Goal: Task Accomplishment & Management: Use online tool/utility

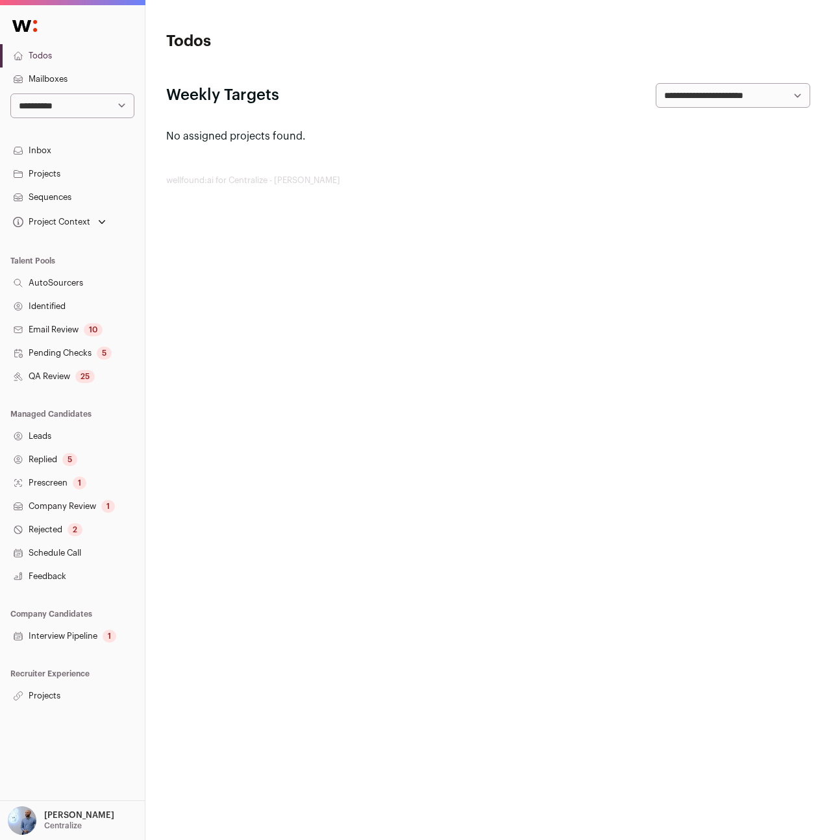
drag, startPoint x: 54, startPoint y: 814, endPoint x: 59, endPoint y: 807, distance: 9.4
click at [54, 814] on p "[PERSON_NAME]" at bounding box center [79, 816] width 70 height 10
click at [64, 783] on link "Admin" at bounding box center [88, 785] width 144 height 29
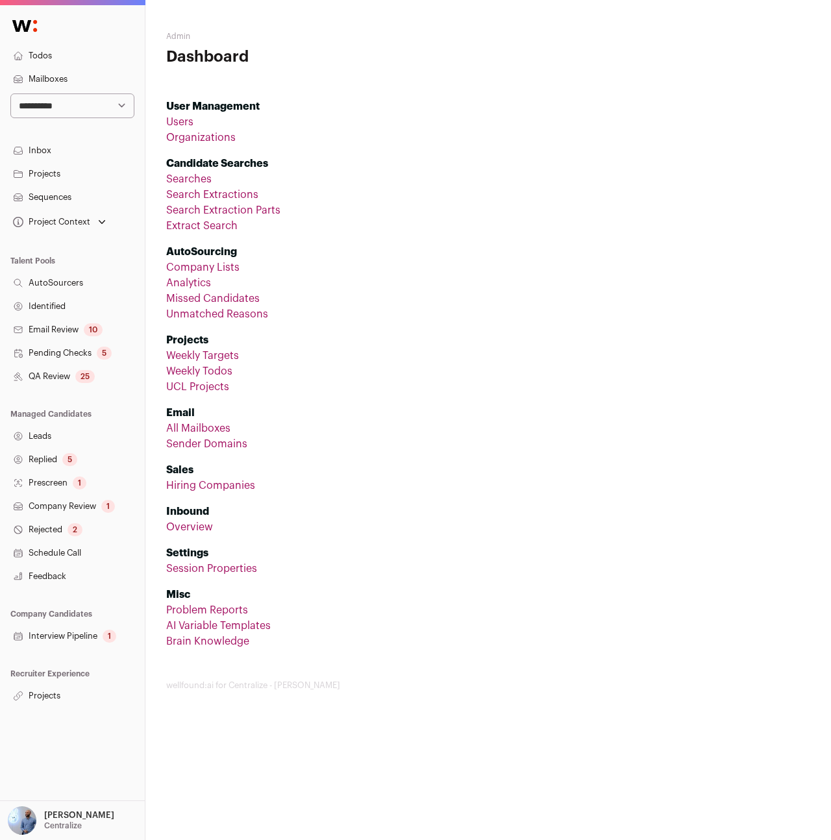
click at [192, 119] on link "Users" at bounding box center [179, 122] width 27 height 10
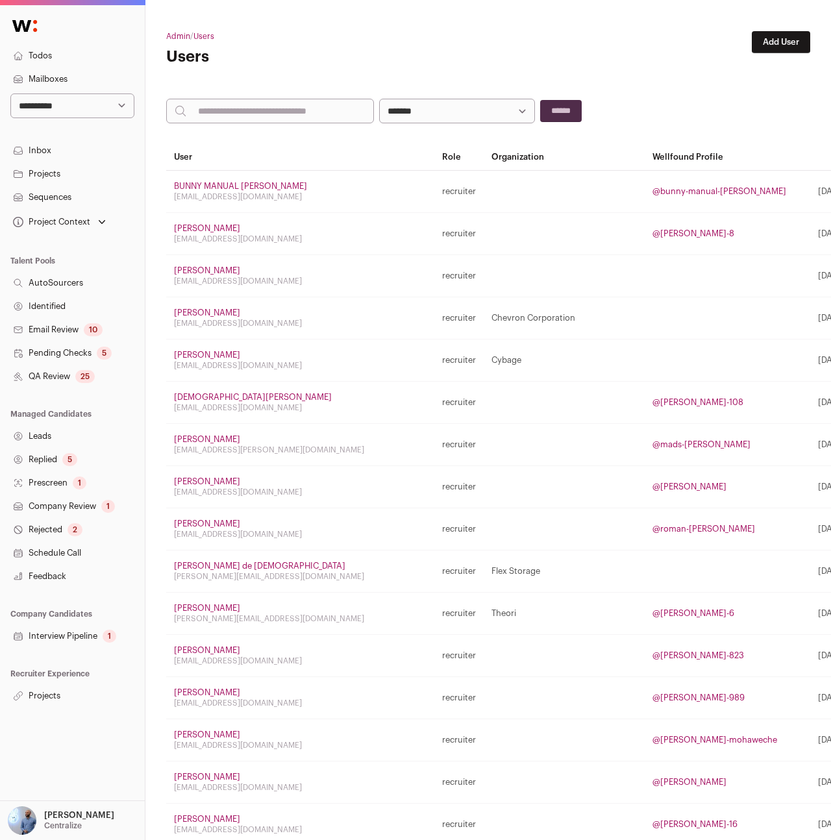
click at [300, 120] on input "search" at bounding box center [270, 111] width 208 height 25
type input "********"
click at [540, 100] on input "******" at bounding box center [561, 111] width 42 height 22
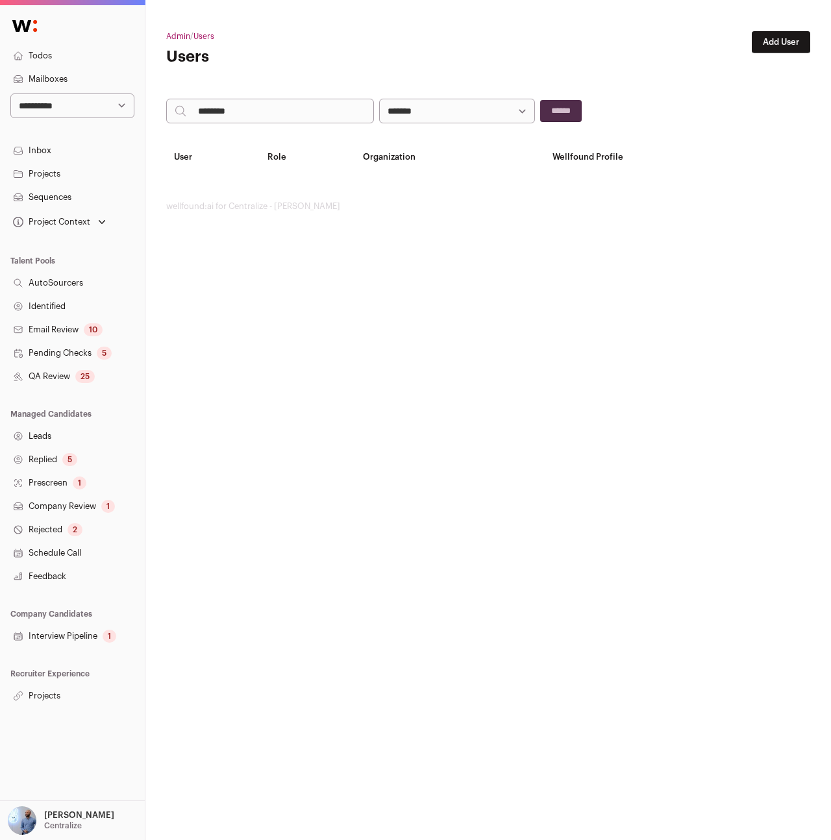
click at [301, 121] on input "********" at bounding box center [270, 111] width 208 height 25
type input "*****"
click at [540, 100] on input "******" at bounding box center [561, 111] width 42 height 22
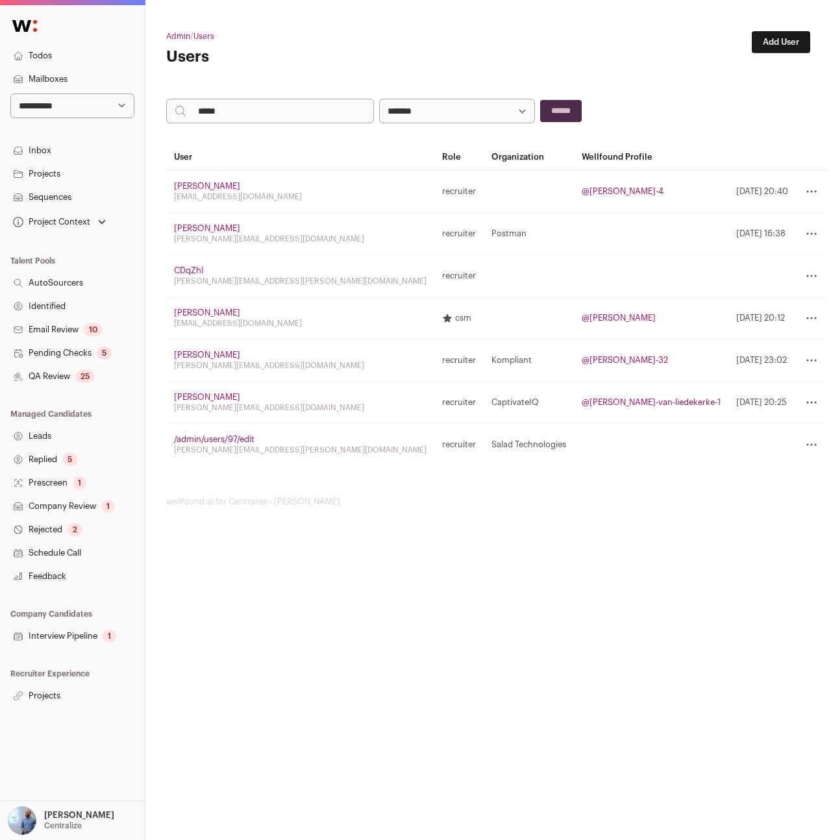
click at [223, 309] on link "Emily Rhodenbaugh" at bounding box center [207, 313] width 66 height 8
click at [227, 311] on link "Emily Rhodenbaugh" at bounding box center [207, 313] width 66 height 8
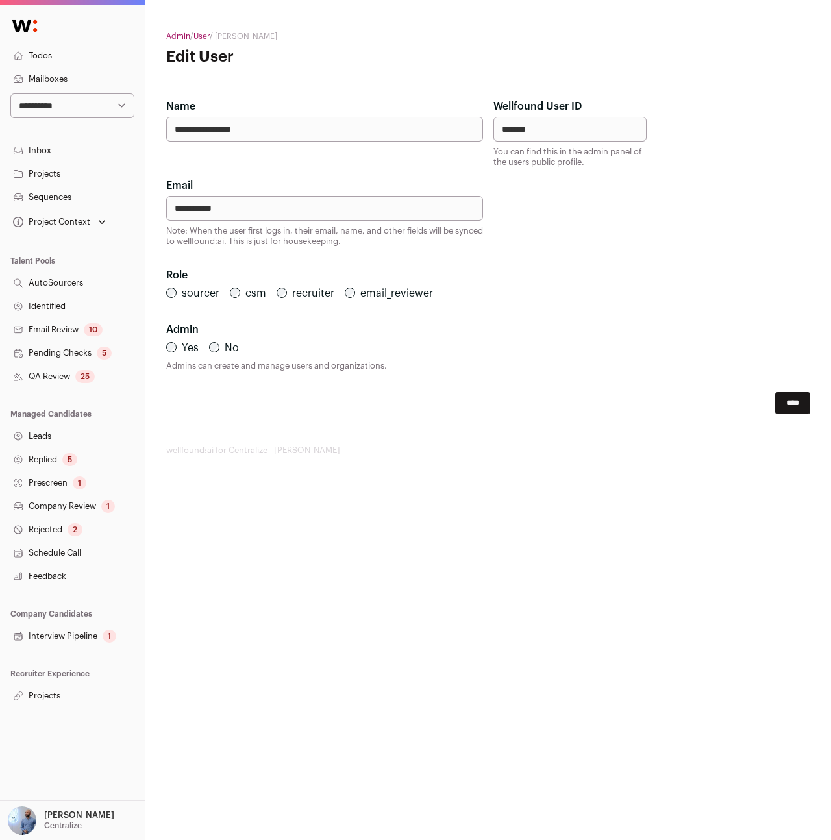
click at [318, 213] on input "**********" at bounding box center [324, 208] width 317 height 25
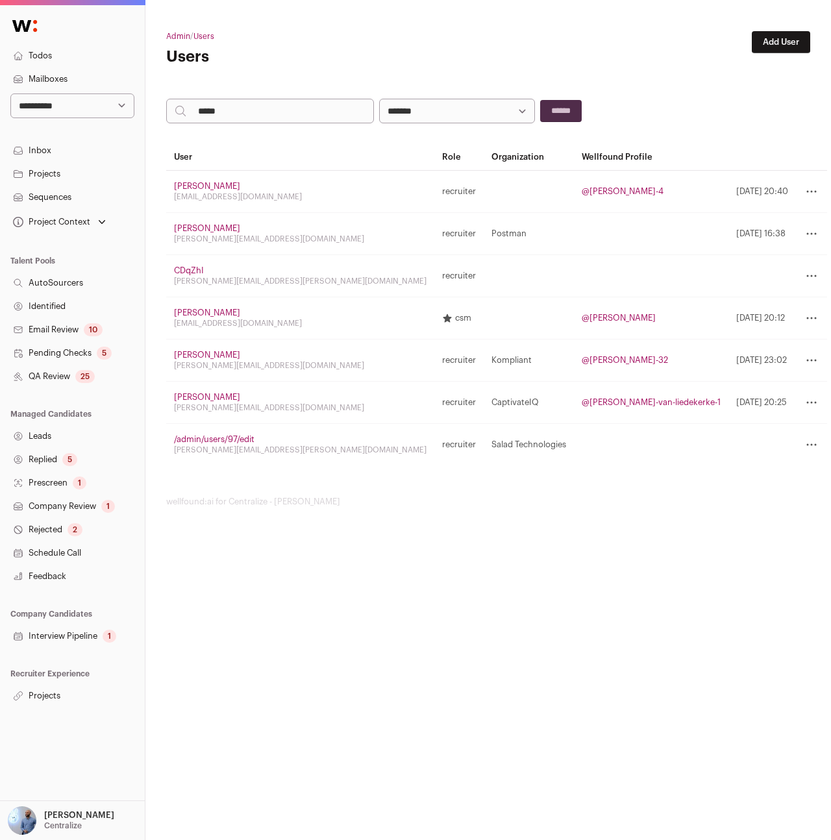
click at [596, 317] on link "@emily-rhodenbaugh" at bounding box center [619, 318] width 74 height 8
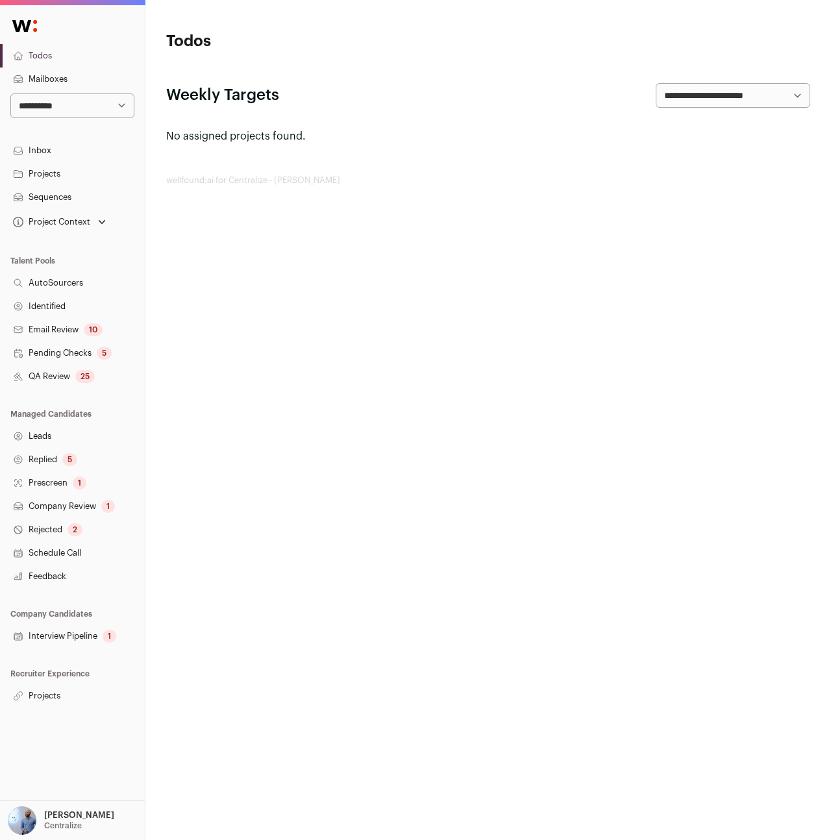
click at [62, 116] on select "**********" at bounding box center [72, 106] width 124 height 25
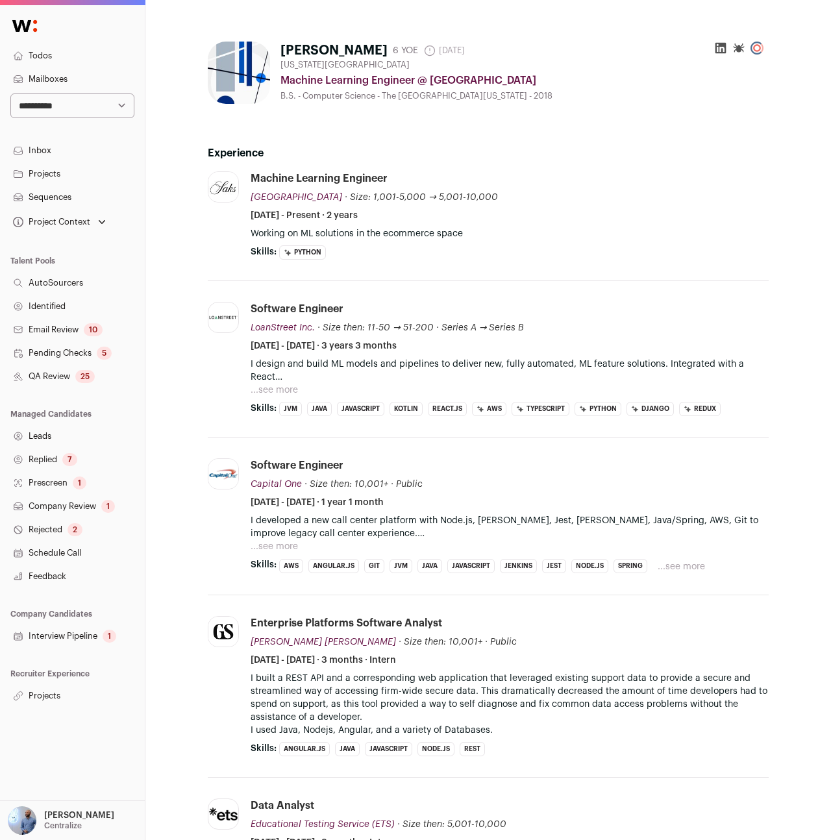
click at [342, 297] on li "LoanStreet Inc. loan-street.com Add to company list Public / Private Private Va…" at bounding box center [488, 359] width 561 height 157
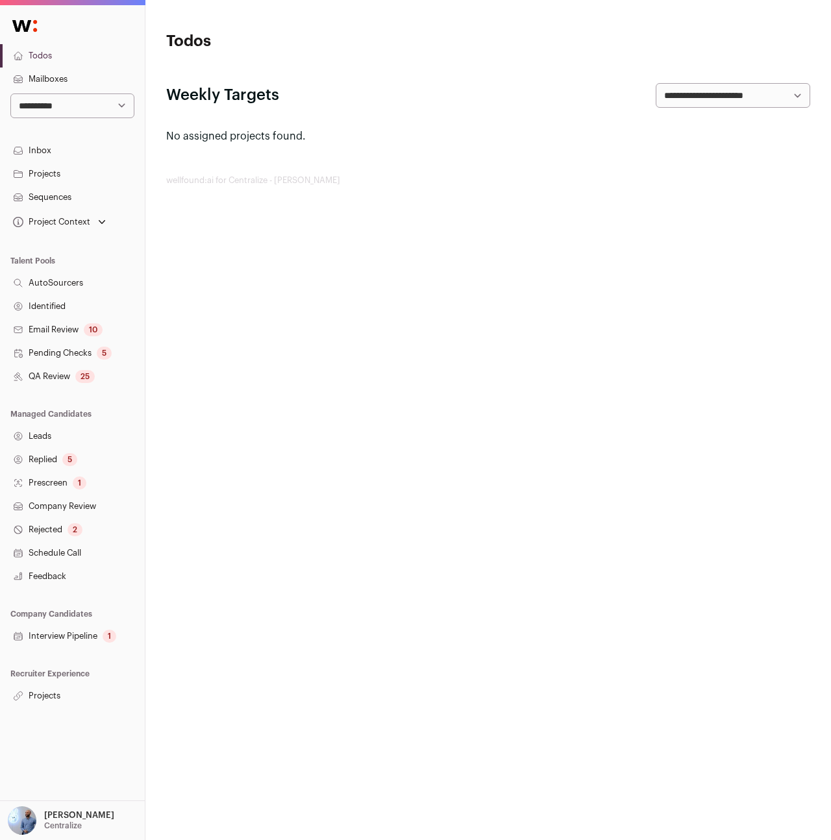
click at [68, 103] on select "**********" at bounding box center [72, 106] width 124 height 25
select select "*"
click at [10, 94] on select "**********" at bounding box center [72, 106] width 124 height 25
click at [53, 688] on link "Projects" at bounding box center [72, 696] width 145 height 23
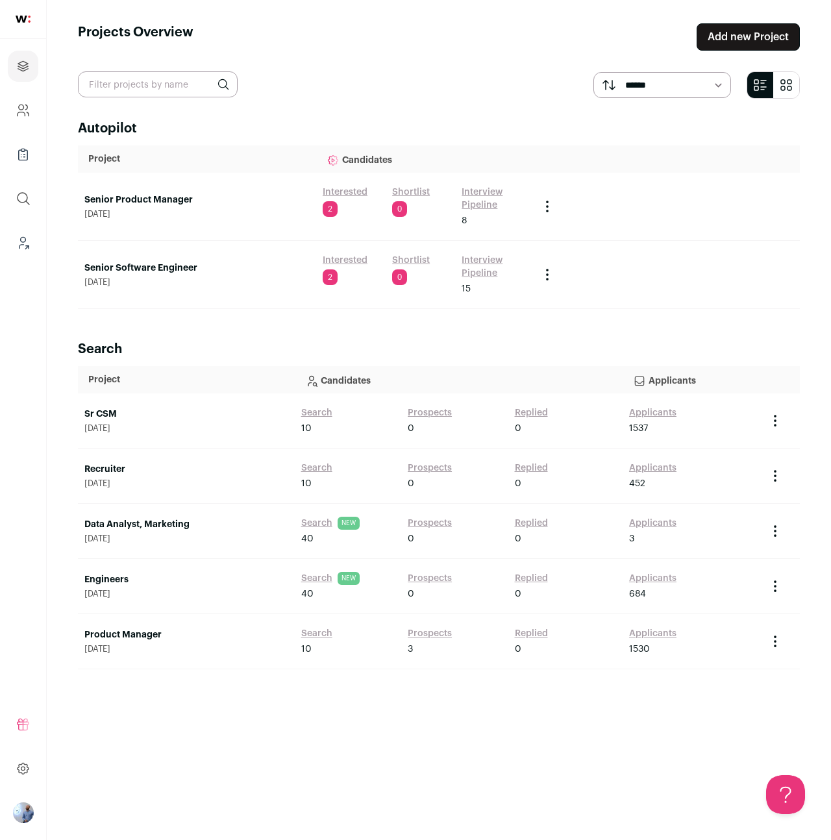
click at [144, 263] on link "Senior Software Engineer" at bounding box center [196, 268] width 225 height 13
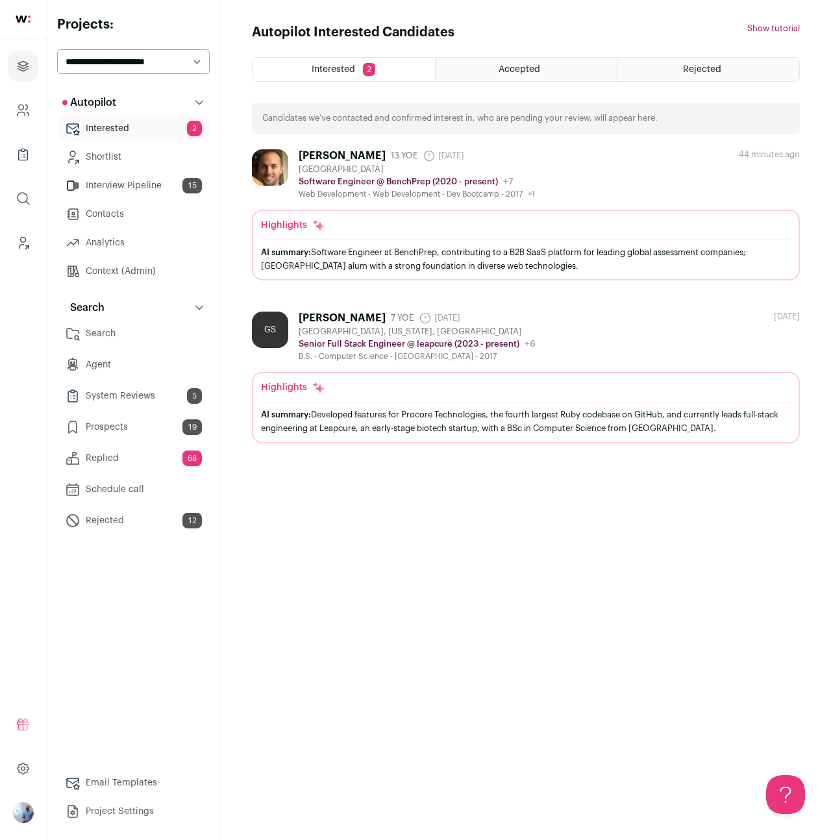
click at [116, 365] on link "Agent" at bounding box center [133, 365] width 153 height 26
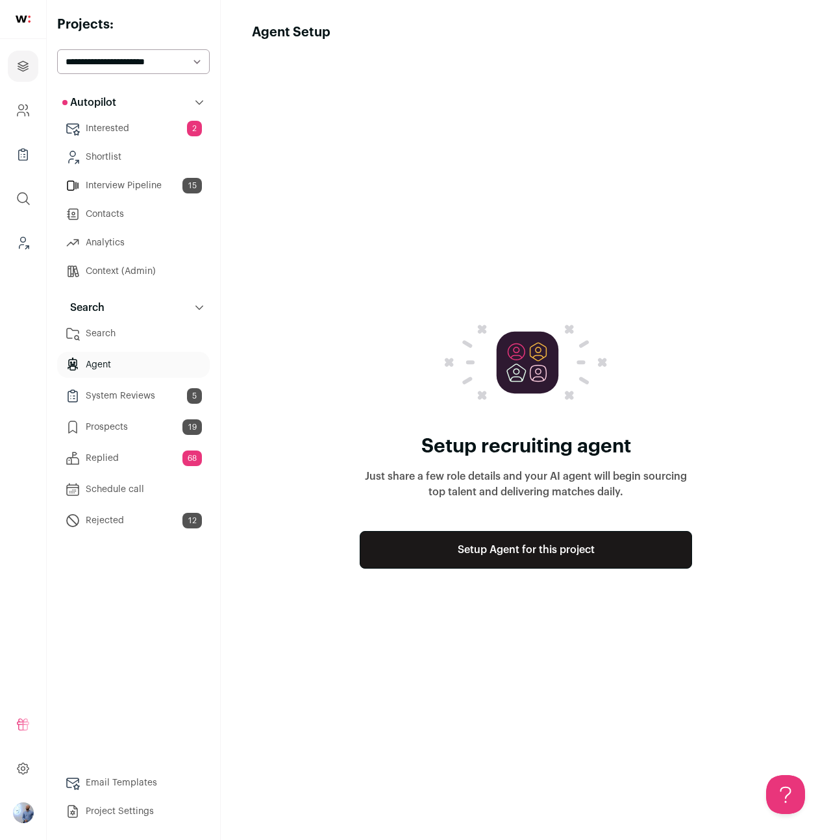
click at [464, 558] on link "Setup Agent for this project" at bounding box center [526, 550] width 333 height 38
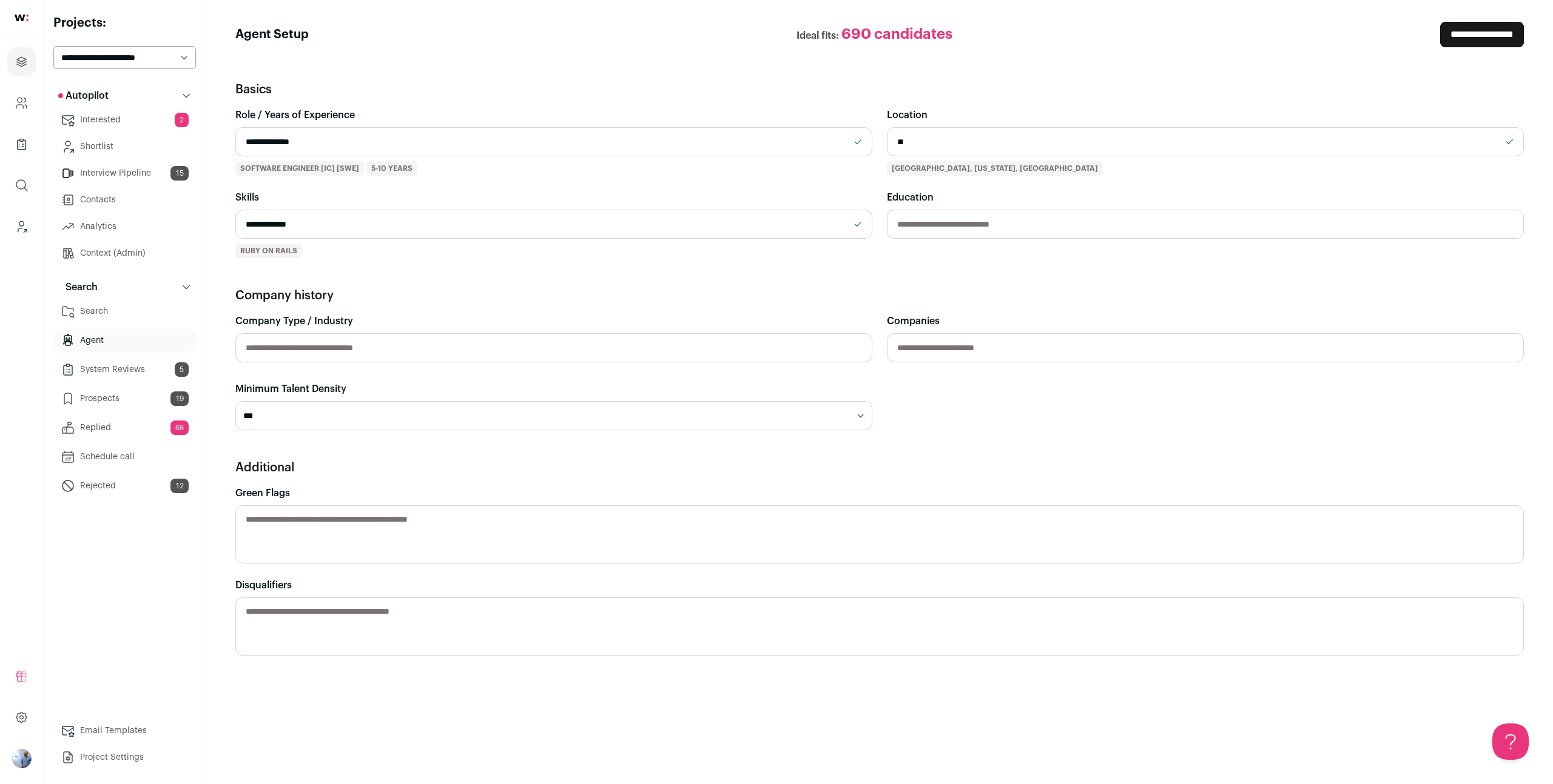
click at [368, 118] on div "**********" at bounding box center [554, 142] width 637 height 68
drag, startPoint x: 110, startPoint y: 255, endPoint x: 119, endPoint y: 250, distance: 10.3
click at [110, 255] on link "Context (Admin)" at bounding box center [124, 254] width 143 height 24
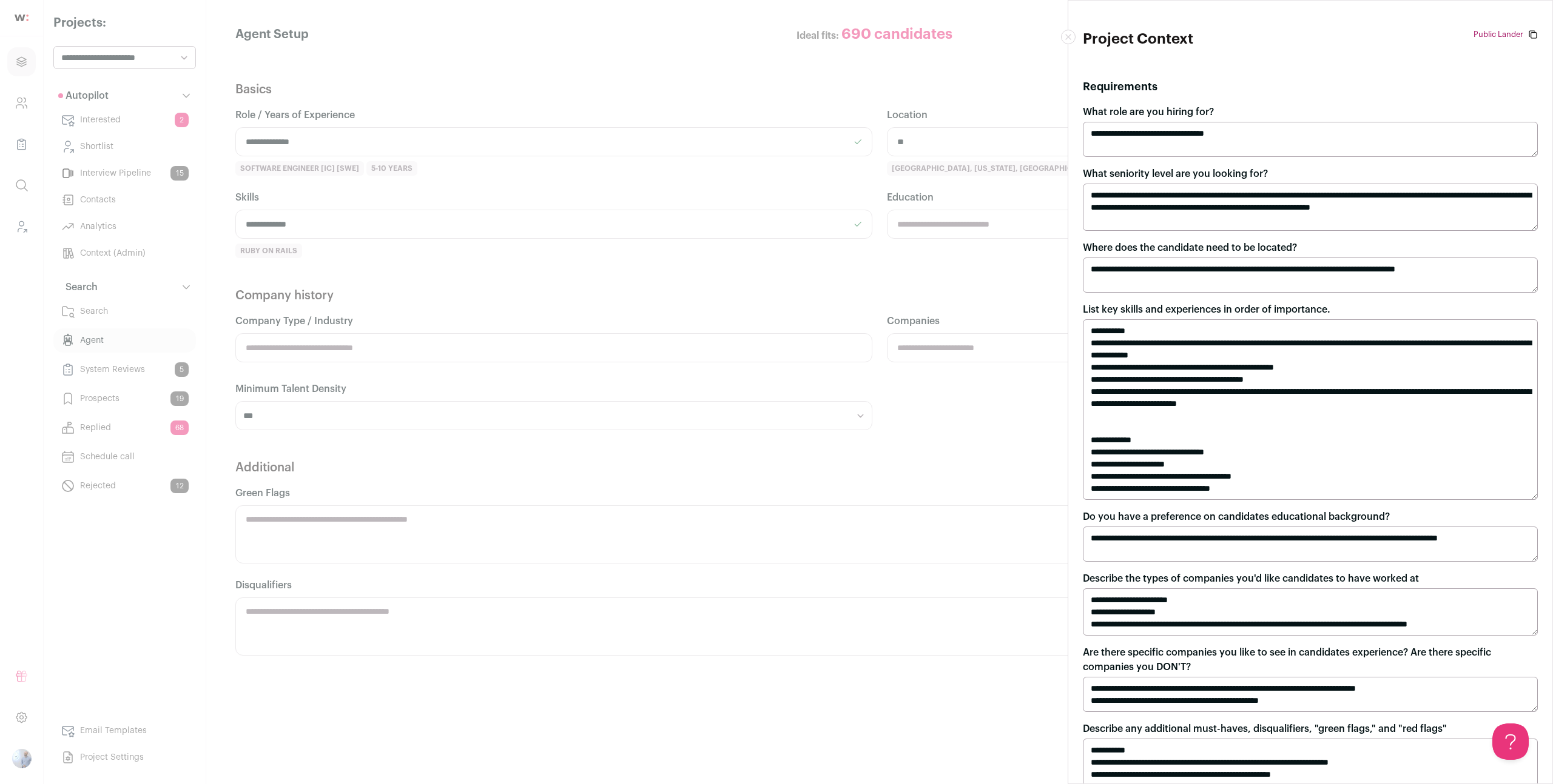
drag, startPoint x: 655, startPoint y: 219, endPoint x: 804, endPoint y: 207, distance: 149.5
click at [655, 219] on div "**********" at bounding box center [776, 392] width 1553 height 784
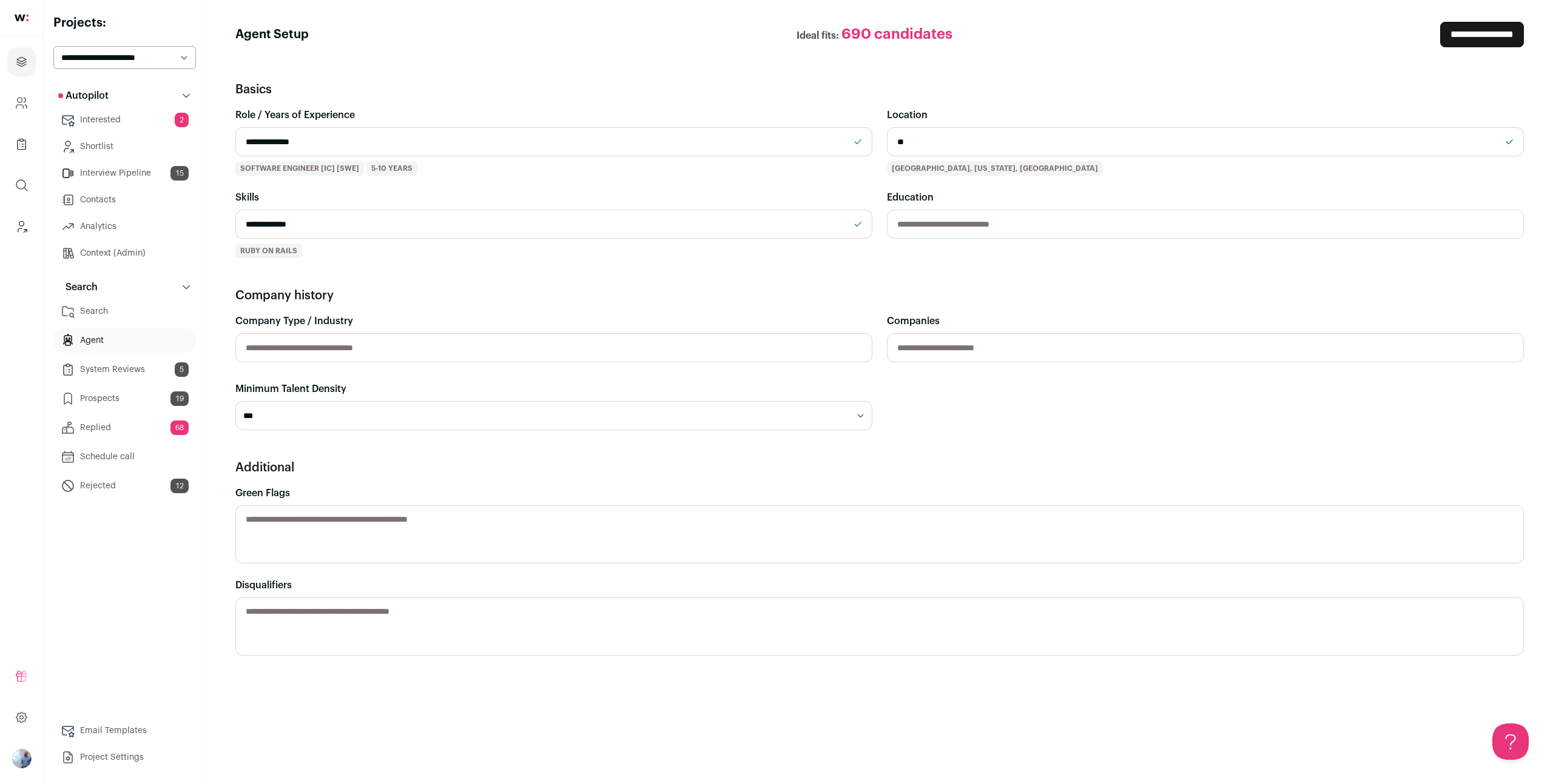
click at [112, 245] on link "Context (Admin)" at bounding box center [124, 254] width 143 height 24
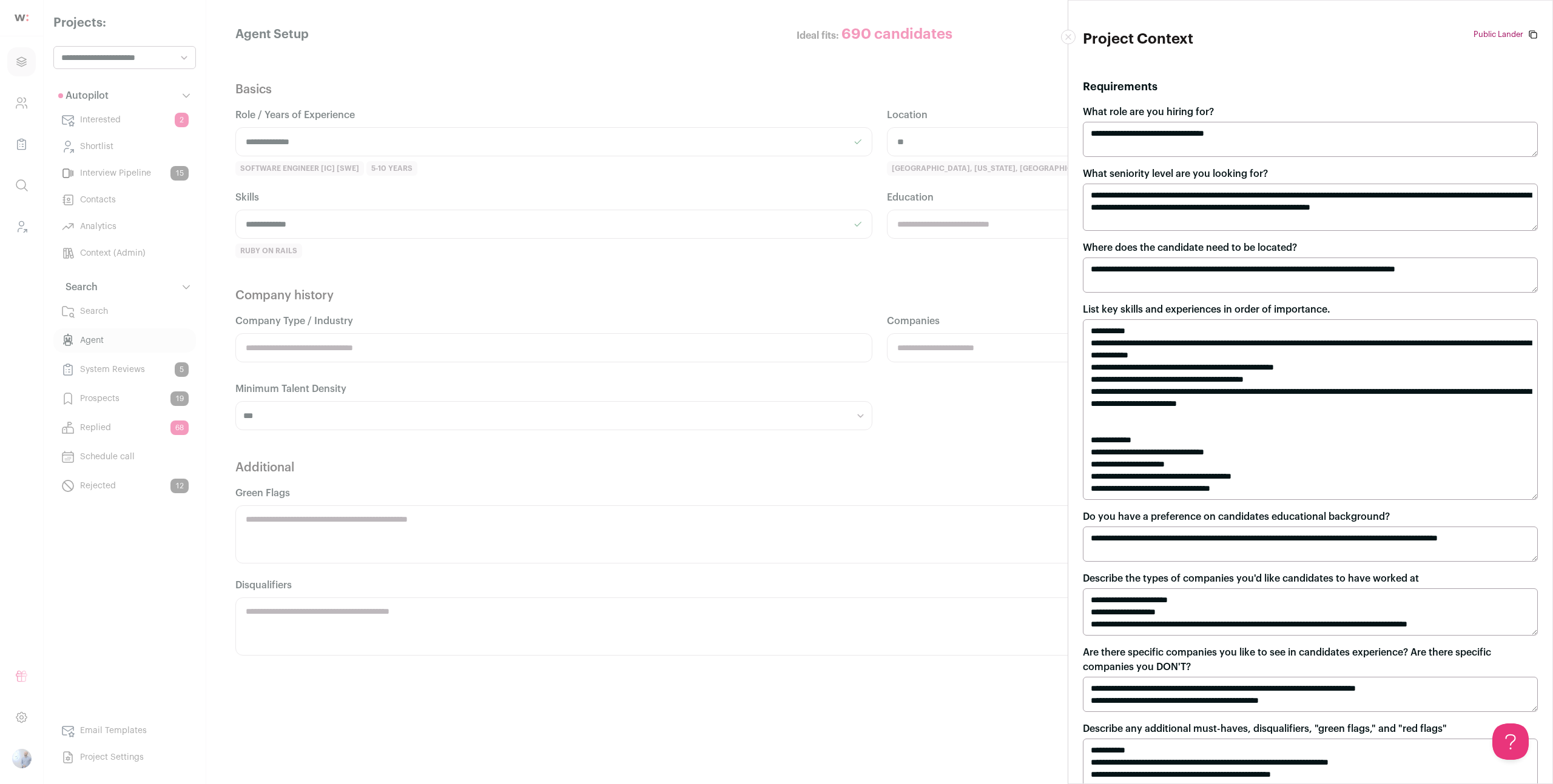
click at [776, 135] on textarea "**********" at bounding box center [1309, 140] width 455 height 35
click at [776, 136] on textarea "**********" at bounding box center [1309, 140] width 455 height 35
click at [776, 226] on textarea "**********" at bounding box center [1309, 207] width 455 height 48
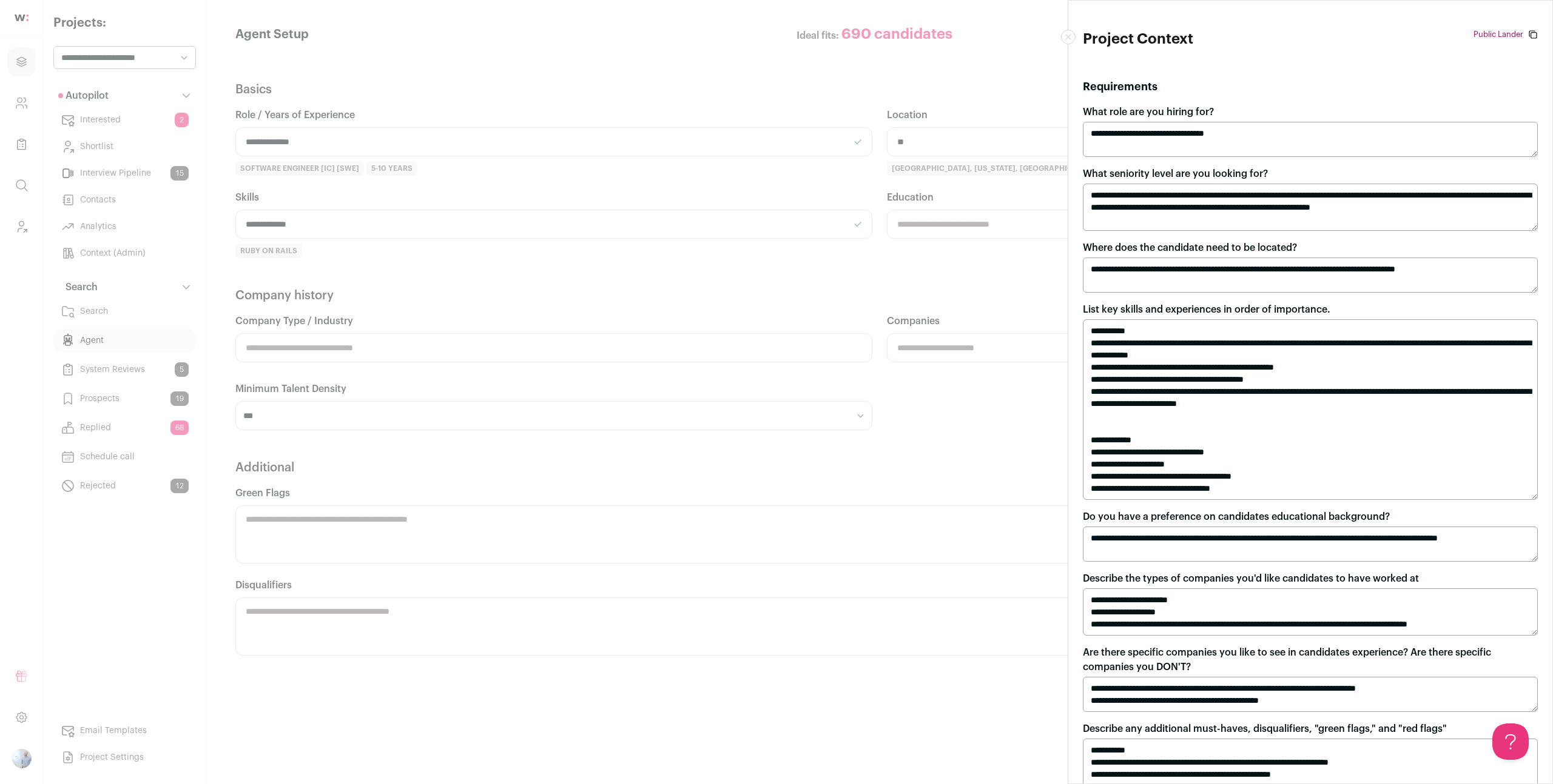
click at [776, 226] on textarea "**********" at bounding box center [1309, 207] width 455 height 48
click at [776, 225] on textarea "**********" at bounding box center [1309, 207] width 455 height 48
click at [776, 289] on textarea "**********" at bounding box center [1309, 275] width 455 height 35
click at [776, 288] on textarea "**********" at bounding box center [1309, 275] width 455 height 35
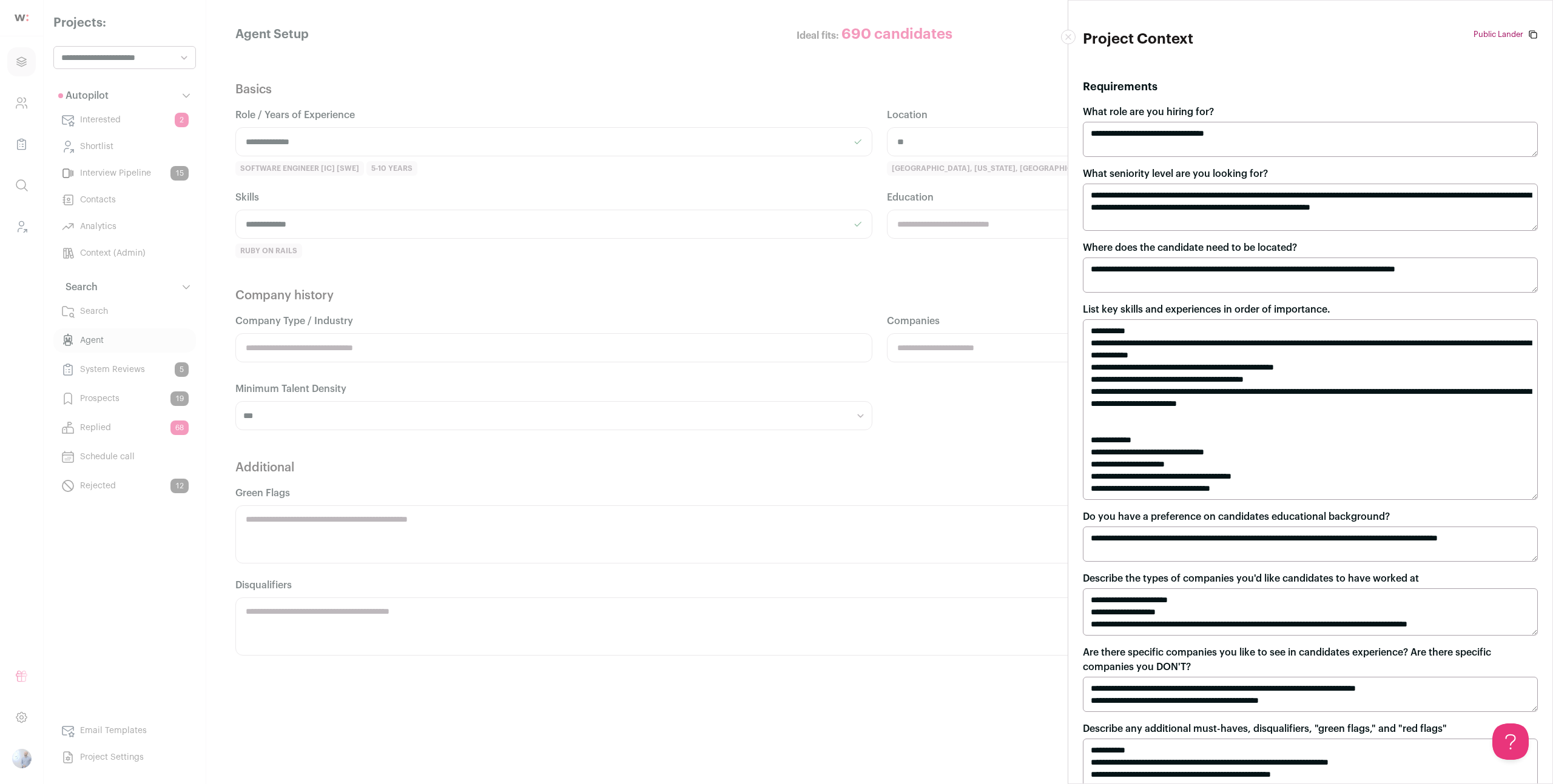
click at [776, 288] on textarea "**********" at bounding box center [1309, 275] width 455 height 35
drag, startPoint x: 1151, startPoint y: 350, endPoint x: 1169, endPoint y: 409, distance: 61.7
click at [776, 411] on textarea "**********" at bounding box center [1309, 410] width 455 height 181
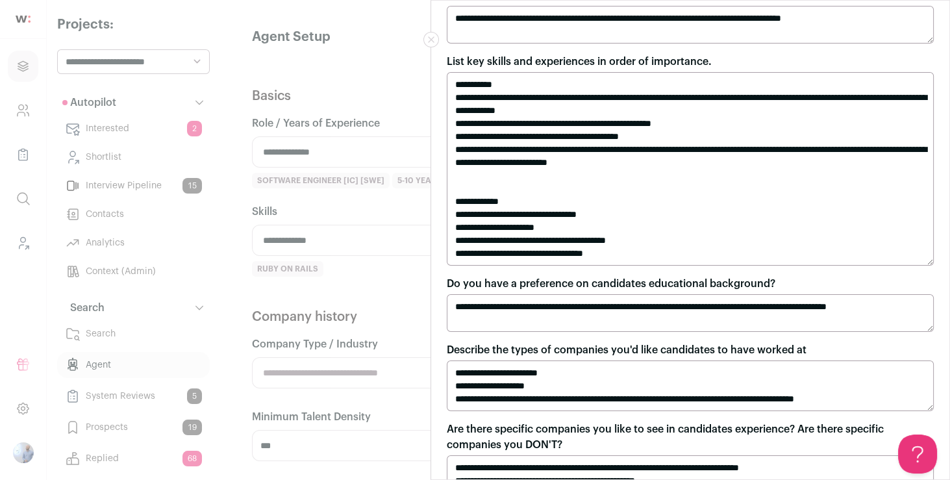
scroll to position [327, 0]
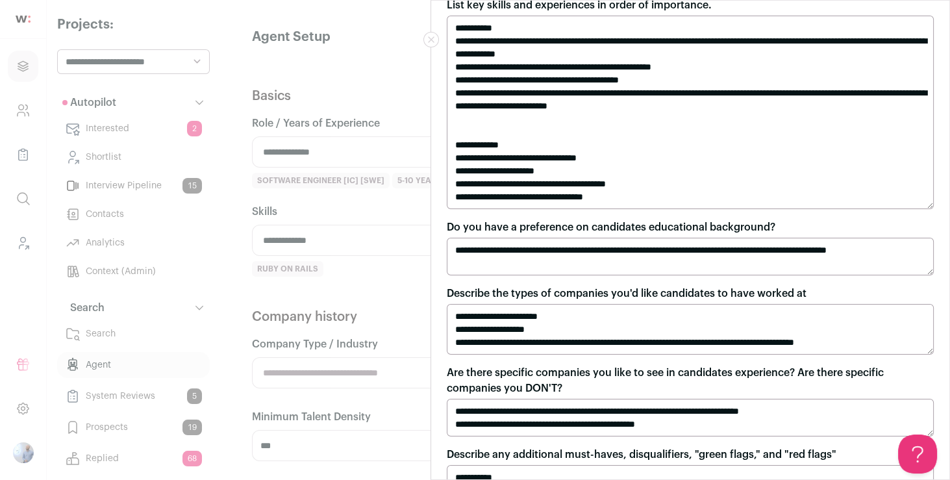
click at [471, 221] on label "Do you have a preference on candidates educational background?" at bounding box center [611, 228] width 329 height 16
click at [471, 238] on textarea "**********" at bounding box center [690, 257] width 487 height 38
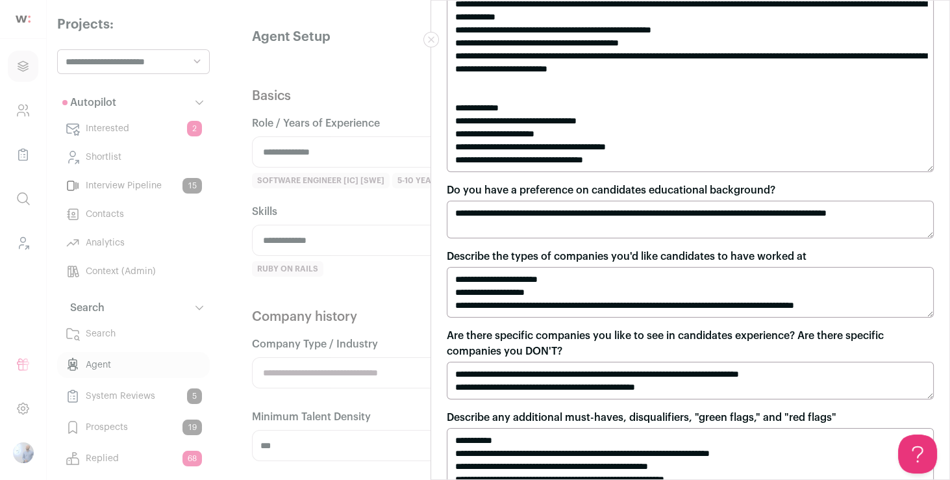
scroll to position [369, 0]
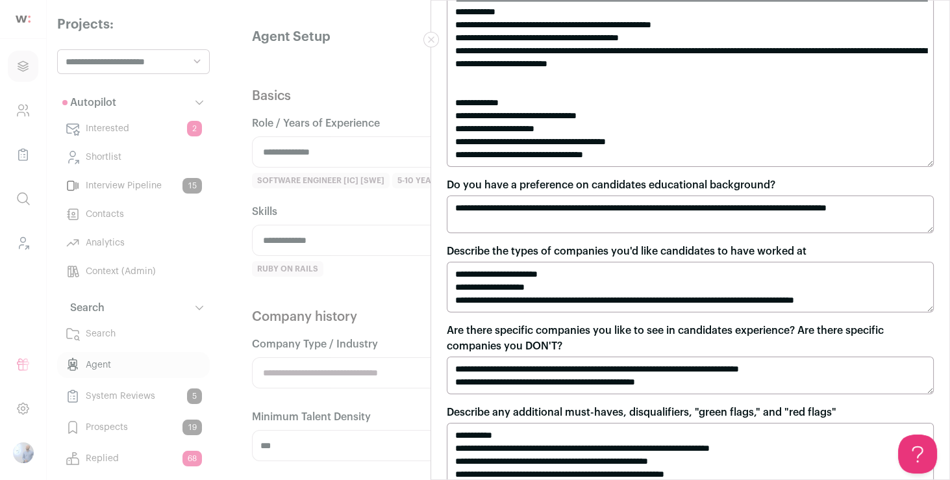
click at [224, 278] on div "**********" at bounding box center [475, 240] width 950 height 480
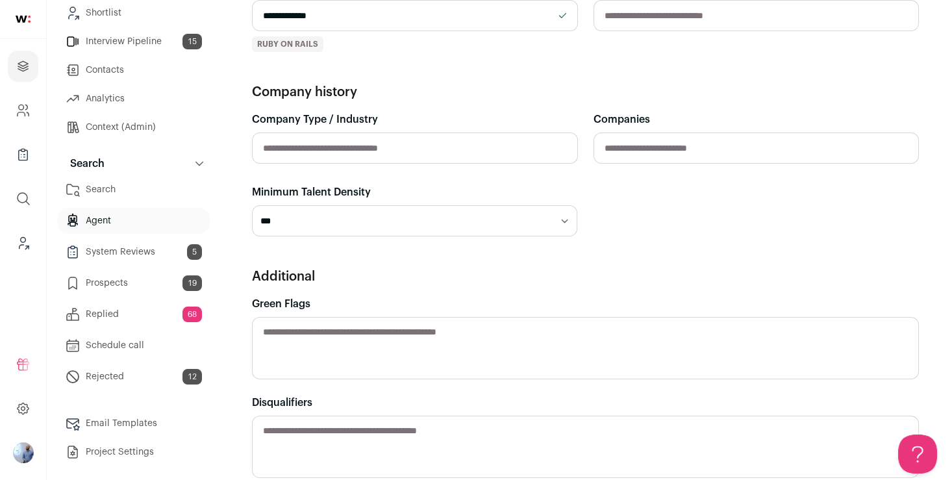
scroll to position [277, 0]
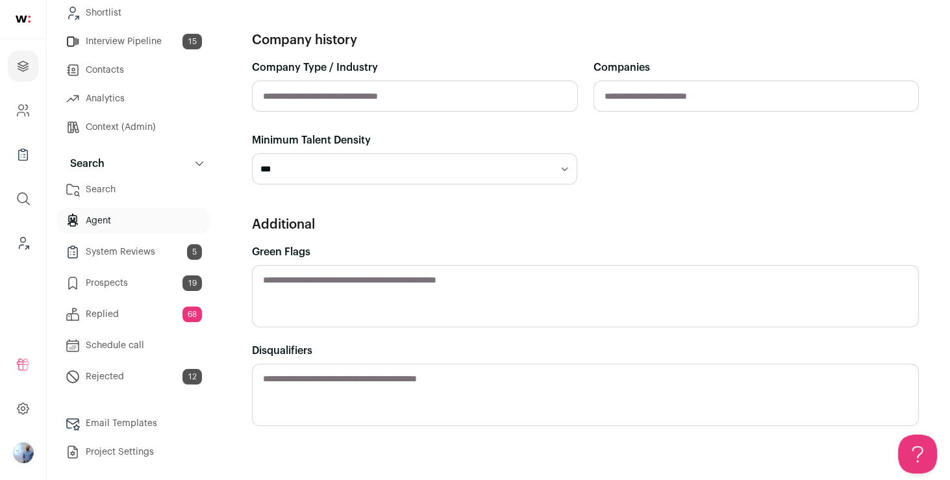
click at [145, 184] on link "Search" at bounding box center [133, 190] width 153 height 26
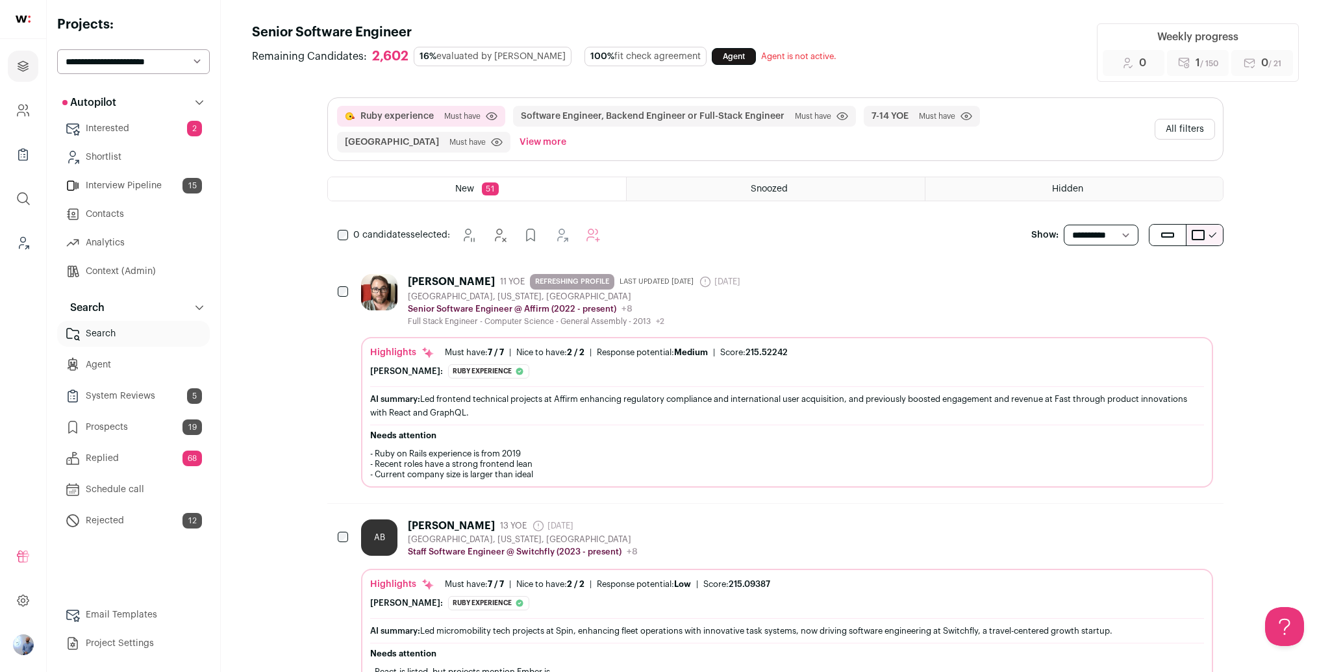
click at [831, 124] on div "Ruby experience Must have Click to disable/enable criteria Software Engineer, B…" at bounding box center [775, 129] width 895 height 62
click at [831, 123] on button "All filters" at bounding box center [1185, 129] width 60 height 21
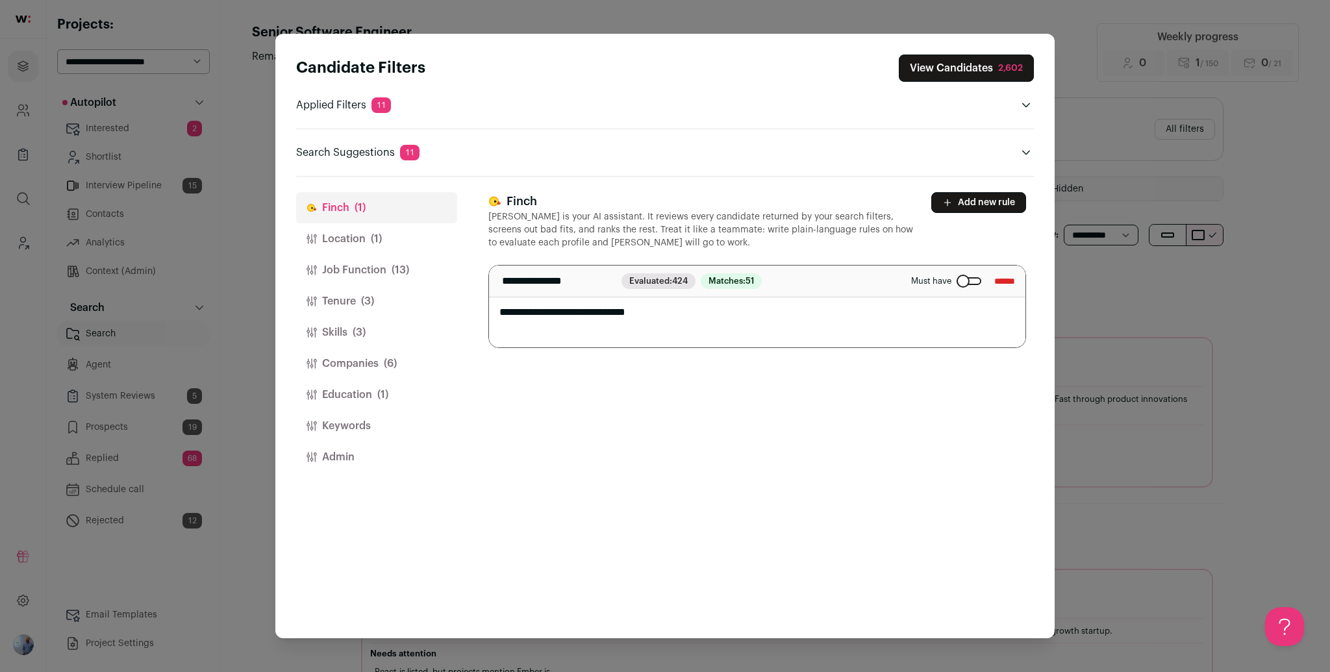
drag, startPoint x: 387, startPoint y: 231, endPoint x: 390, endPoint y: 237, distance: 7.0
click at [387, 231] on button "Location (1)" at bounding box center [376, 238] width 161 height 31
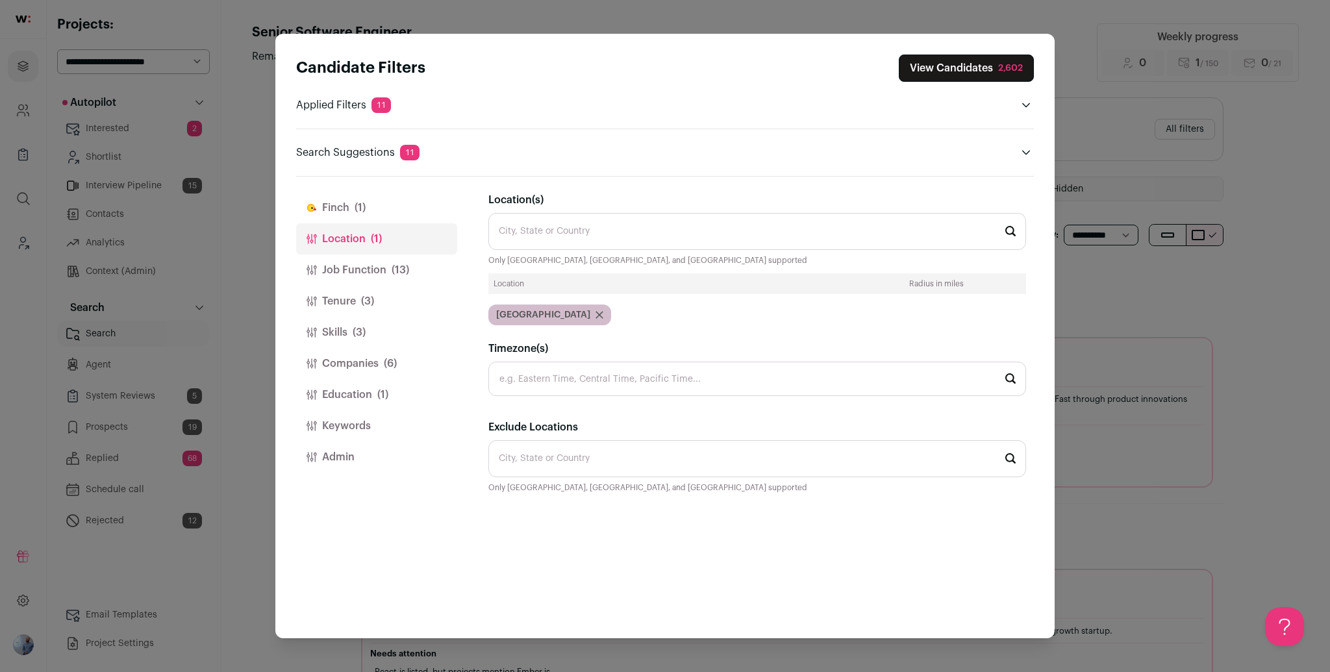
click at [372, 268] on button "Job Function (13)" at bounding box center [376, 270] width 161 height 31
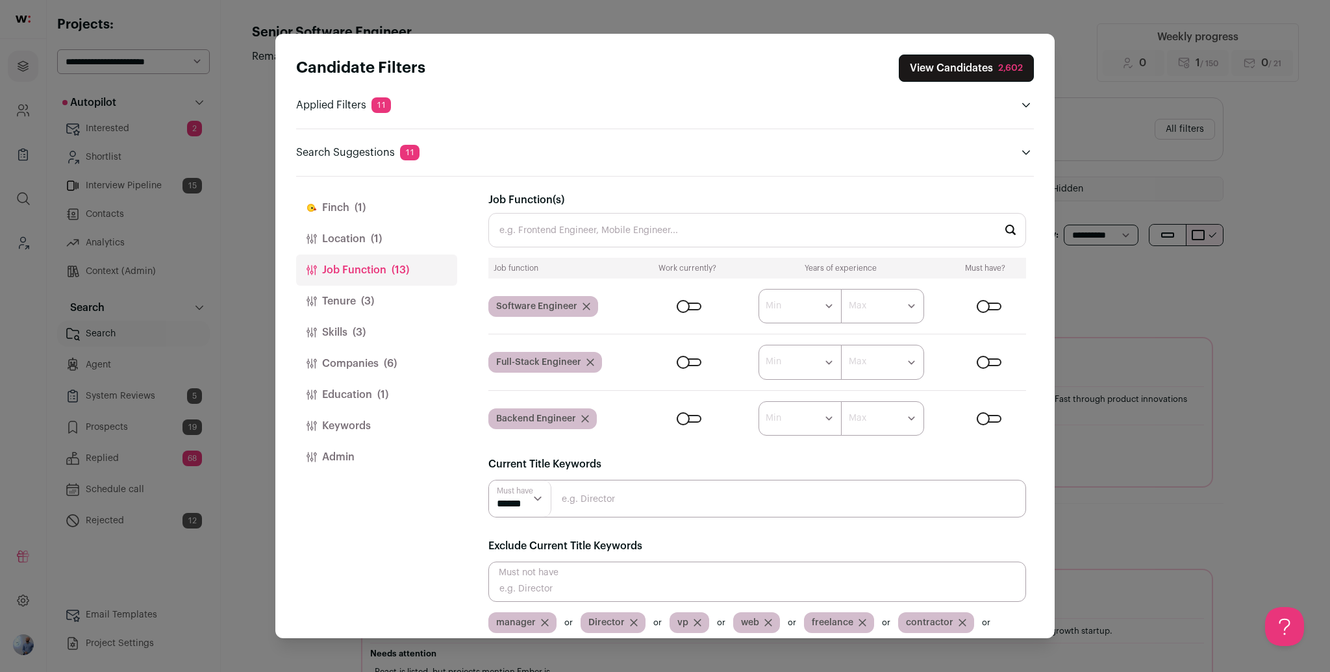
scroll to position [34, 0]
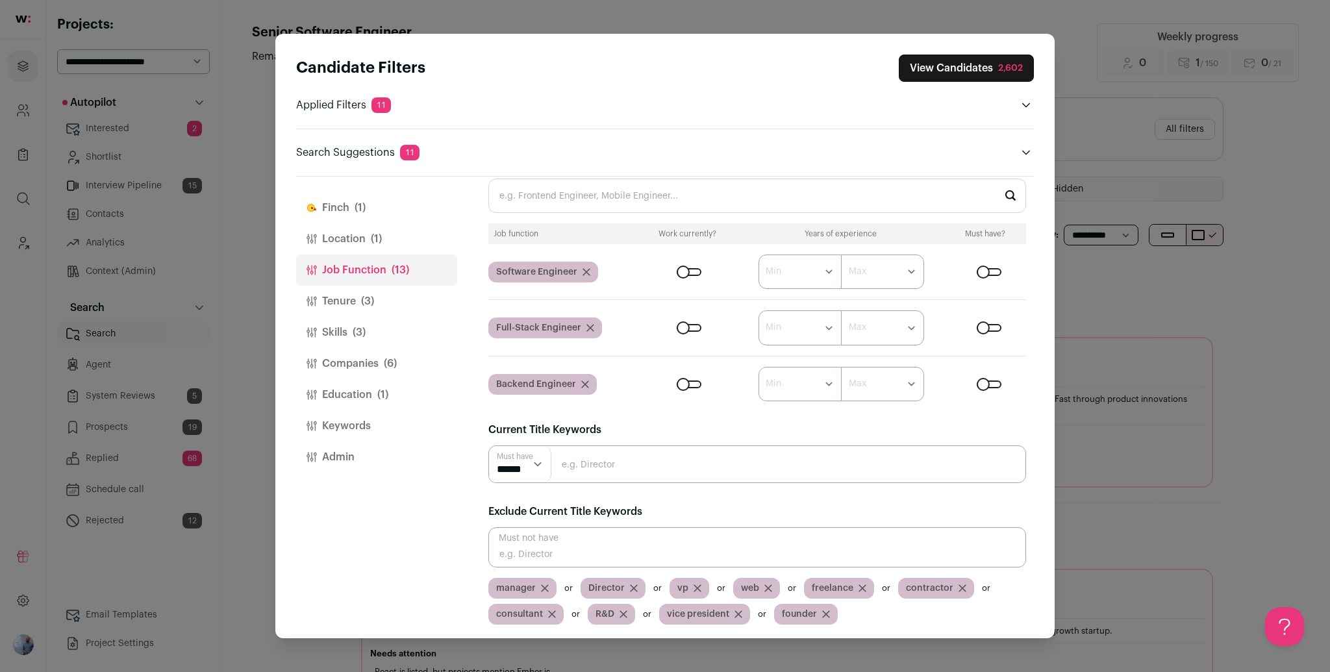
click at [355, 308] on button "Tenure (3)" at bounding box center [376, 301] width 161 height 31
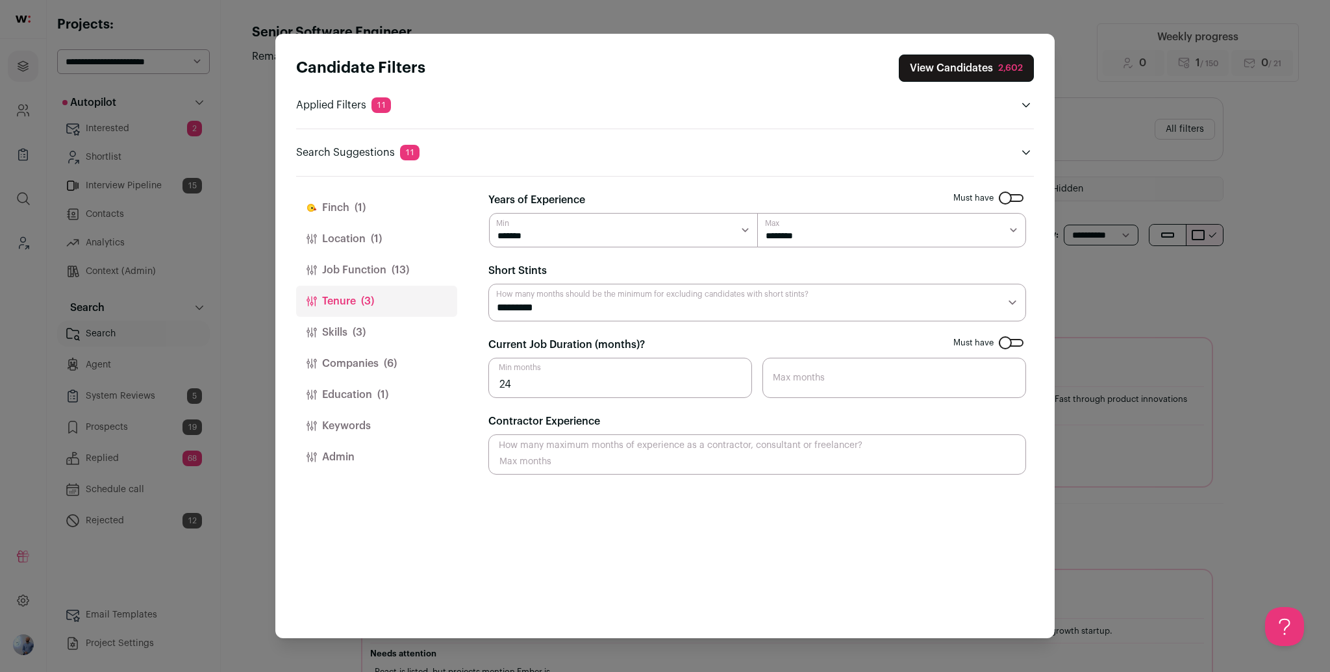
scroll to position [0, 0]
click at [400, 327] on button "Skills (3)" at bounding box center [376, 332] width 161 height 31
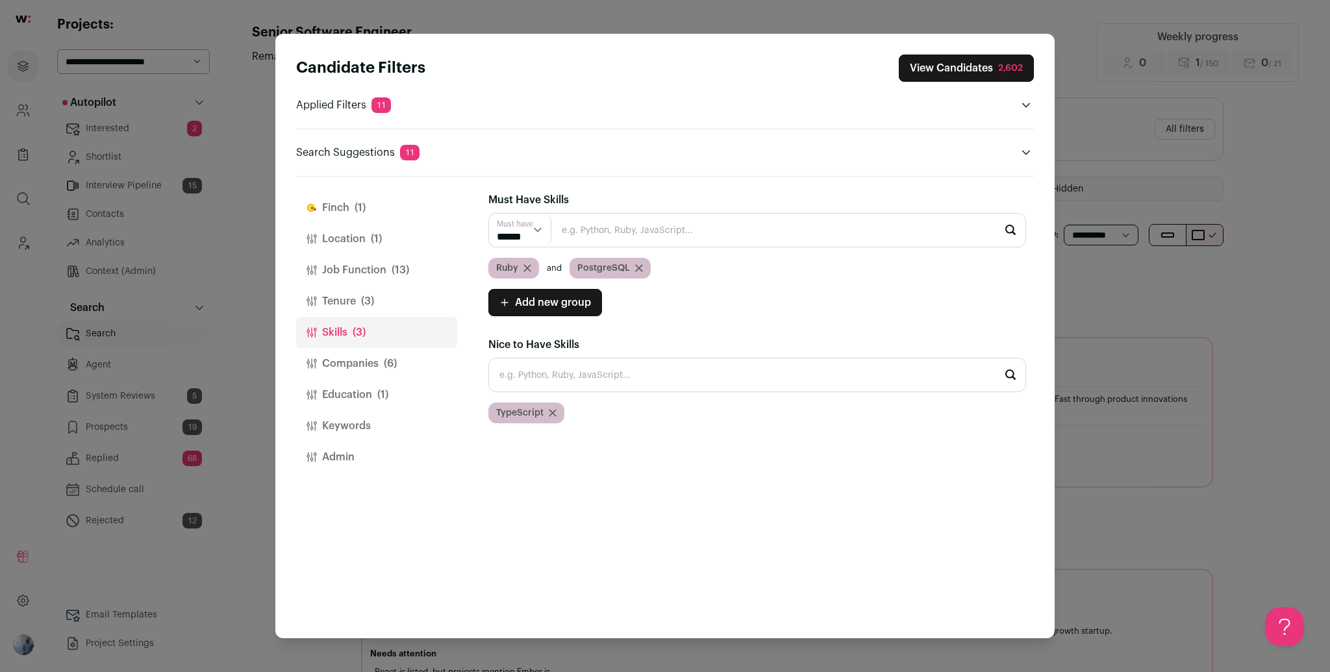
click at [636, 268] on icon "Close modal via background" at bounding box center [639, 268] width 8 height 8
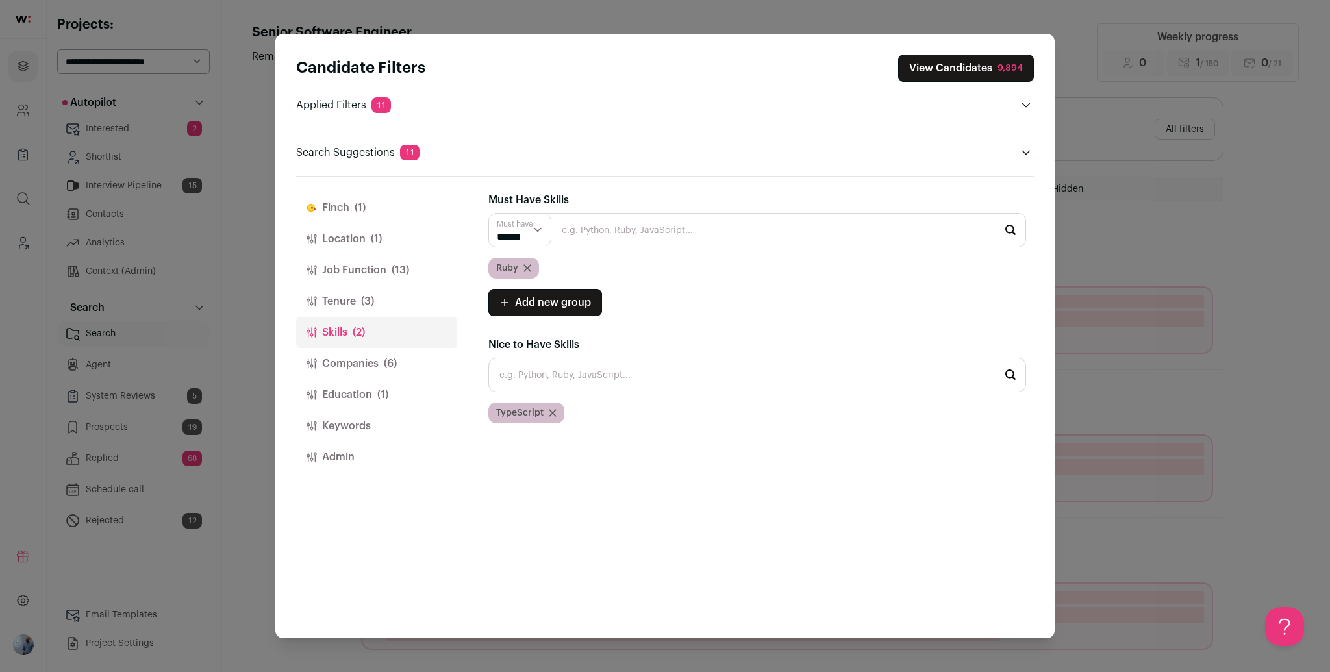
click at [402, 373] on button "Companies (6)" at bounding box center [376, 363] width 161 height 31
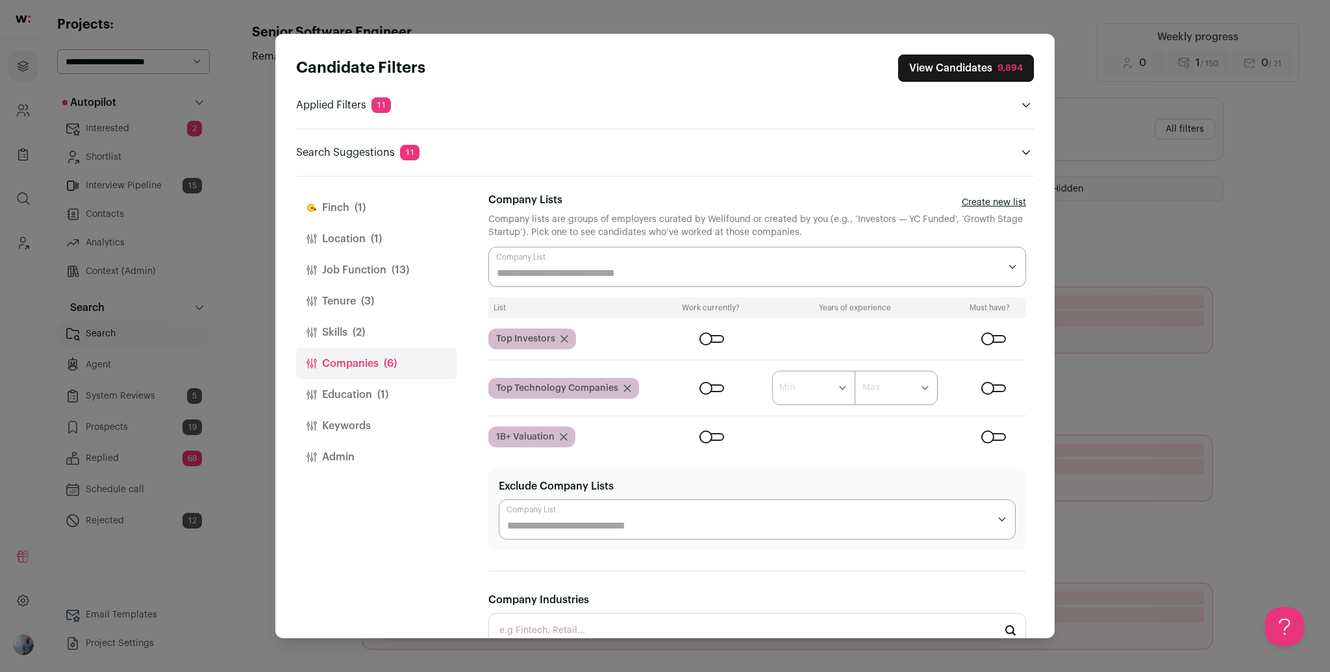
scroll to position [447, 0]
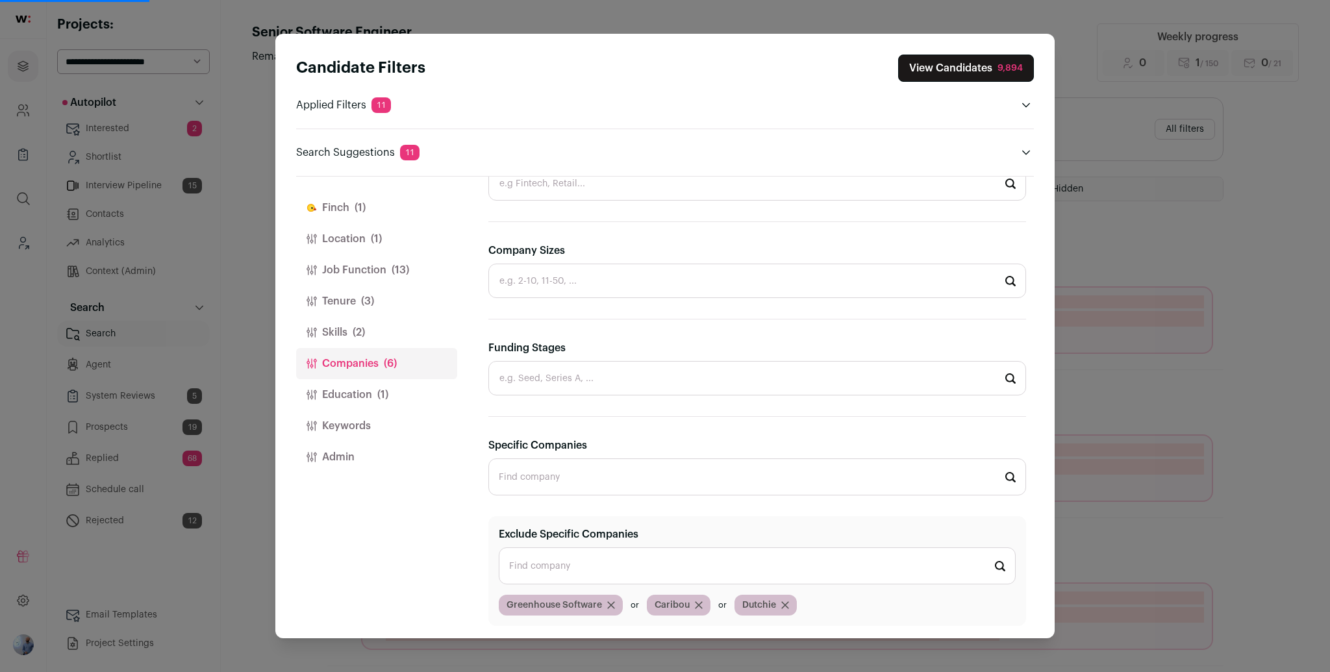
click at [376, 400] on button "Education (1)" at bounding box center [376, 394] width 161 height 31
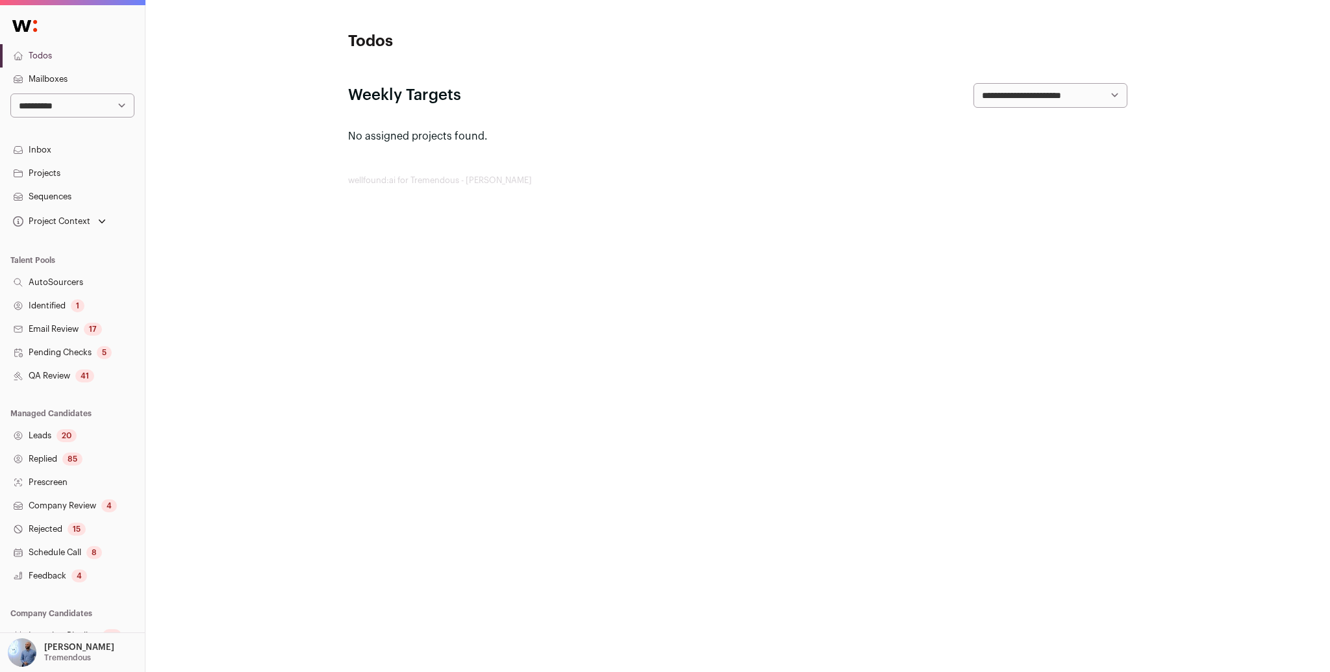
scroll to position [75, 0]
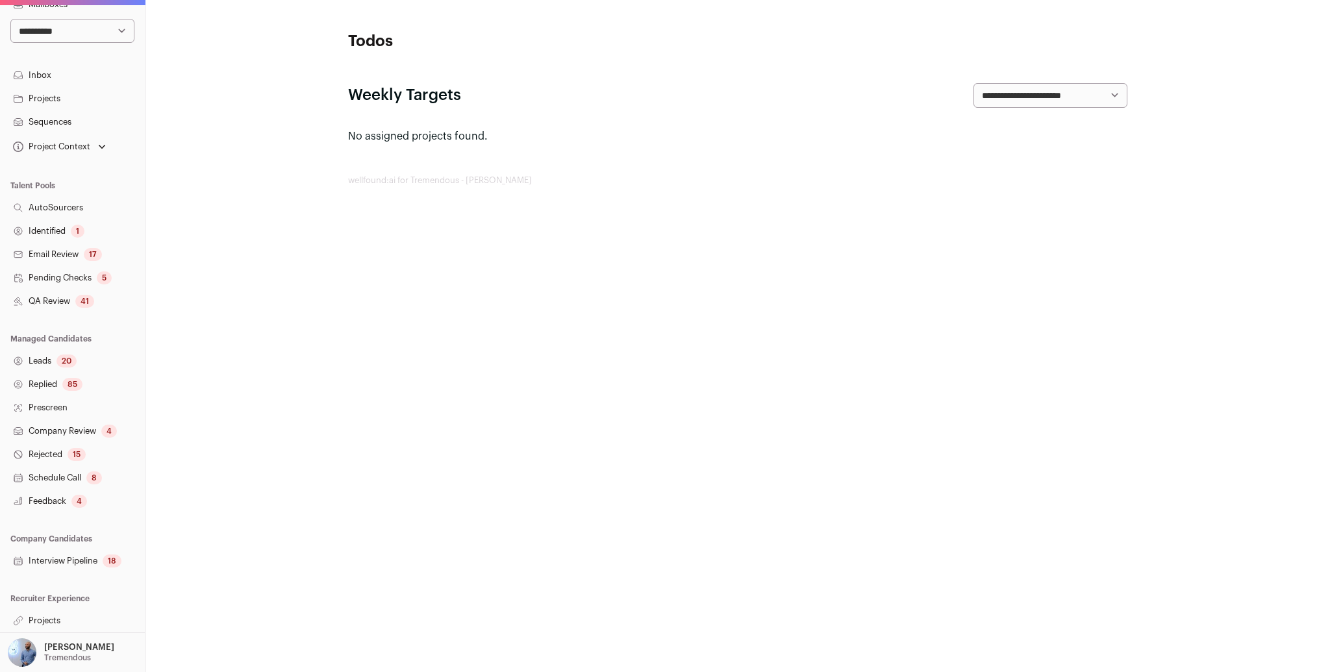
click at [69, 622] on link "Projects" at bounding box center [72, 620] width 145 height 23
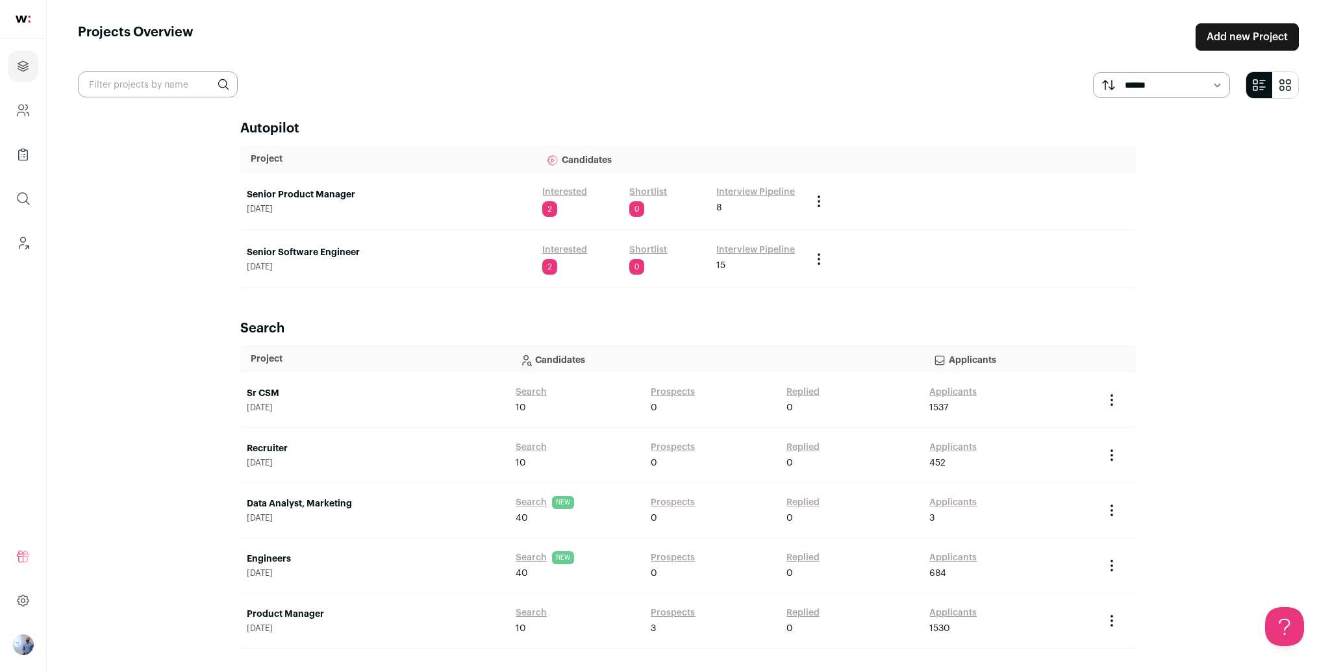
click at [329, 248] on link "Senior Software Engineer" at bounding box center [388, 252] width 283 height 13
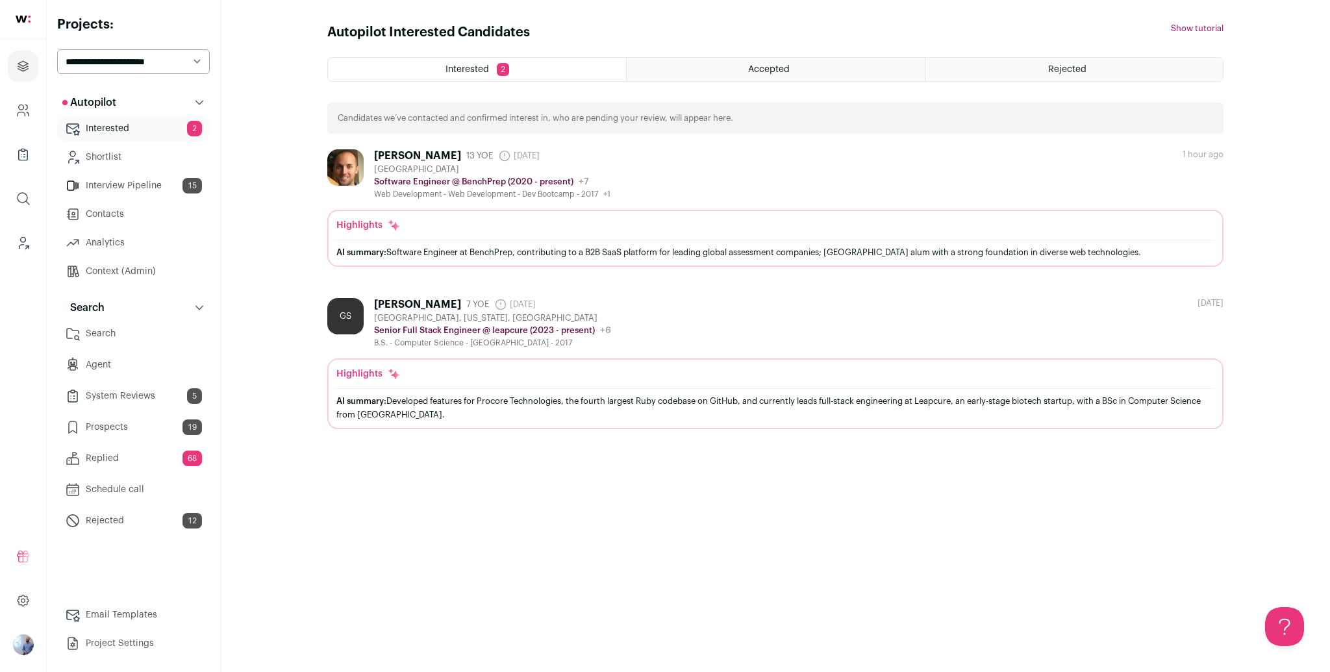
click at [106, 339] on link "Search" at bounding box center [133, 334] width 153 height 26
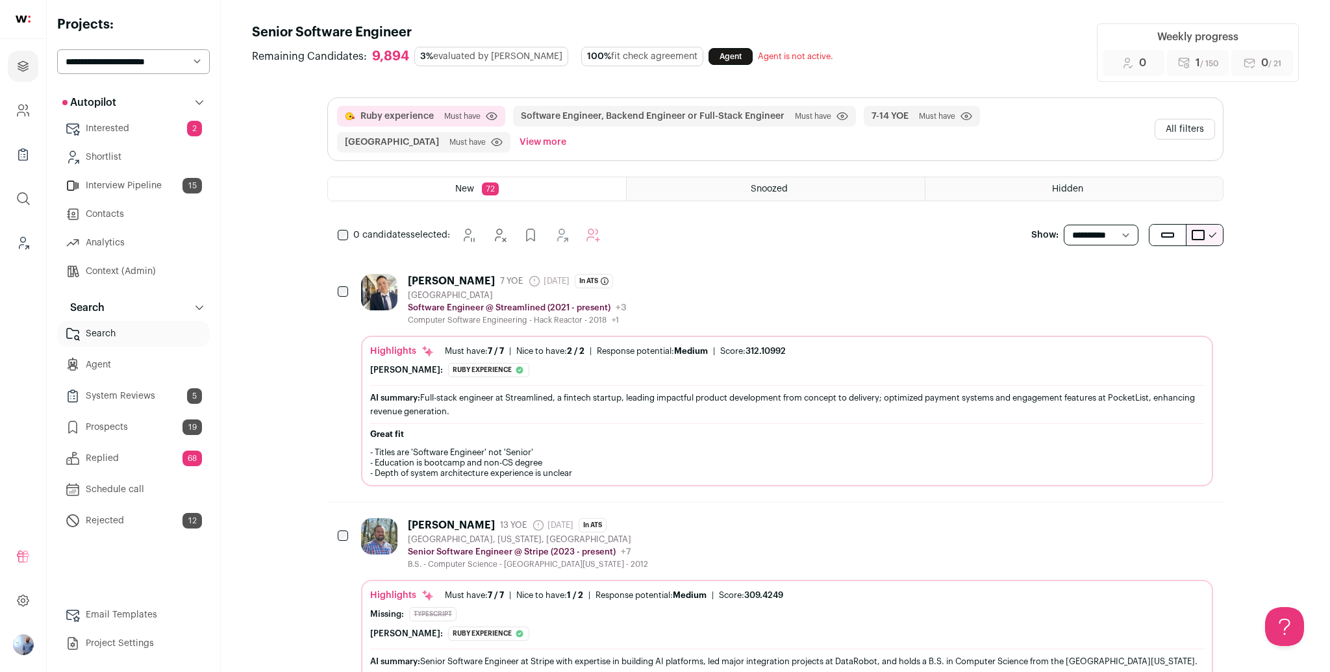
click at [674, 286] on div "Eddie Huang 7 YOE 4 days ago Admin only. The last time the profile was scraped.…" at bounding box center [787, 299] width 852 height 51
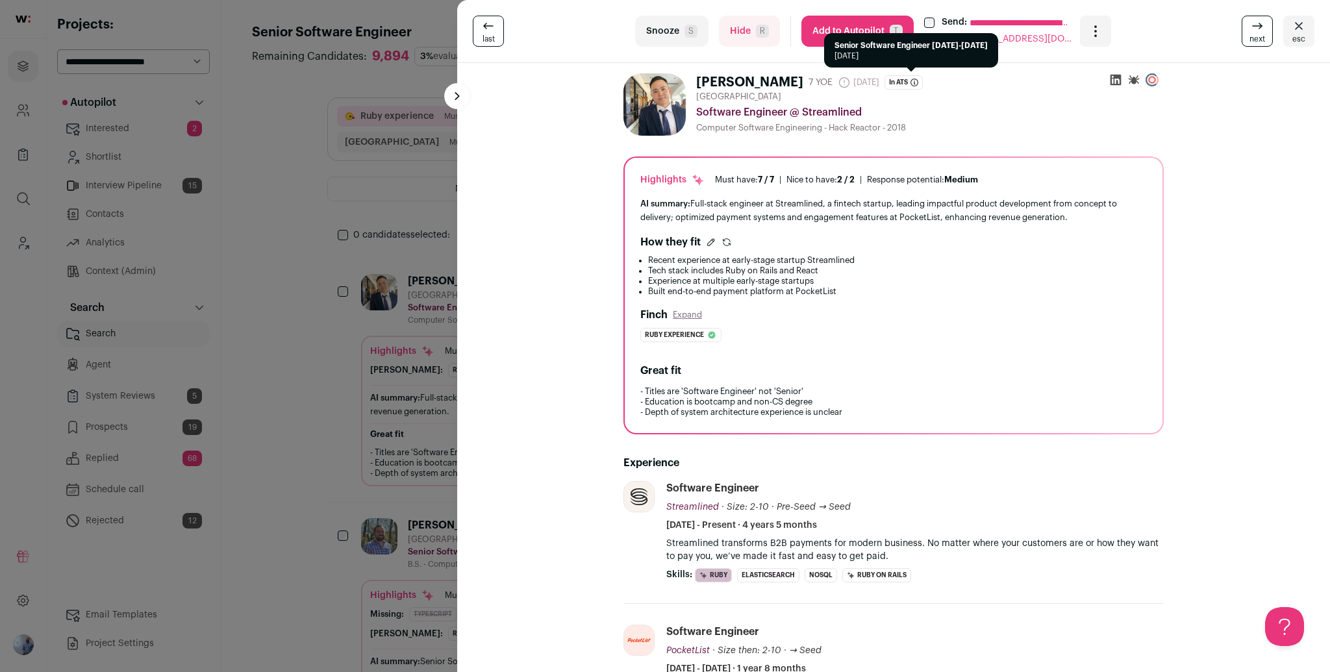
click at [911, 79] on icon at bounding box center [915, 83] width 8 height 8
click at [837, 126] on div "Computer Software Engineering - Hack Reactor - 2018" at bounding box center [930, 128] width 468 height 10
click at [837, 127] on div "Computer Software Engineering - Hack Reactor - 2018" at bounding box center [930, 128] width 468 height 10
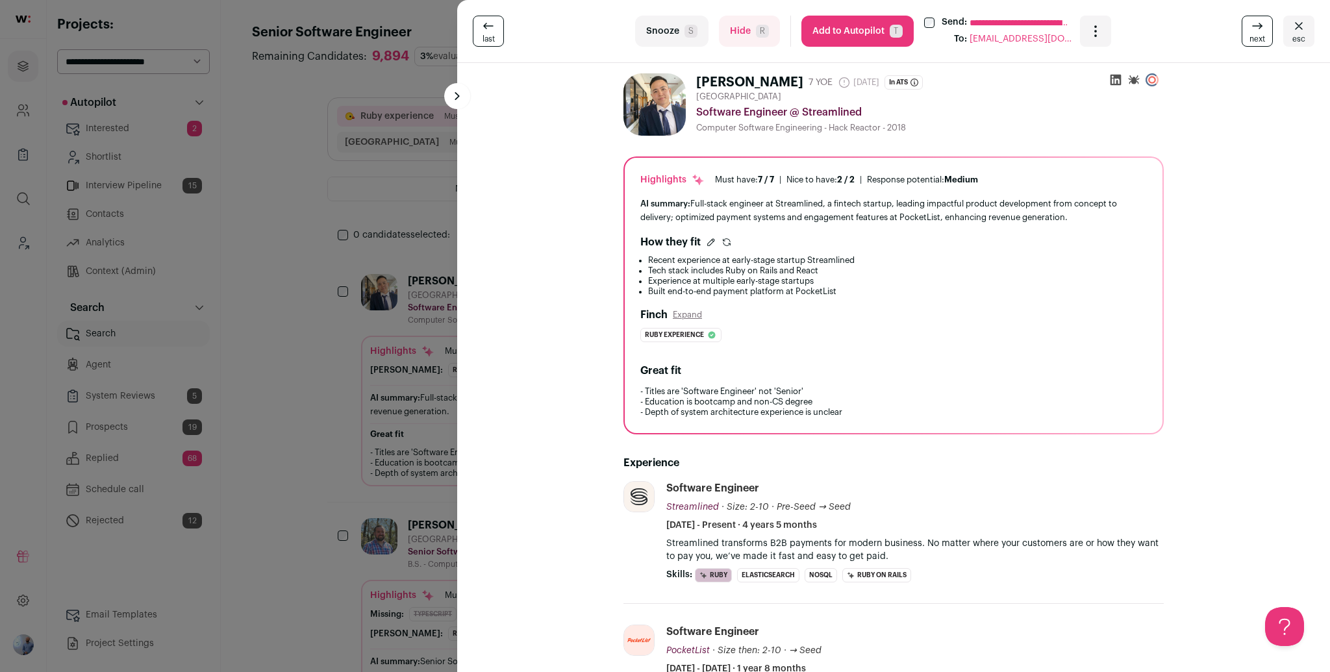
click at [837, 127] on div "Computer Software Engineering - Hack Reactor - 2018" at bounding box center [930, 128] width 468 height 10
click at [831, 125] on div "Computer Software Engineering - Hack Reactor - 2018" at bounding box center [930, 128] width 468 height 10
click at [852, 123] on div "Computer Software Engineering - Hack Reactor - 2018" at bounding box center [930, 128] width 468 height 10
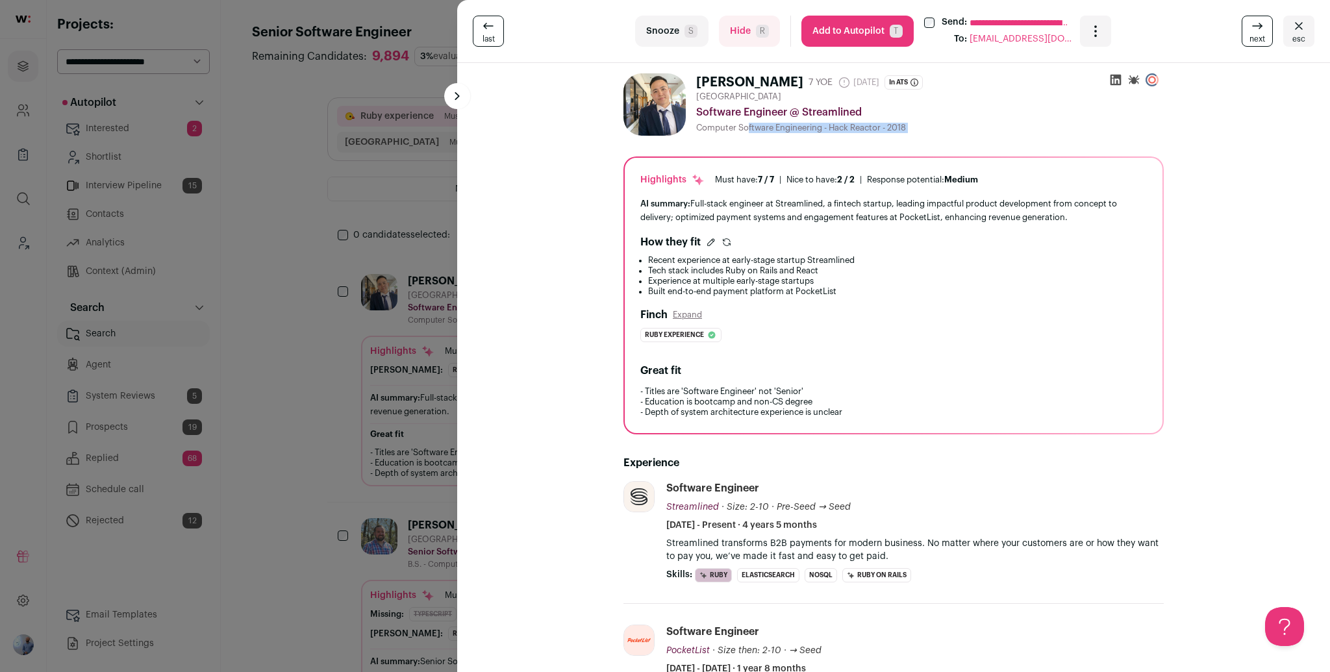
click at [852, 123] on div "Computer Software Engineering - Hack Reactor - 2018" at bounding box center [930, 128] width 468 height 10
click at [881, 128] on div "Computer Software Engineering - Hack Reactor - 2018" at bounding box center [930, 128] width 468 height 10
click at [881, 129] on div "Computer Software Engineering - Hack Reactor - 2018" at bounding box center [930, 128] width 468 height 10
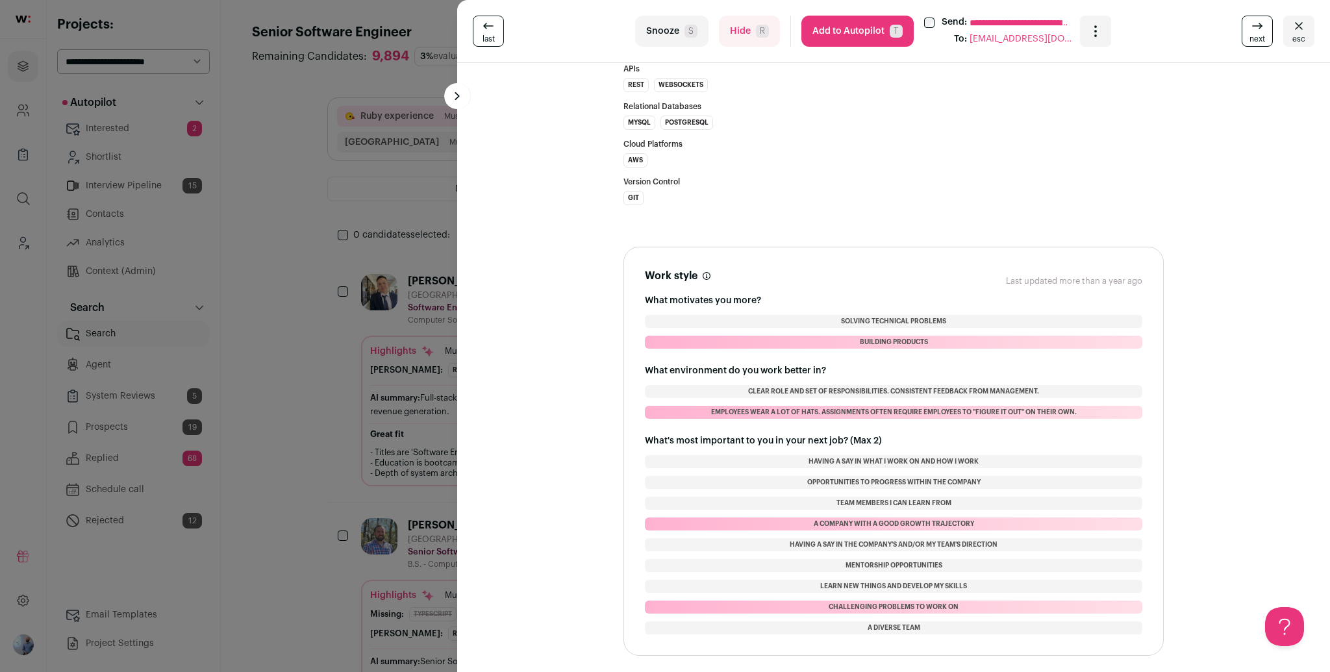
scroll to position [860, 0]
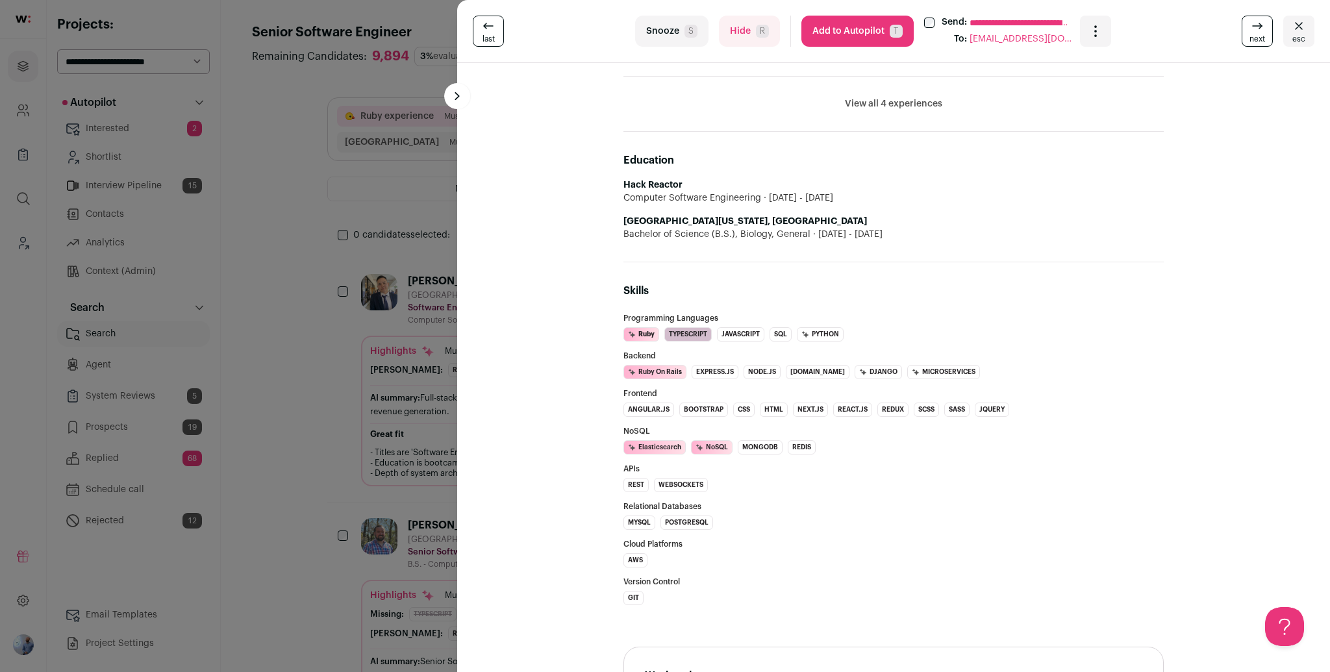
click at [749, 192] on div "Computer Software Engineering 2018 - 2018" at bounding box center [894, 198] width 540 height 13
click at [748, 192] on div "Computer Software Engineering 2018 - 2018" at bounding box center [894, 198] width 540 height 13
click at [746, 193] on div "Computer Software Engineering 2018 - 2018" at bounding box center [894, 198] width 540 height 13
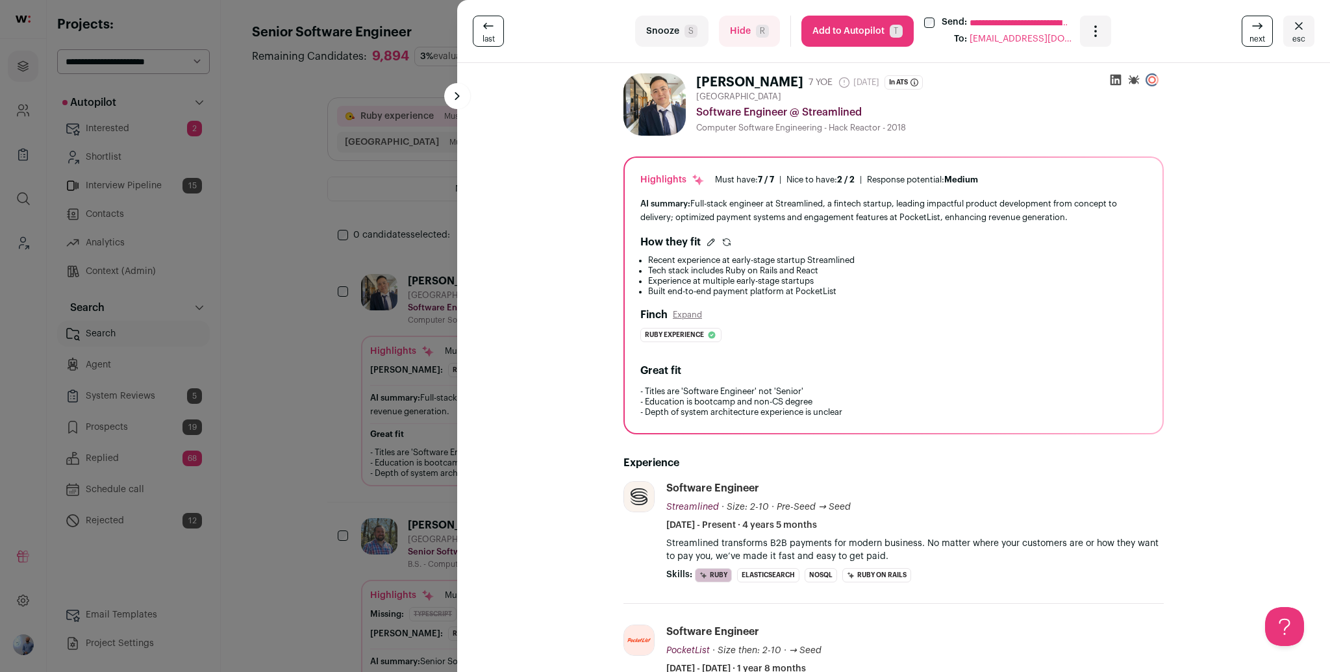
click at [377, 245] on div "**********" at bounding box center [665, 336] width 1330 height 672
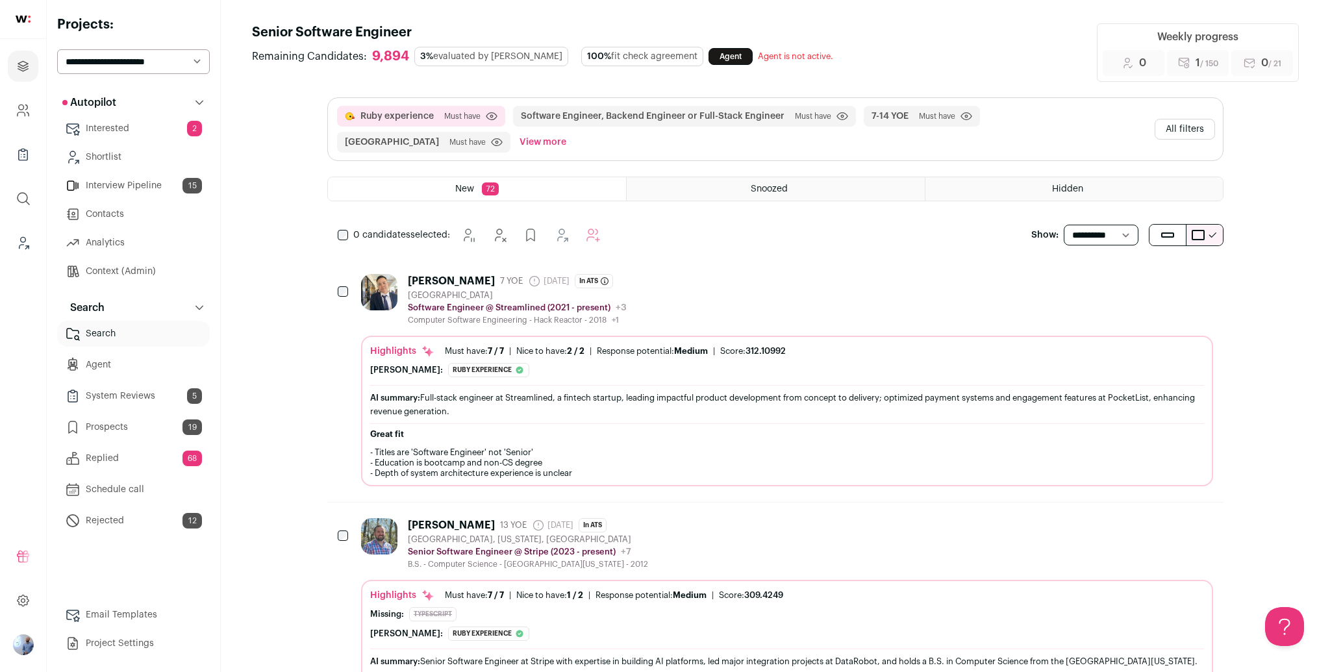
click at [660, 288] on div "Eddie Huang 7 YOE 4 days ago Admin only. The last time the profile was scraped.…" at bounding box center [787, 299] width 852 height 51
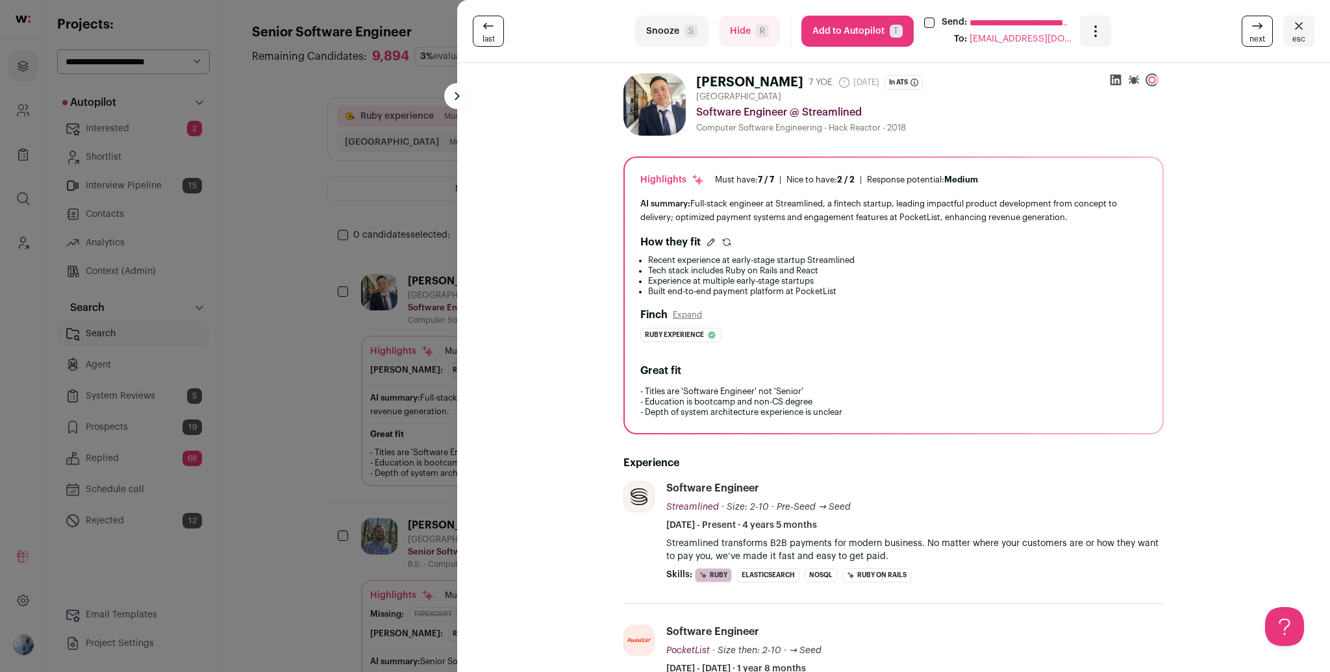
click at [340, 247] on div "**********" at bounding box center [665, 336] width 1330 height 672
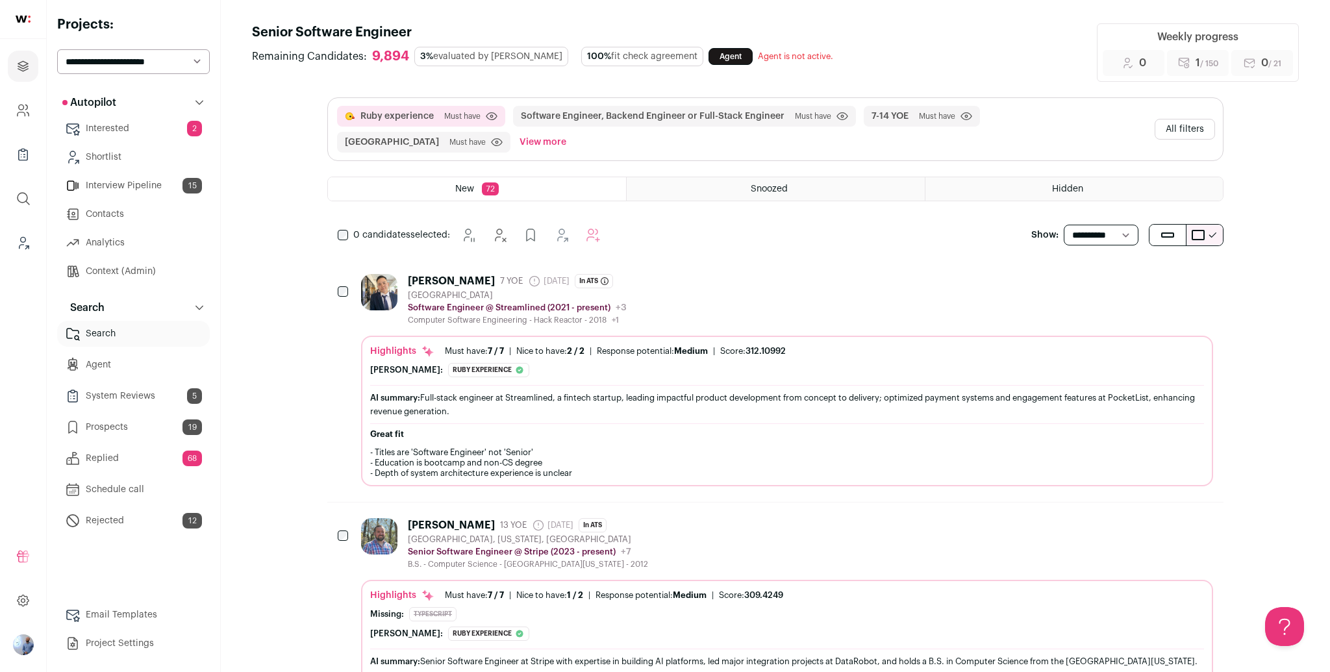
click at [1189, 124] on button "All filters" at bounding box center [1185, 129] width 60 height 21
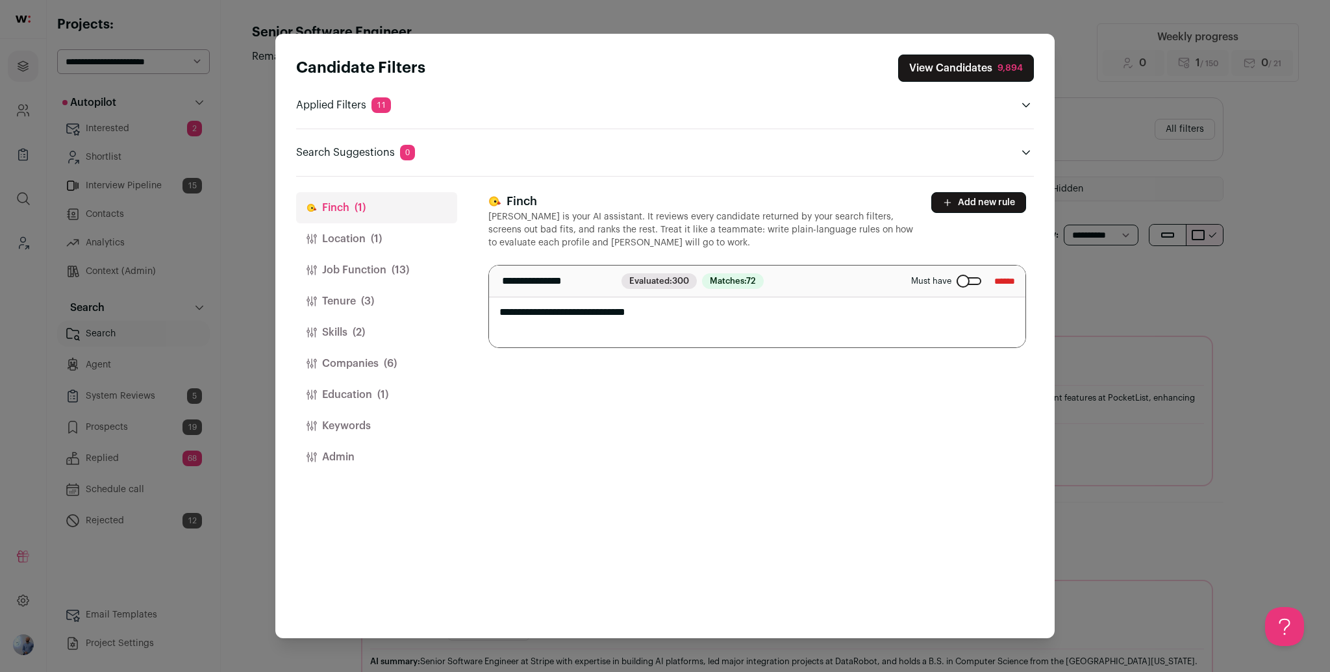
drag, startPoint x: 698, startPoint y: 312, endPoint x: 738, endPoint y: 316, distance: 41.1
click at [698, 311] on textarea "**********" at bounding box center [757, 307] width 536 height 82
click at [705, 320] on textarea "**********" at bounding box center [757, 307] width 536 height 82
click at [368, 246] on button "Location (1)" at bounding box center [376, 238] width 161 height 31
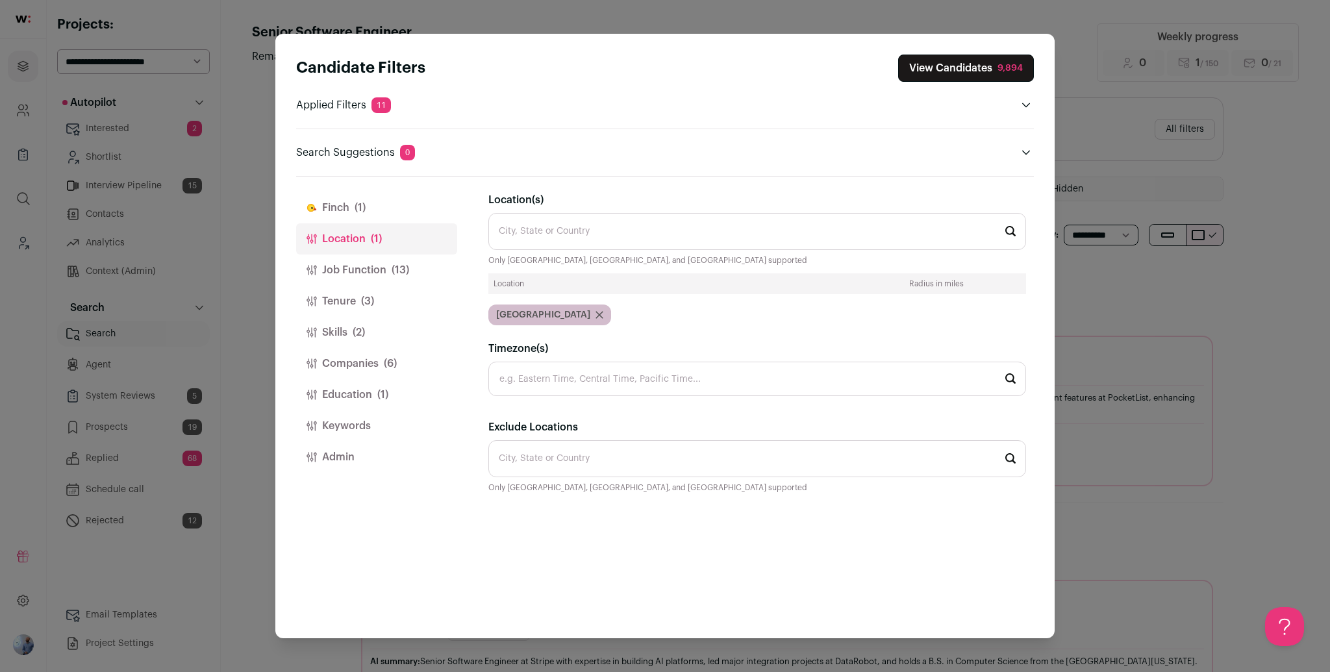
click at [366, 264] on button "Job Function (13)" at bounding box center [376, 270] width 161 height 31
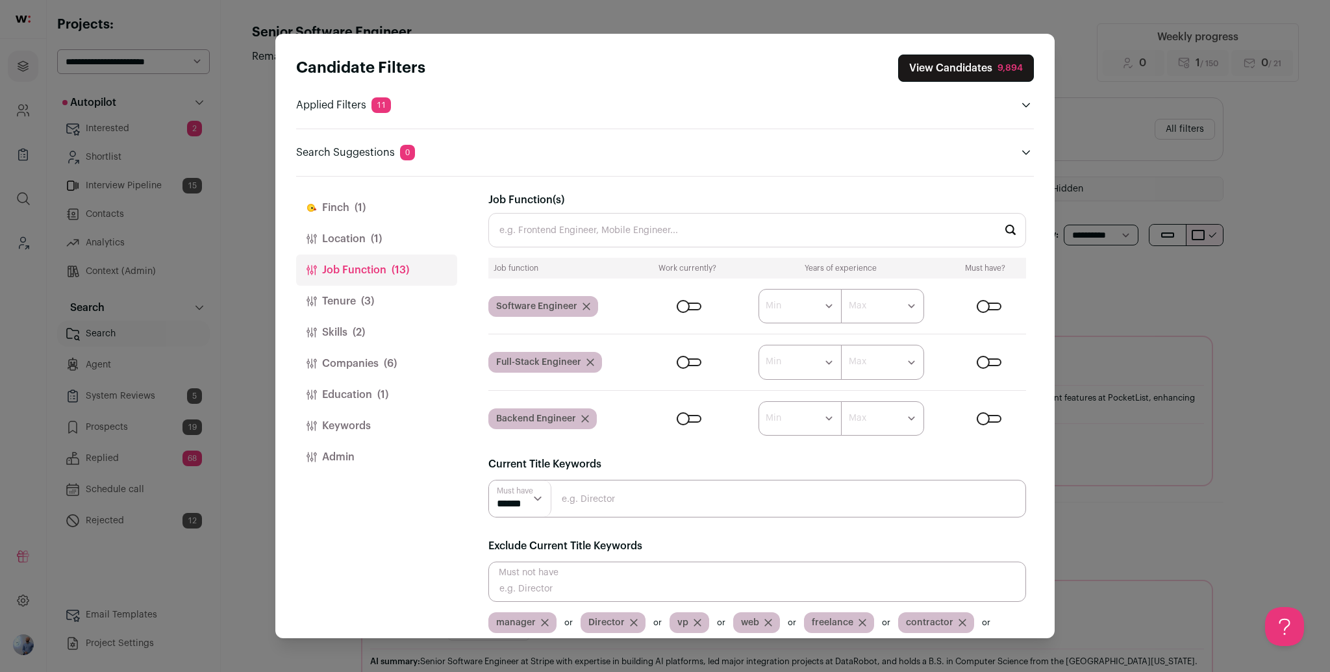
scroll to position [34, 0]
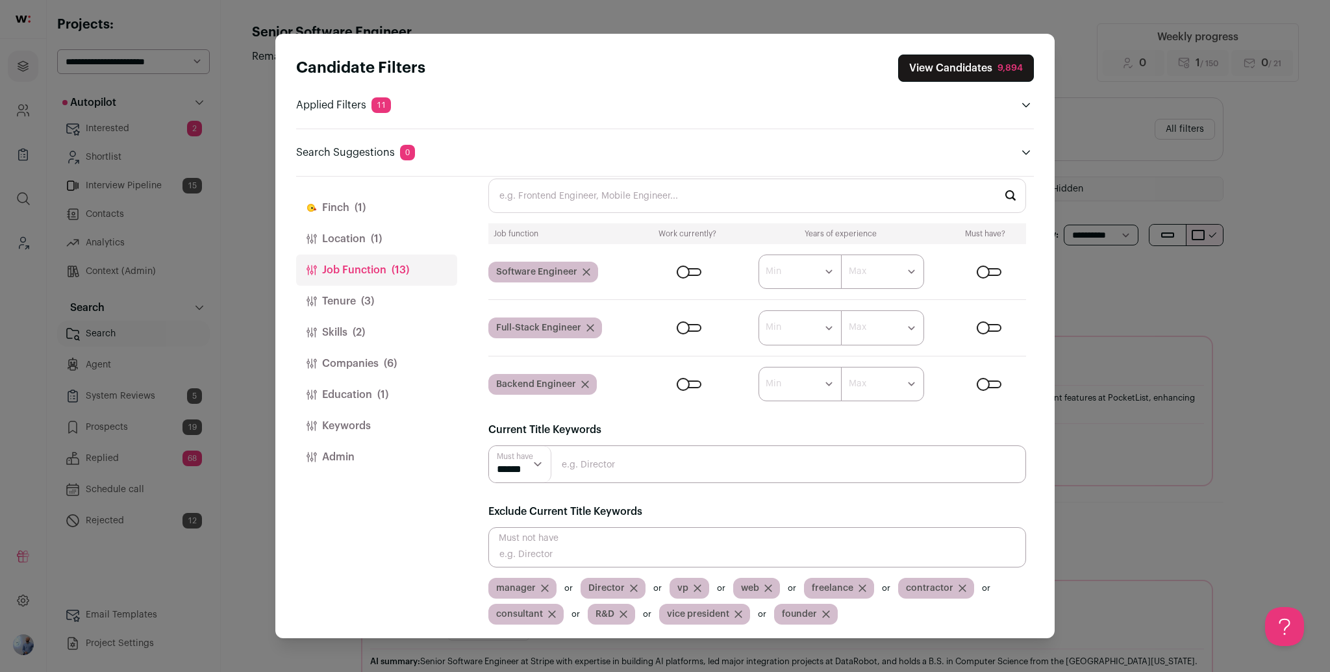
click at [342, 340] on button "Skills (2)" at bounding box center [376, 332] width 161 height 31
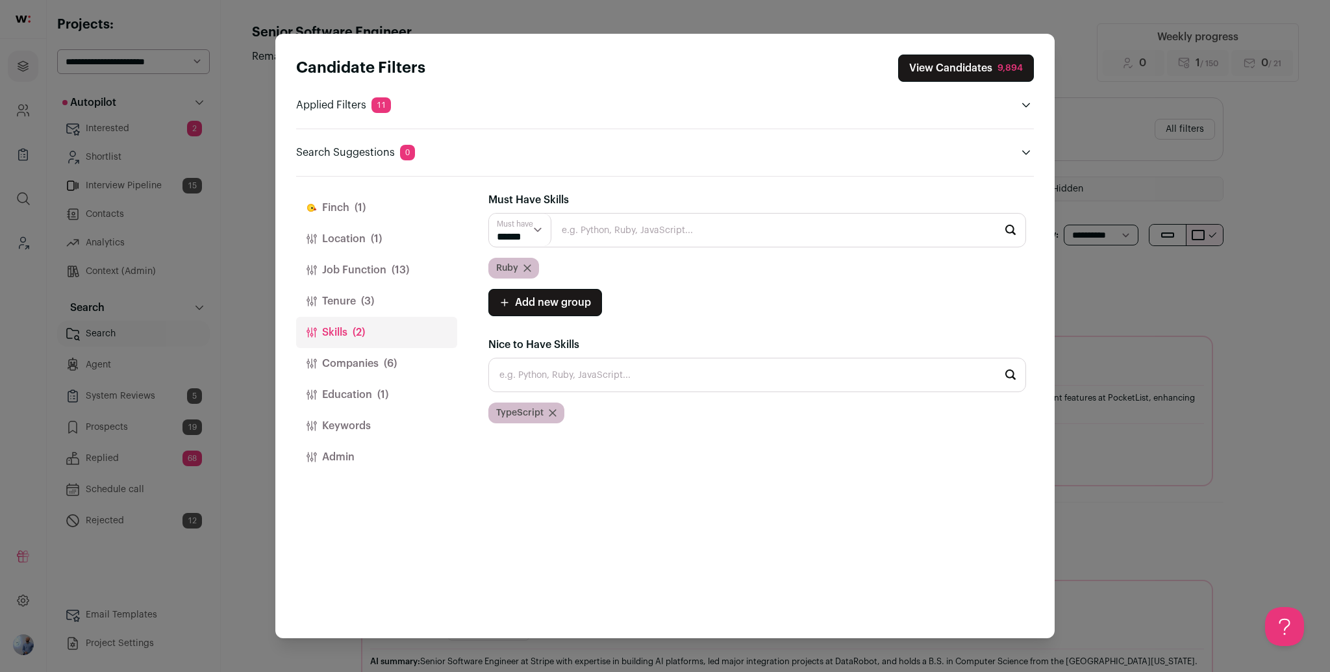
click at [349, 364] on button "Companies (6)" at bounding box center [376, 363] width 161 height 31
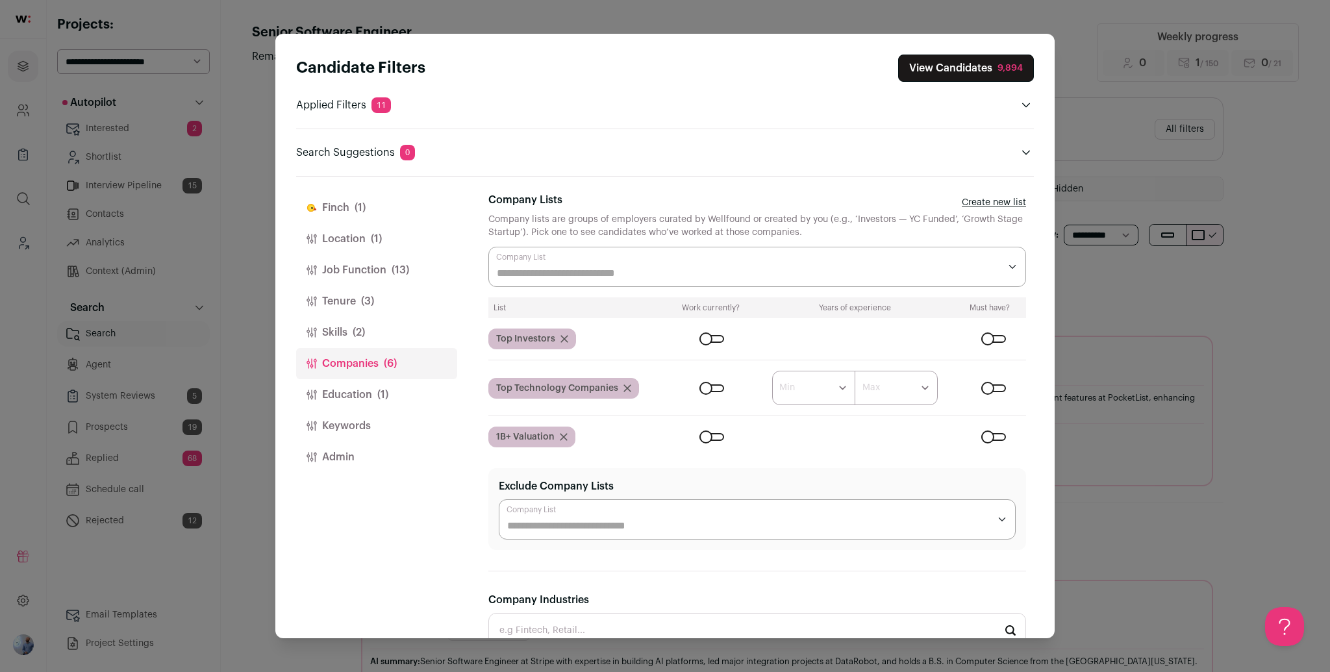
click at [352, 333] on button "Skills (2)" at bounding box center [376, 332] width 161 height 31
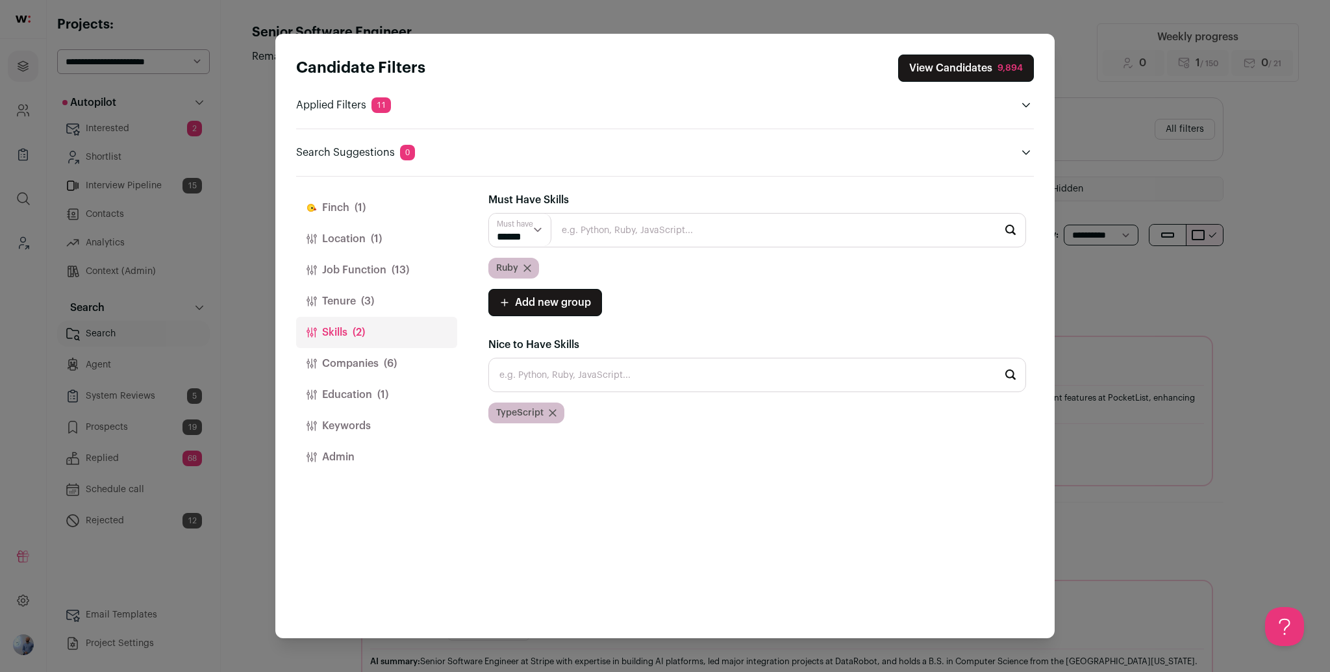
click at [372, 360] on button "Companies (6)" at bounding box center [376, 363] width 161 height 31
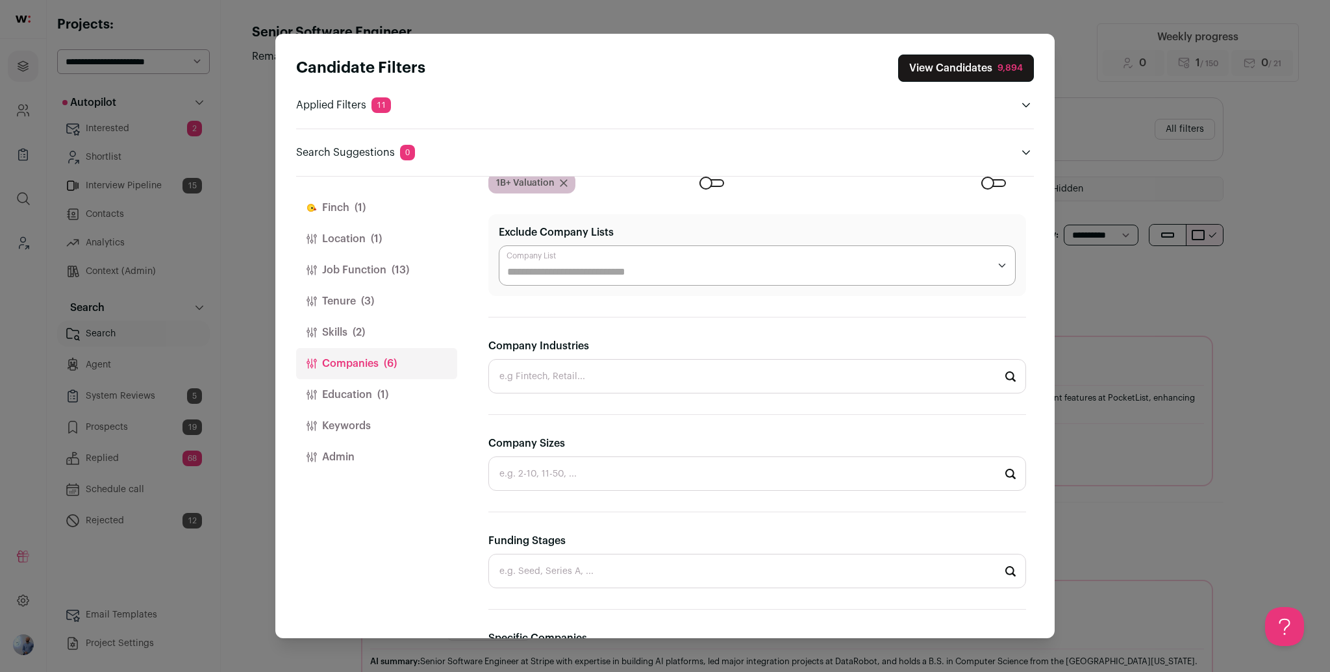
scroll to position [411, 0]
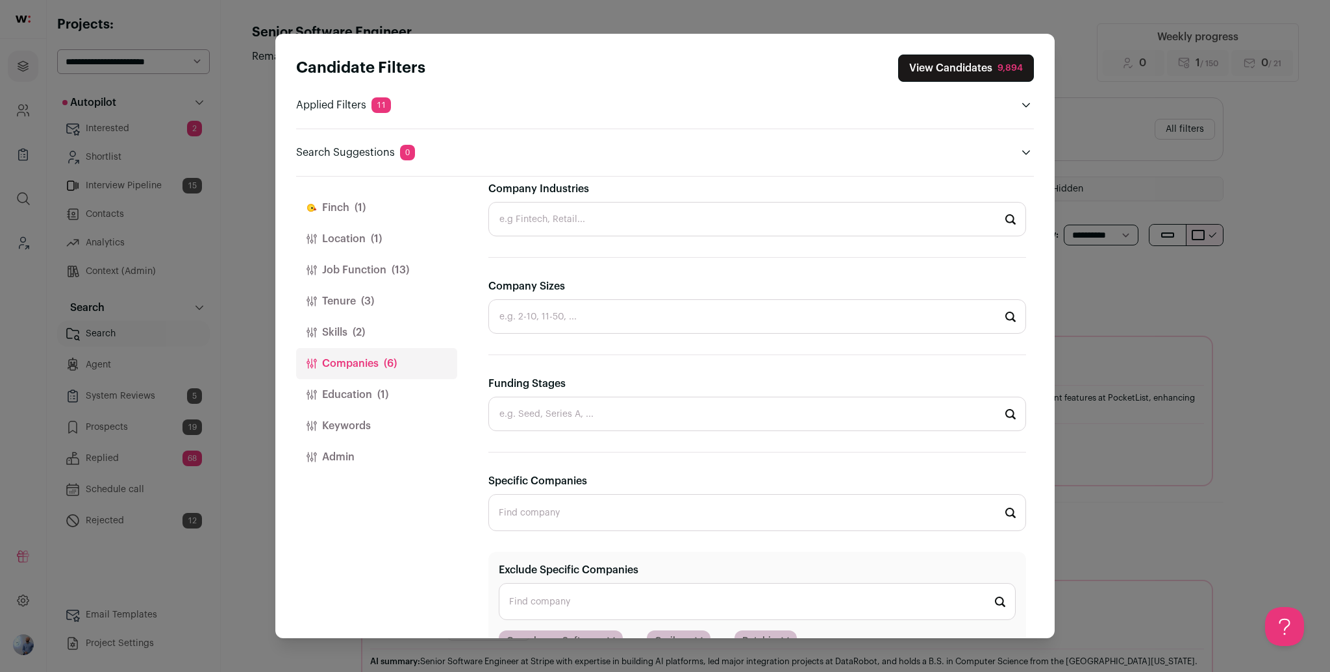
drag, startPoint x: 1187, startPoint y: 275, endPoint x: 1159, endPoint y: 331, distance: 62.2
click at [1187, 276] on div "Candidate Filters View Candidates 9,894 Applied Filters 11 Ruby experience Must…" at bounding box center [665, 336] width 1330 height 672
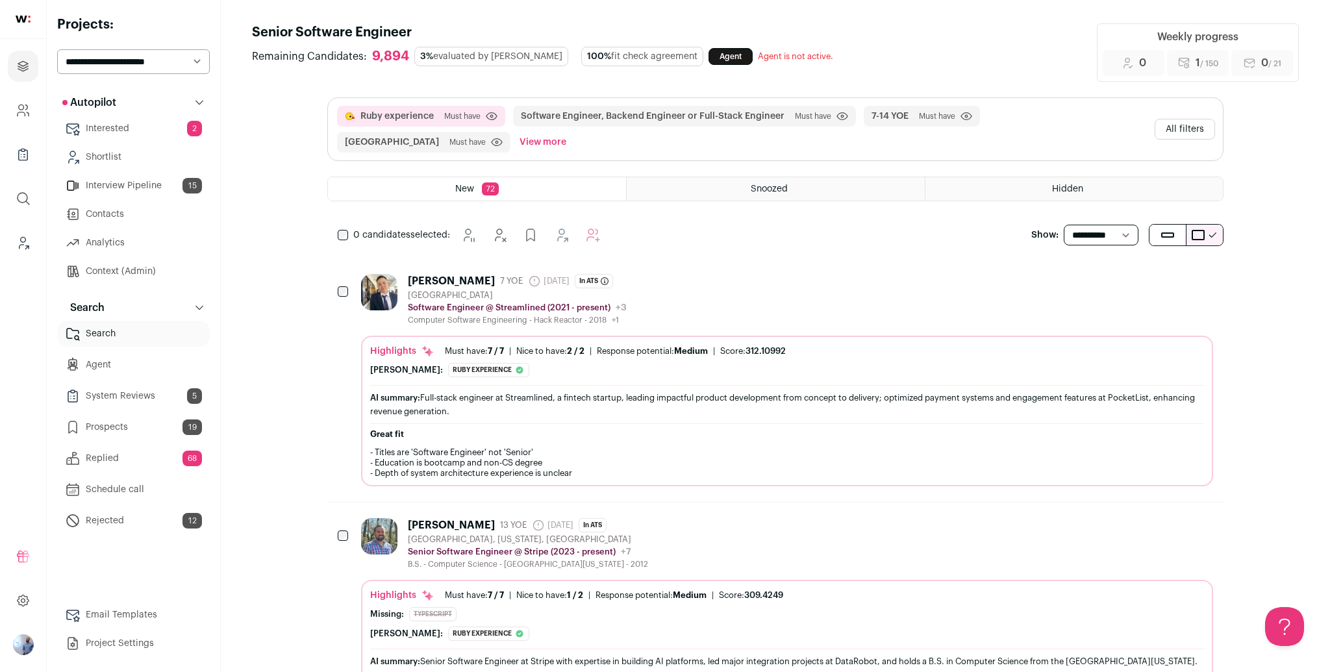
click at [770, 277] on div "Eddie Huang 7 YOE 4 days ago Admin only. The last time the profile was scraped.…" at bounding box center [787, 299] width 852 height 51
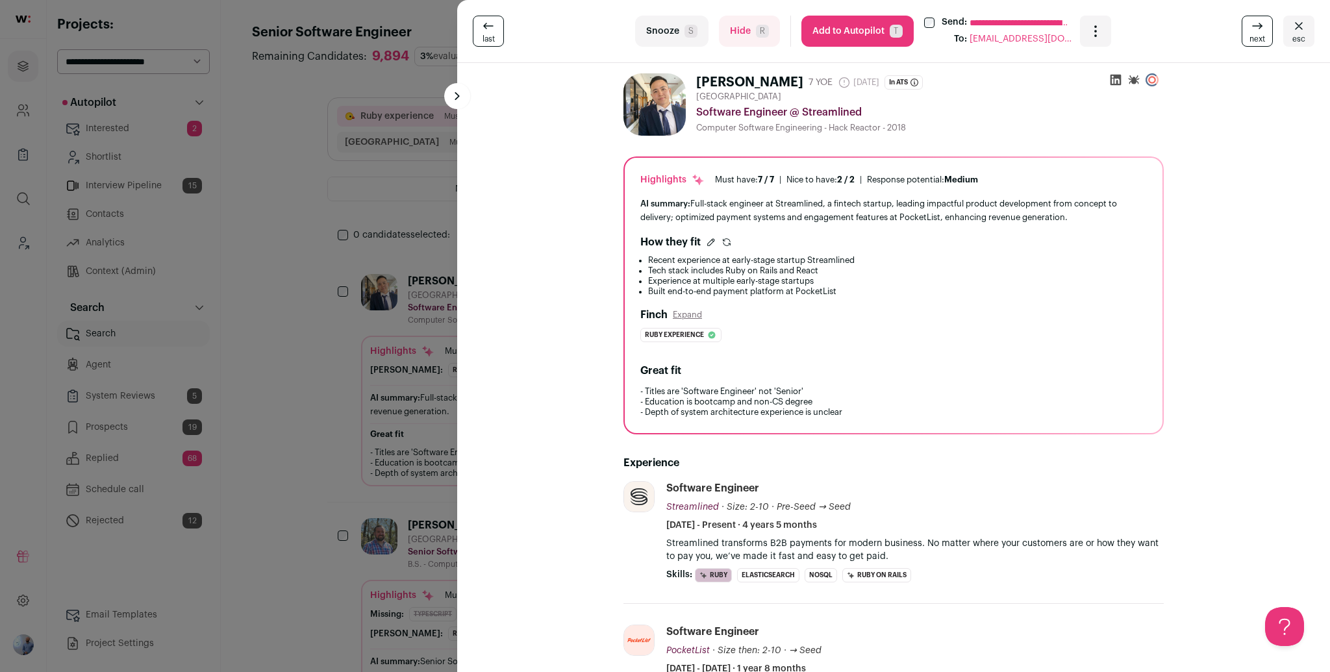
click at [888, 347] on div "Finch Expand Ruby experience The profile lists 'Ruby on Rails' and 'Ruby' in sk…" at bounding box center [893, 329] width 507 height 45
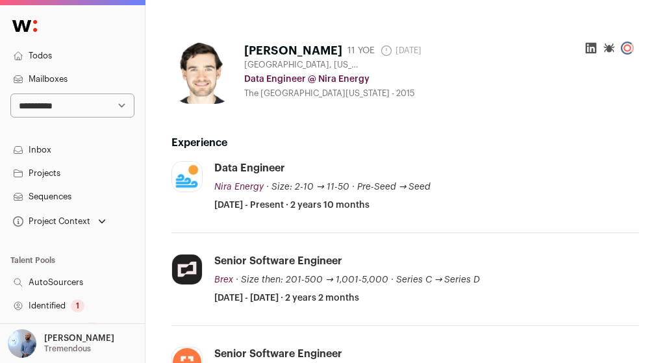
scroll to position [119, 0]
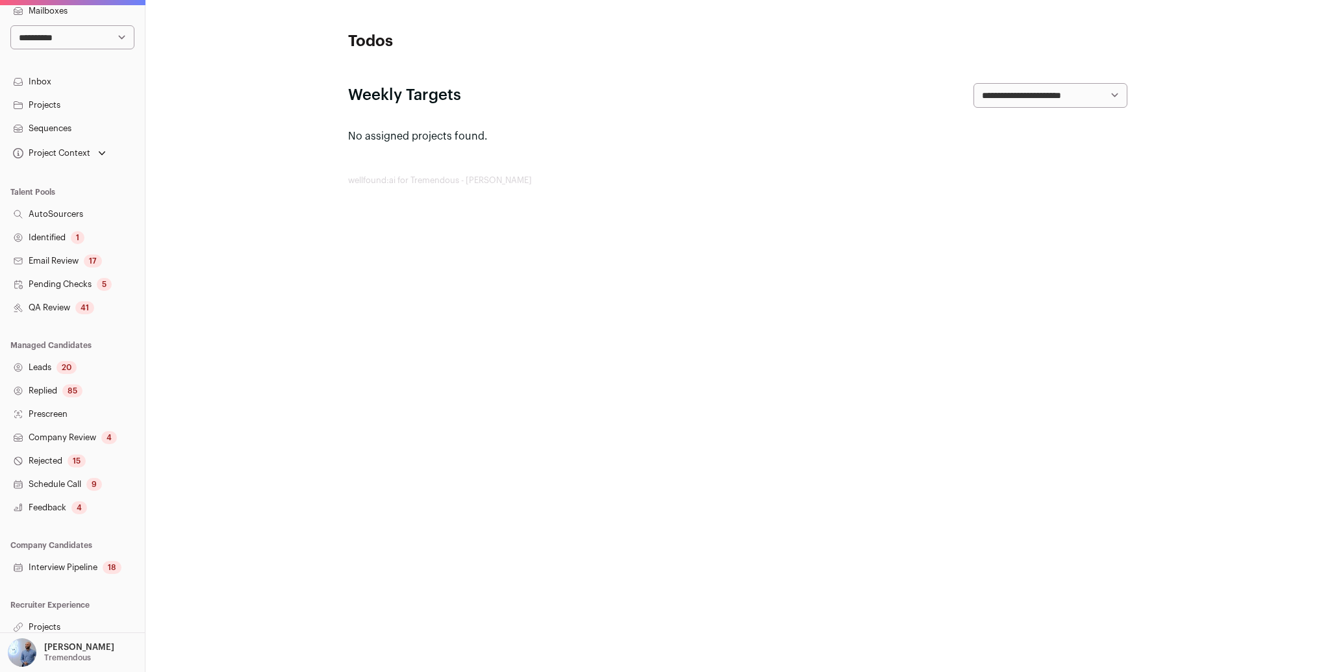
scroll to position [75, 0]
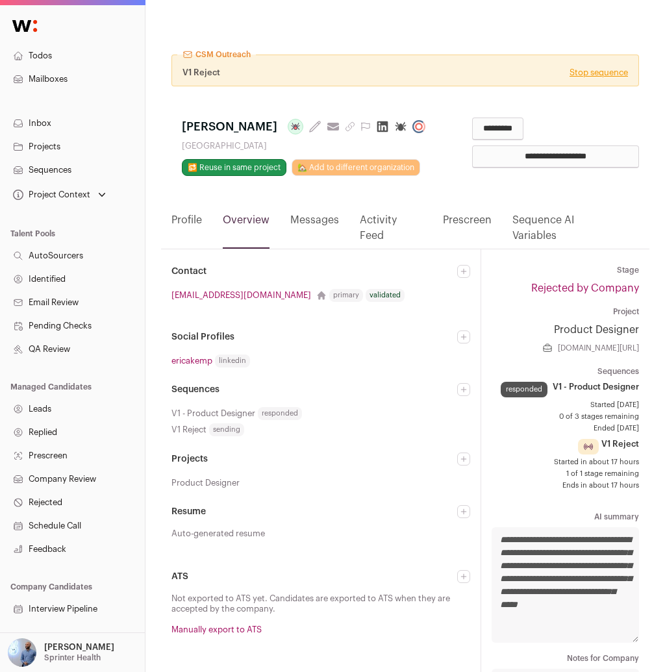
click at [182, 249] on link "Profile" at bounding box center [186, 230] width 31 height 36
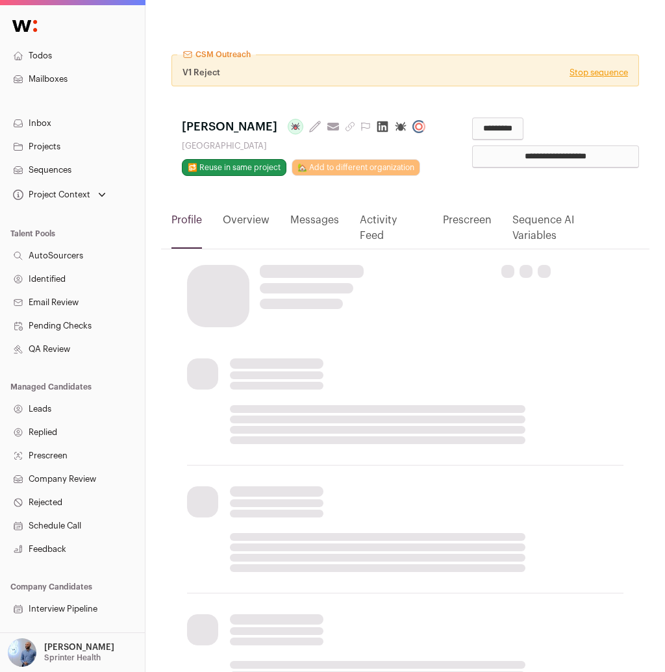
click at [190, 242] on html "Todos Mailboxes Inbox Projects Sequences Project Context Product Designer Senio…" at bounding box center [332, 533] width 665 height 1066
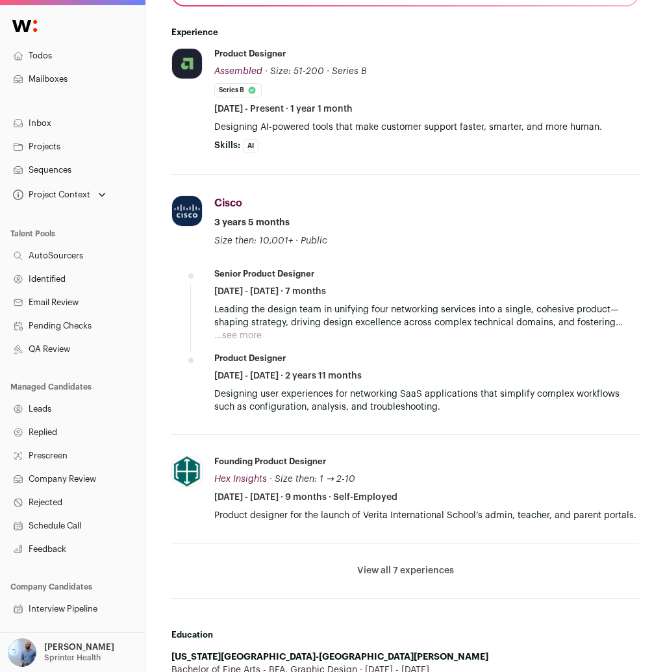
scroll to position [572, 0]
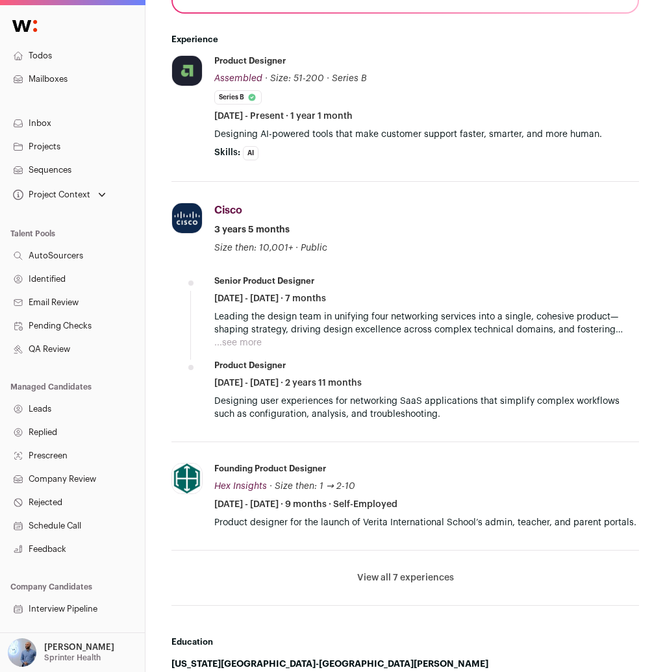
click at [356, 564] on li "View all 7 experiences View less" at bounding box center [405, 578] width 468 height 55
click at [392, 585] on button "View all 7 experiences" at bounding box center [405, 578] width 97 height 13
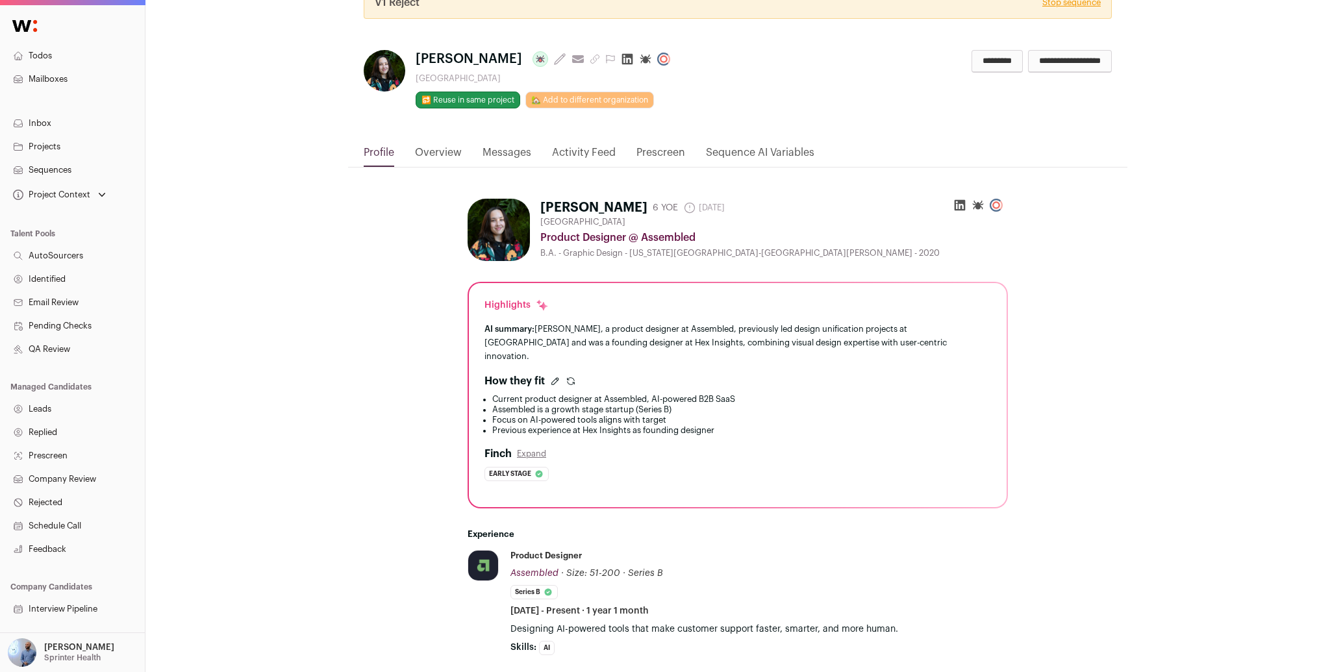
scroll to position [0, 0]
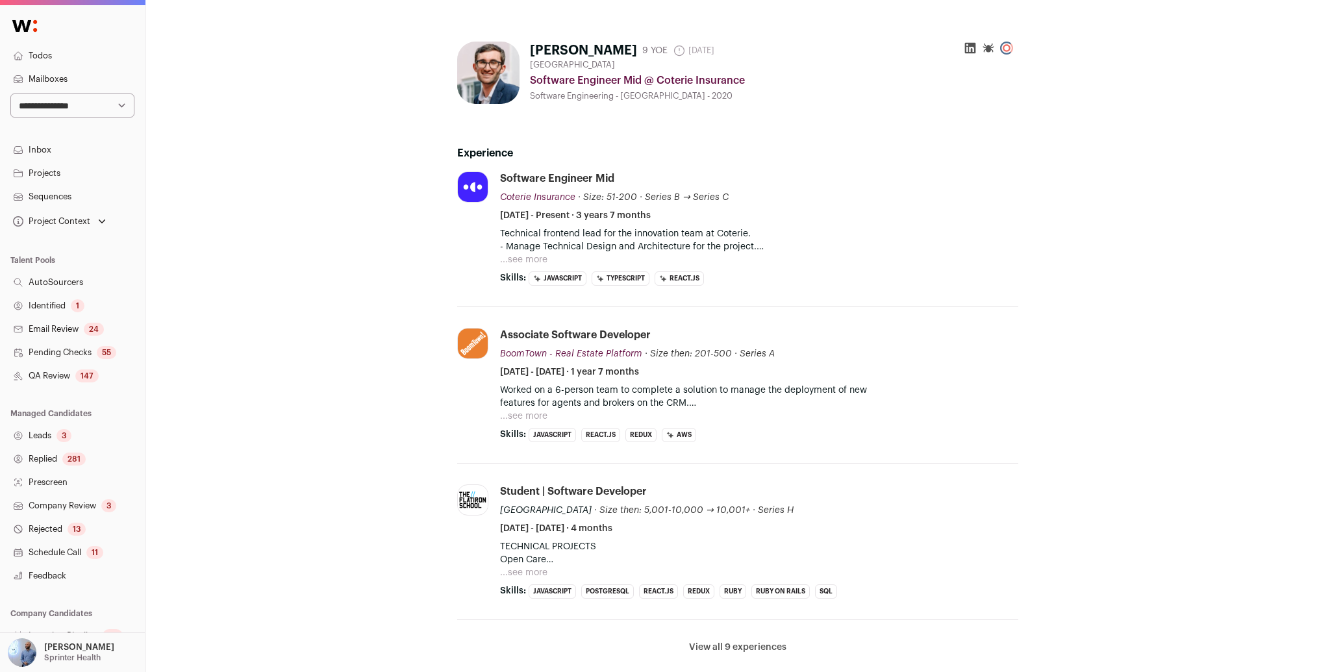
click at [539, 253] on button "...see more" at bounding box center [523, 259] width 47 height 13
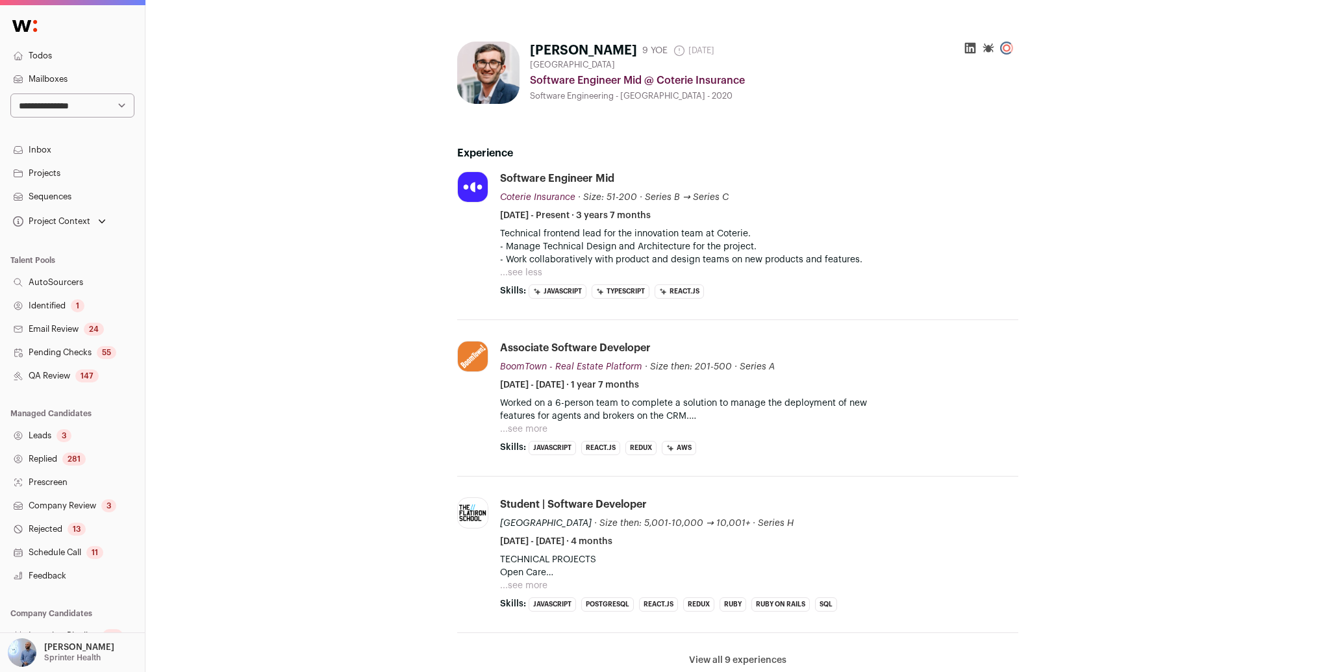
click at [590, 237] on p "Technical frontend lead for the innovation team at Coterie." at bounding box center [759, 233] width 518 height 13
click at [596, 407] on p "Worked on a 6-person team to complete a solution to manage the deployment of ne…" at bounding box center [759, 410] width 518 height 26
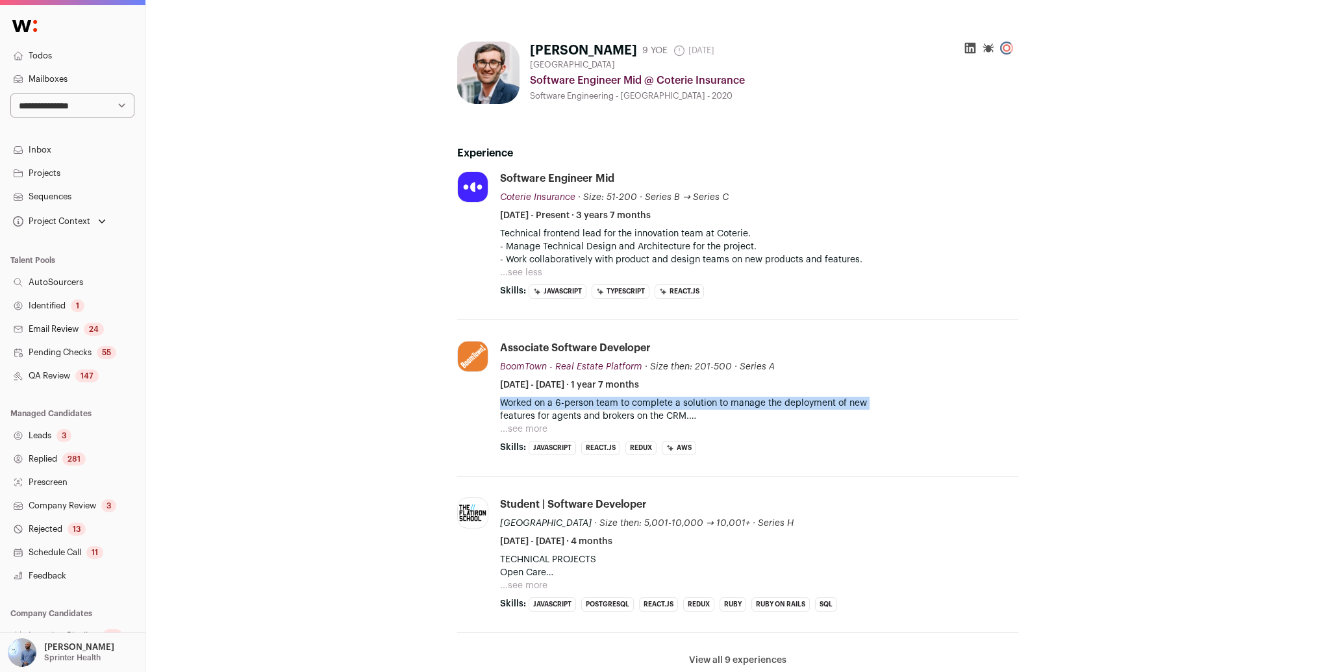
click at [596, 407] on p "Worked on a 6-person team to complete a solution to manage the deployment of ne…" at bounding box center [759, 410] width 518 height 26
click at [512, 435] on button "...see more" at bounding box center [523, 429] width 47 height 13
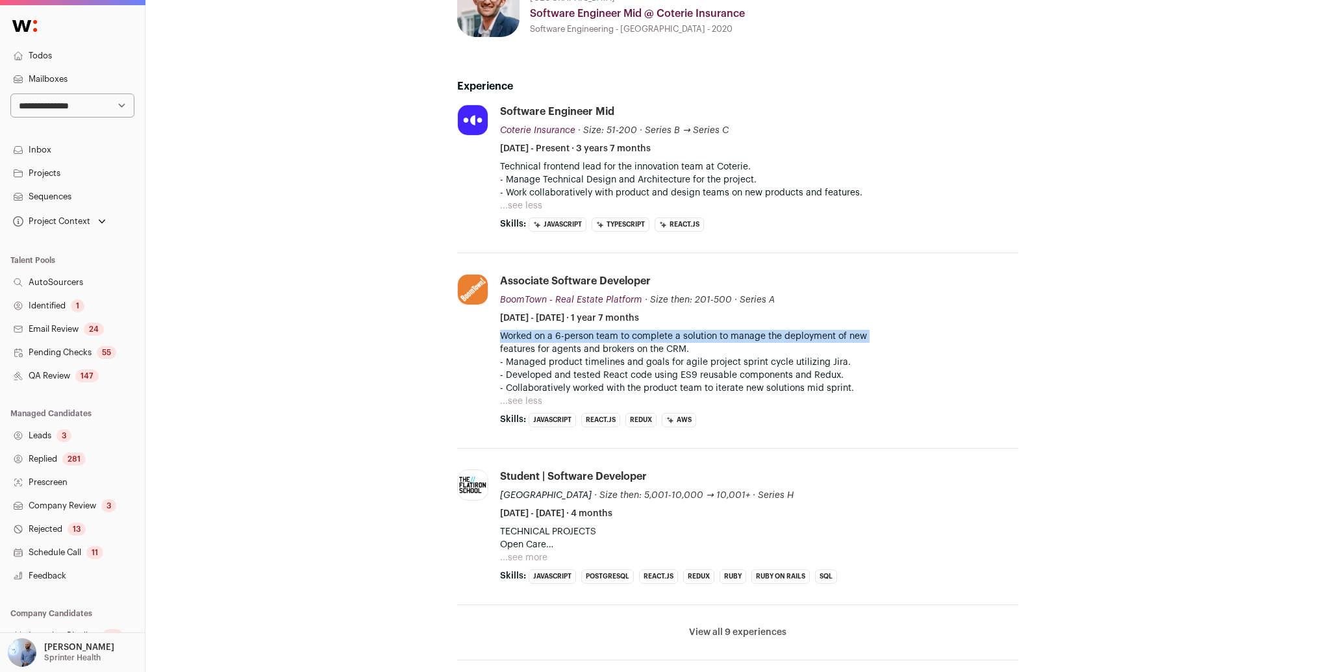
scroll to position [47, 0]
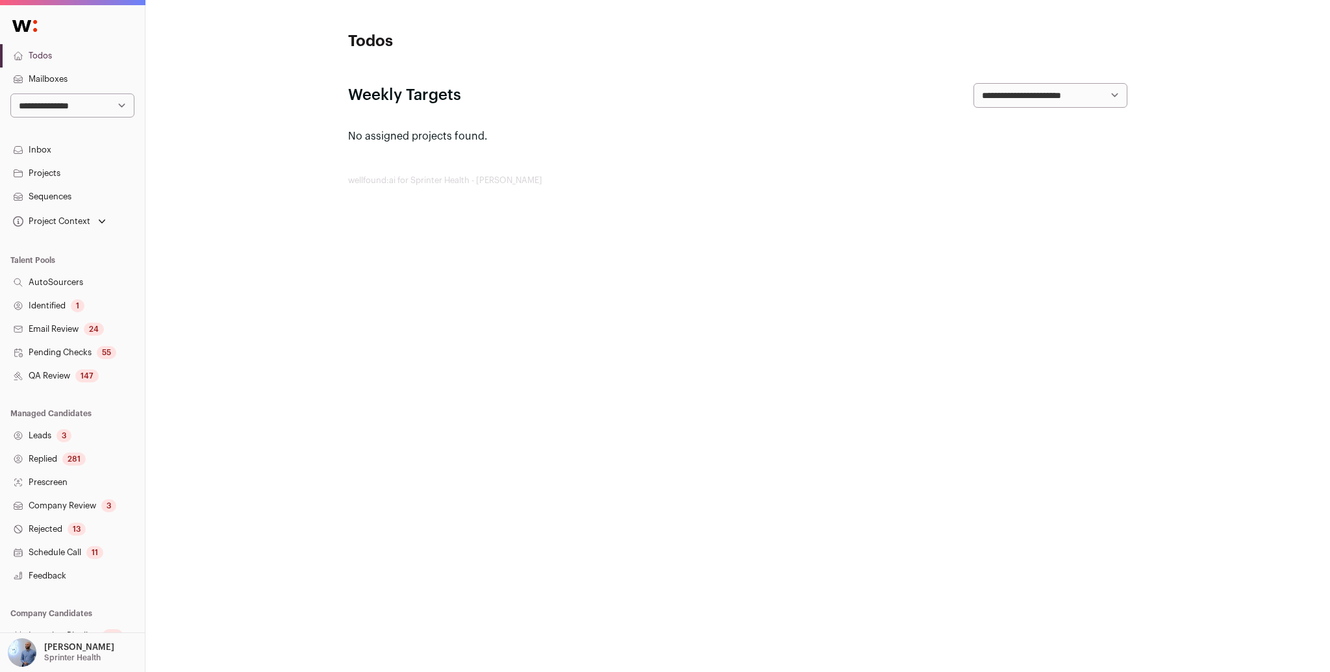
scroll to position [75, 0]
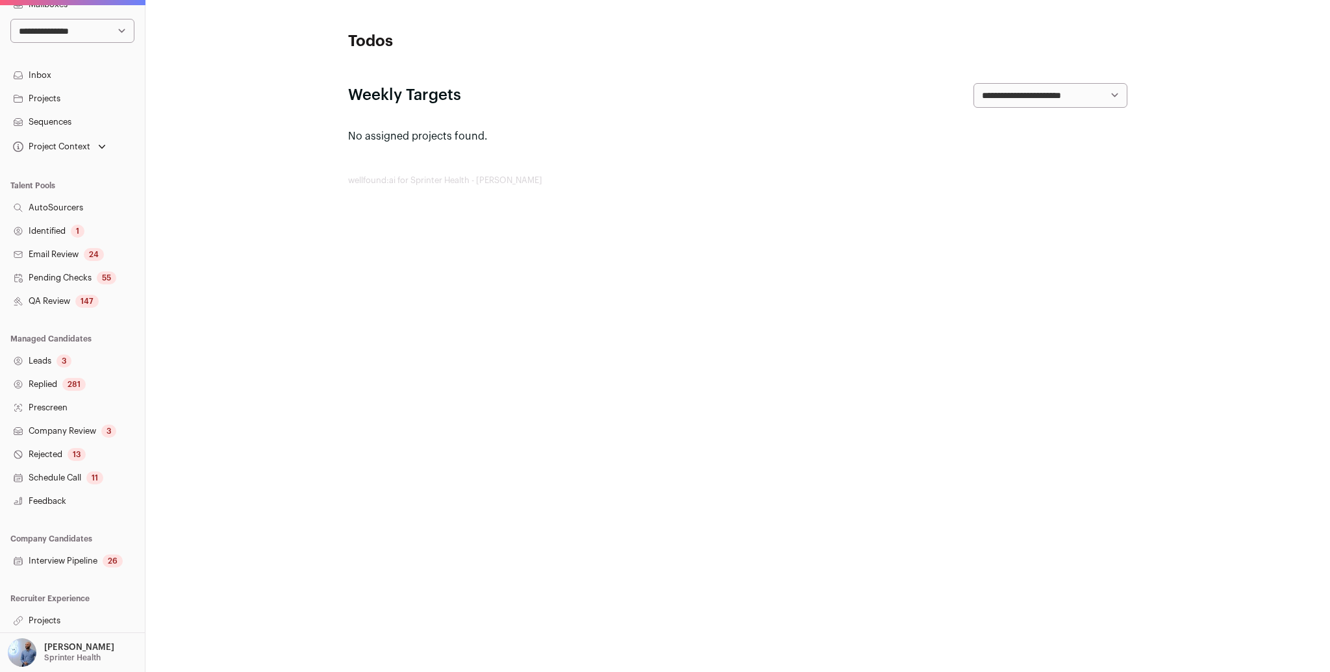
click at [68, 616] on link "Projects" at bounding box center [72, 620] width 145 height 23
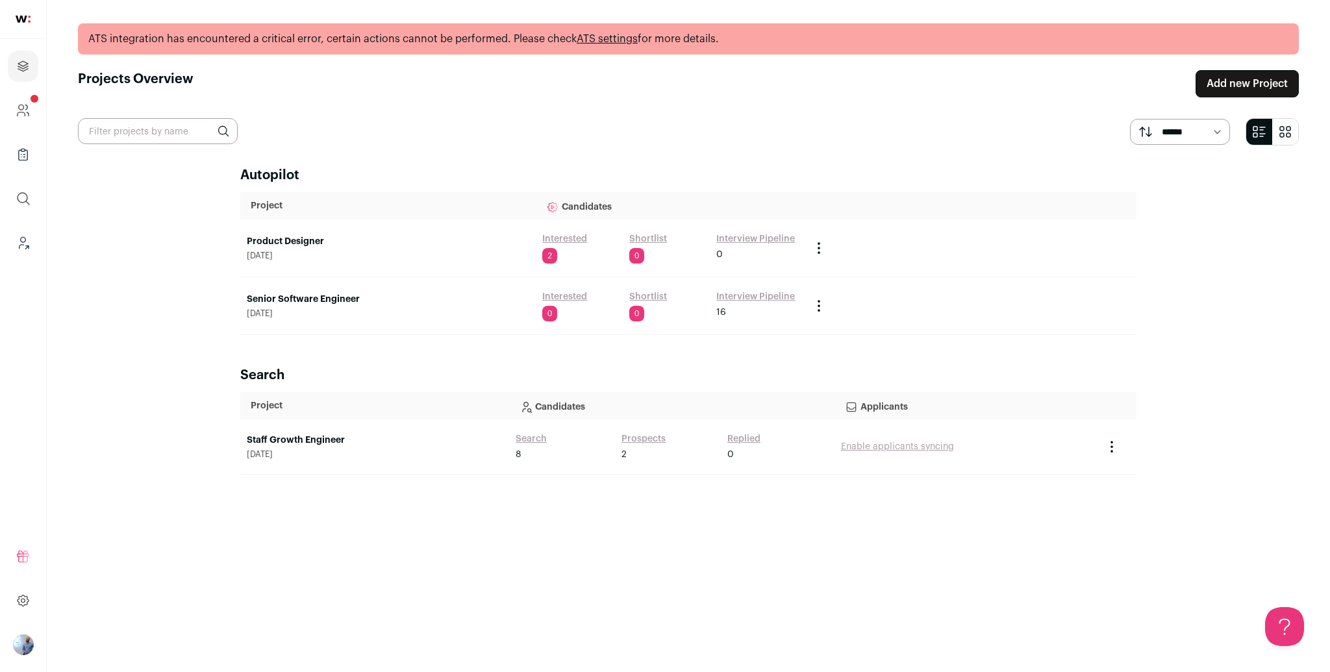
click at [329, 294] on link "Senior Software Engineer" at bounding box center [388, 299] width 283 height 13
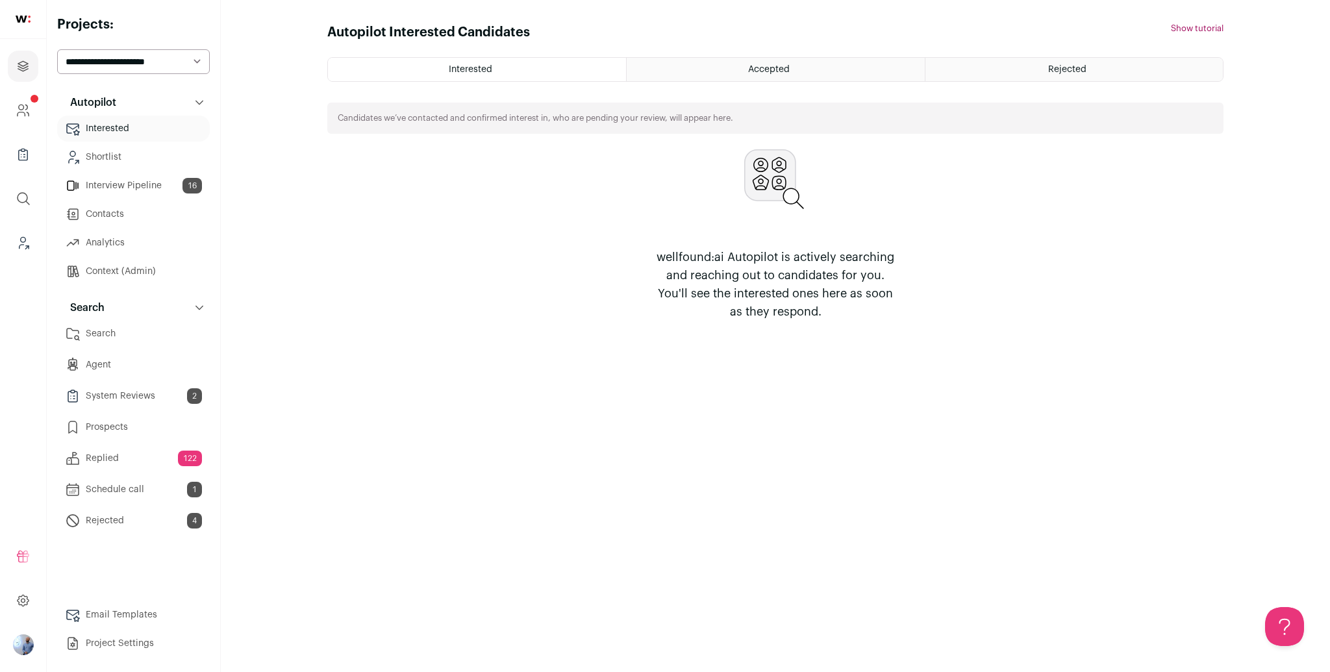
click at [135, 311] on button "Search" at bounding box center [133, 308] width 153 height 26
click at [135, 327] on div "Autopilot Autopilot Interested Shortlist Interview Pipeline 16 Contacts Analyti…" at bounding box center [133, 374] width 153 height 568
click at [132, 318] on button "Search" at bounding box center [133, 308] width 153 height 26
click at [125, 340] on link "Search" at bounding box center [133, 334] width 153 height 26
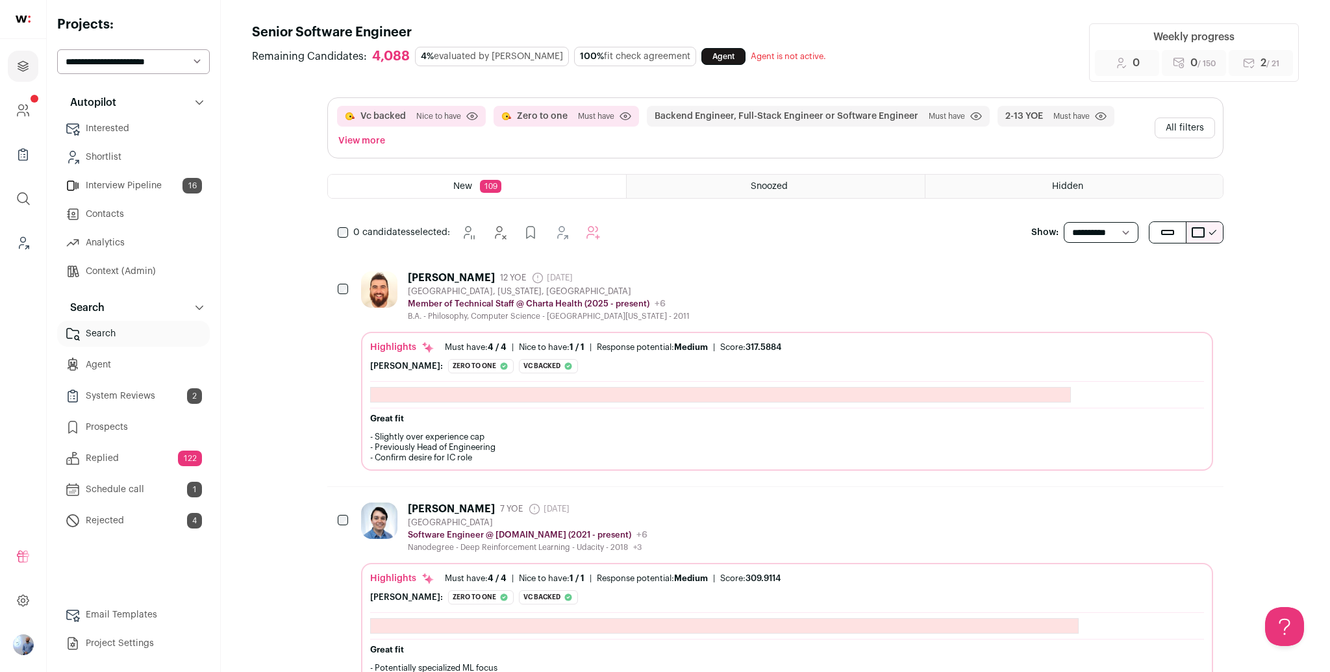
click at [1162, 127] on button "All filters" at bounding box center [1185, 128] width 60 height 21
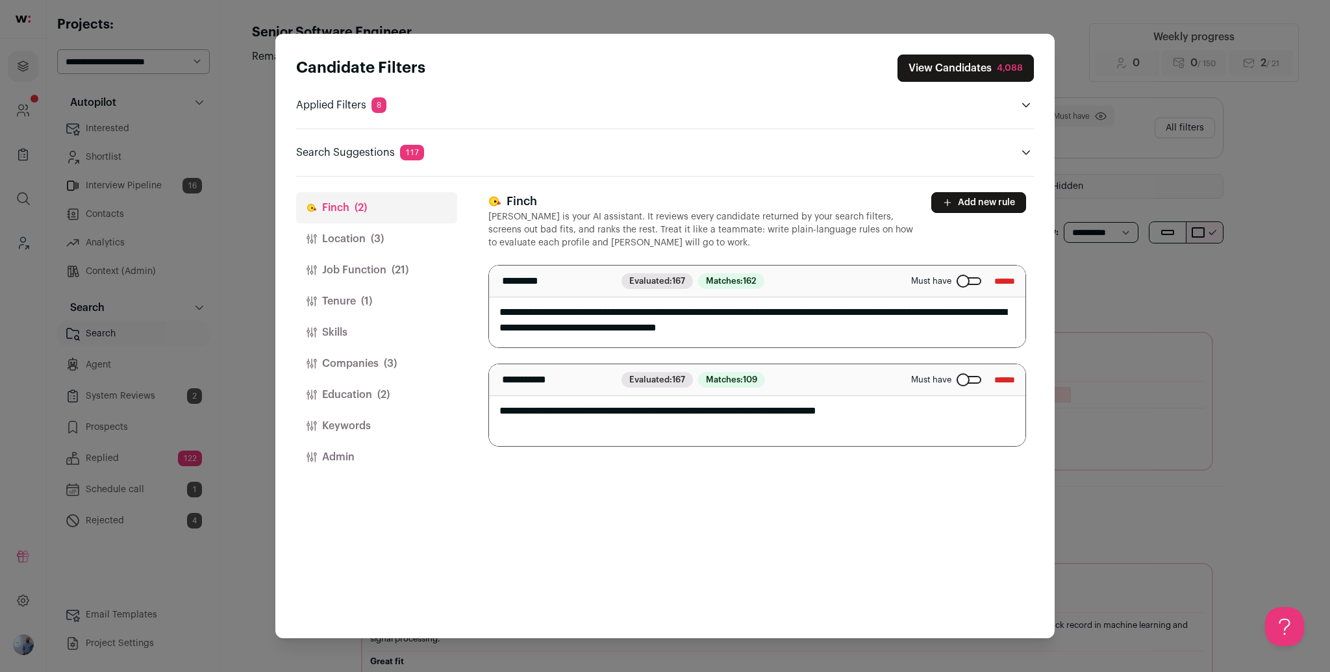
click at [372, 403] on button "Education (2)" at bounding box center [376, 394] width 161 height 31
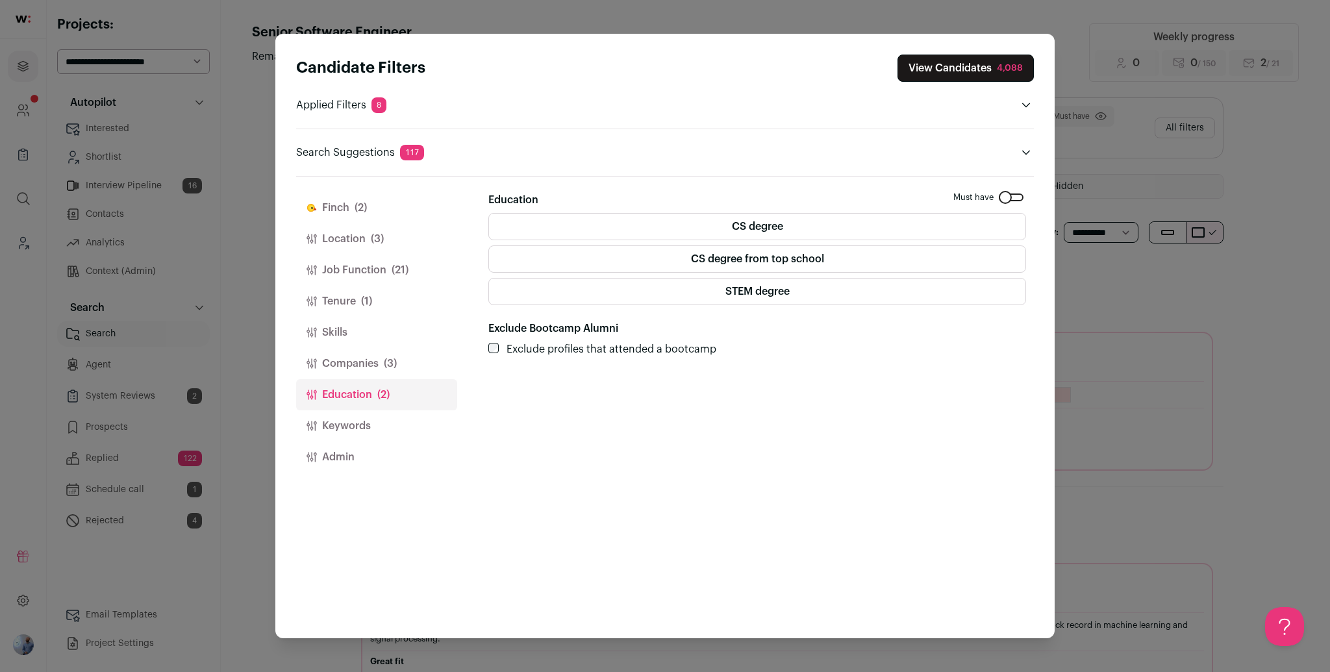
click at [384, 366] on span "(3)" at bounding box center [390, 364] width 13 height 16
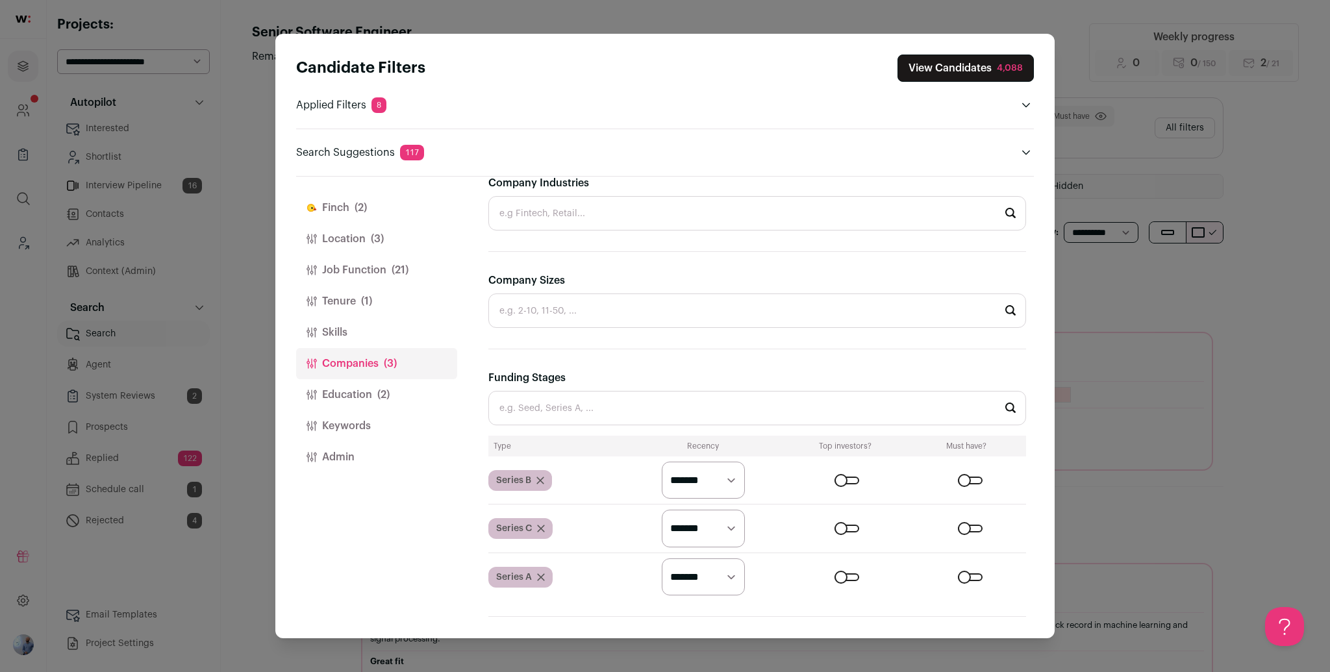
scroll to position [426, 0]
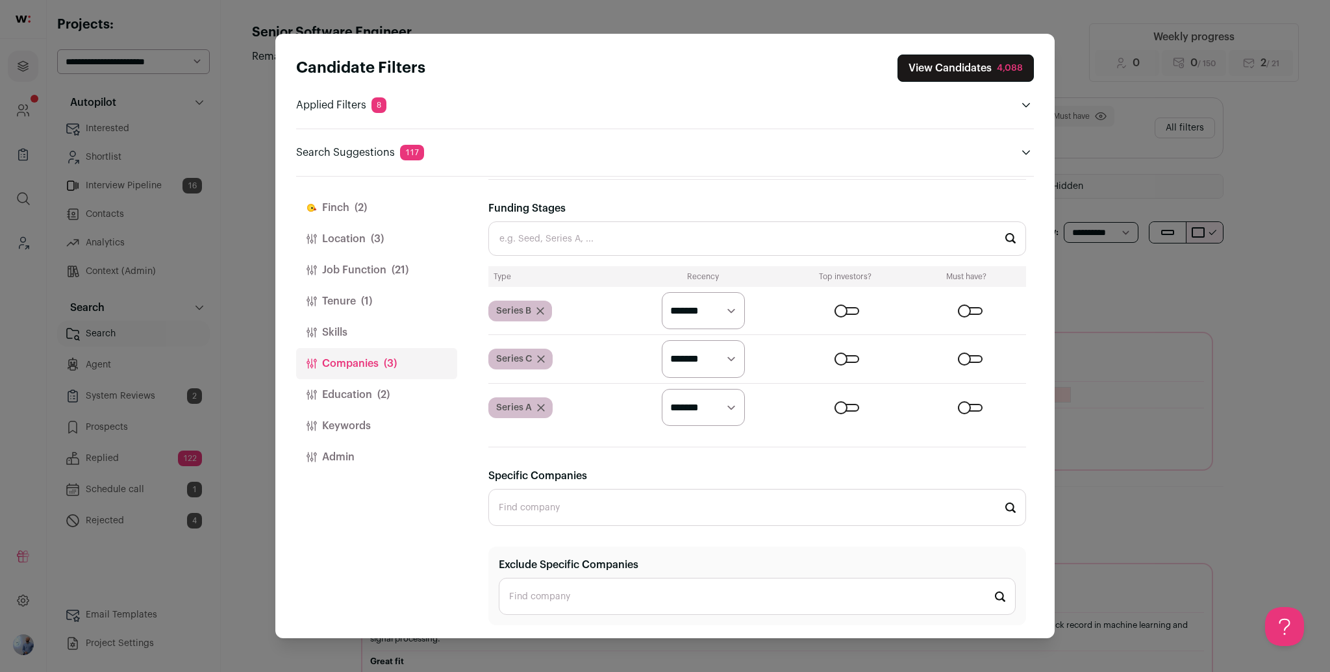
click at [701, 240] on input "Funding Stages" at bounding box center [757, 238] width 538 height 34
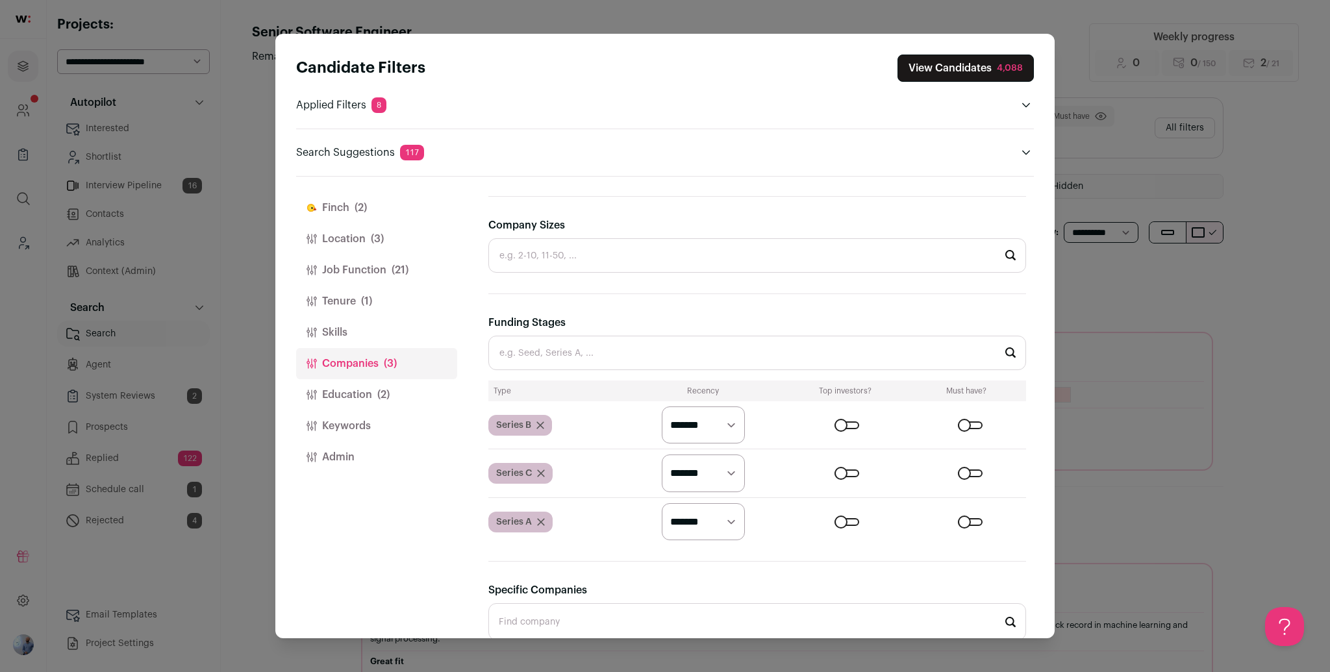
scroll to position [155, 0]
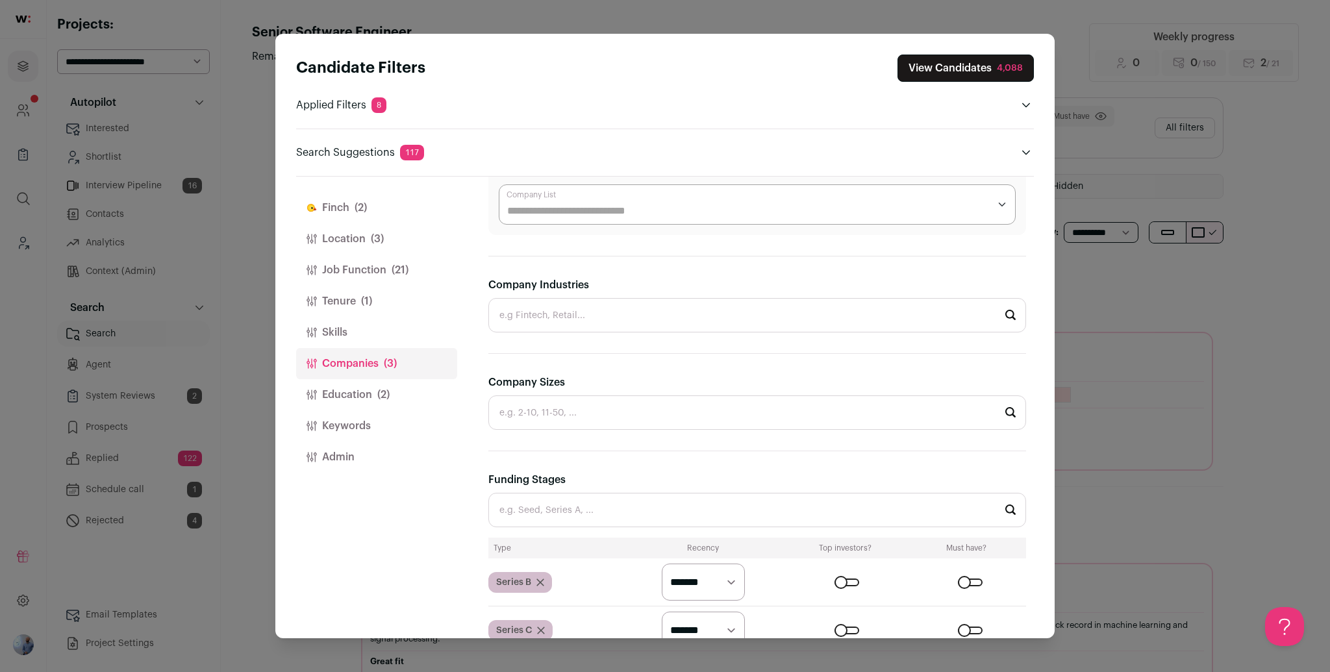
click at [626, 401] on input "Company Sizes" at bounding box center [757, 413] width 538 height 34
click at [525, 457] on li "2-10" at bounding box center [757, 448] width 536 height 34
type input "2-10"
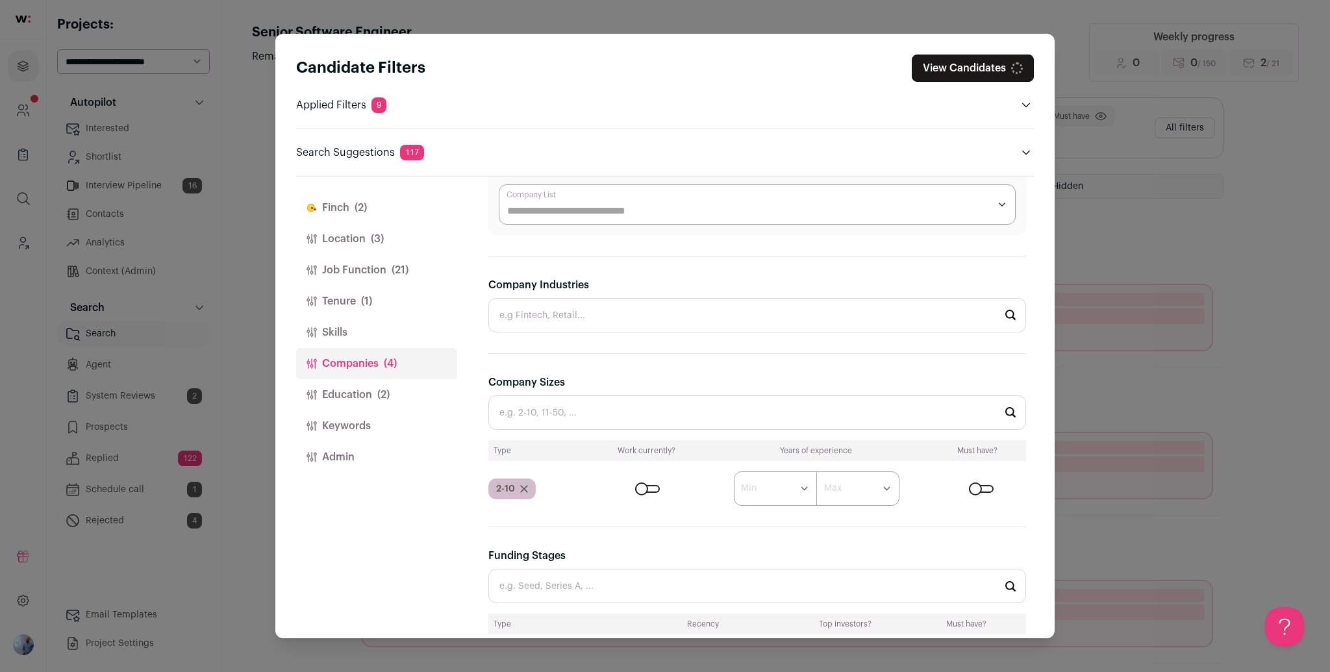
click at [522, 489] on icon "Close modal via background" at bounding box center [524, 489] width 8 height 8
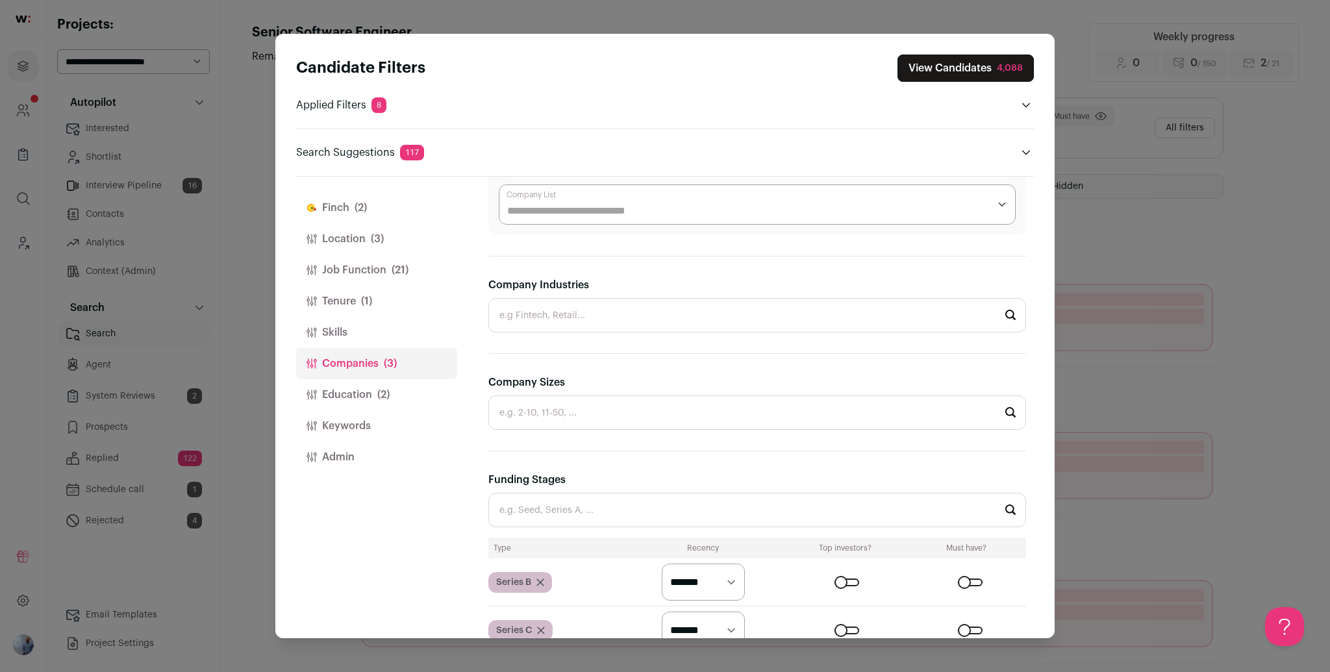
click at [310, 379] on button "Education (2)" at bounding box center [376, 394] width 161 height 31
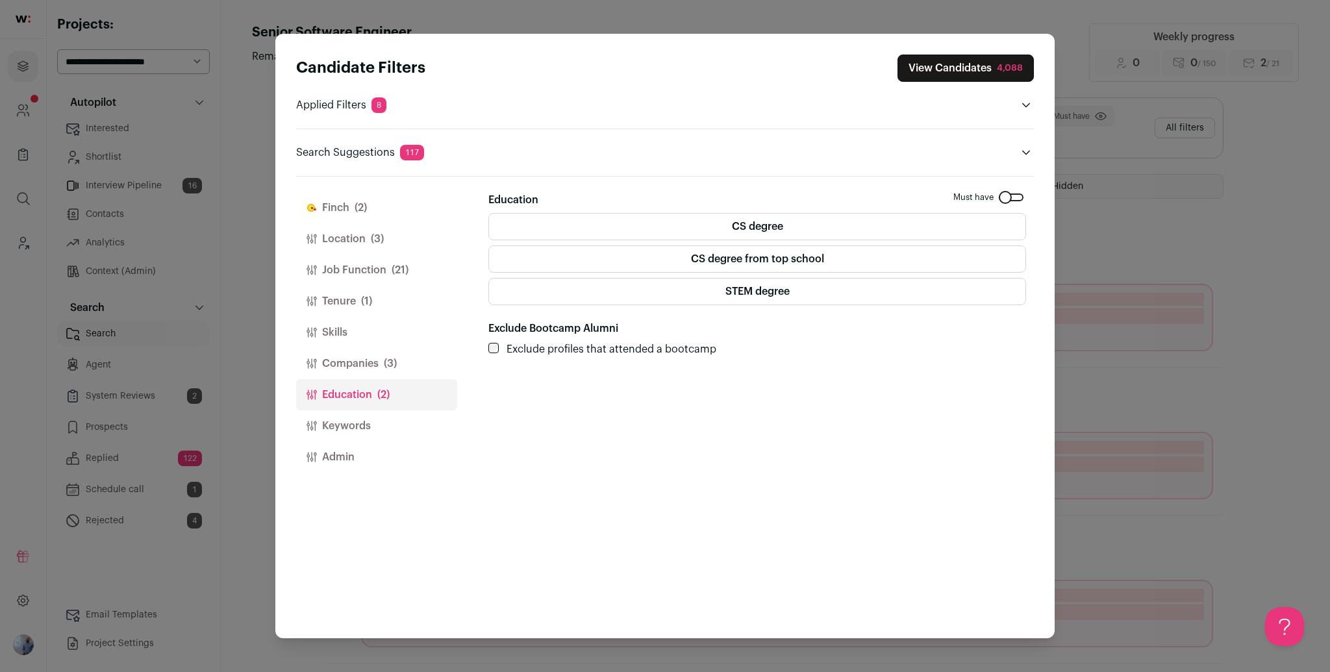
click at [326, 364] on button "Companies (3)" at bounding box center [376, 363] width 161 height 31
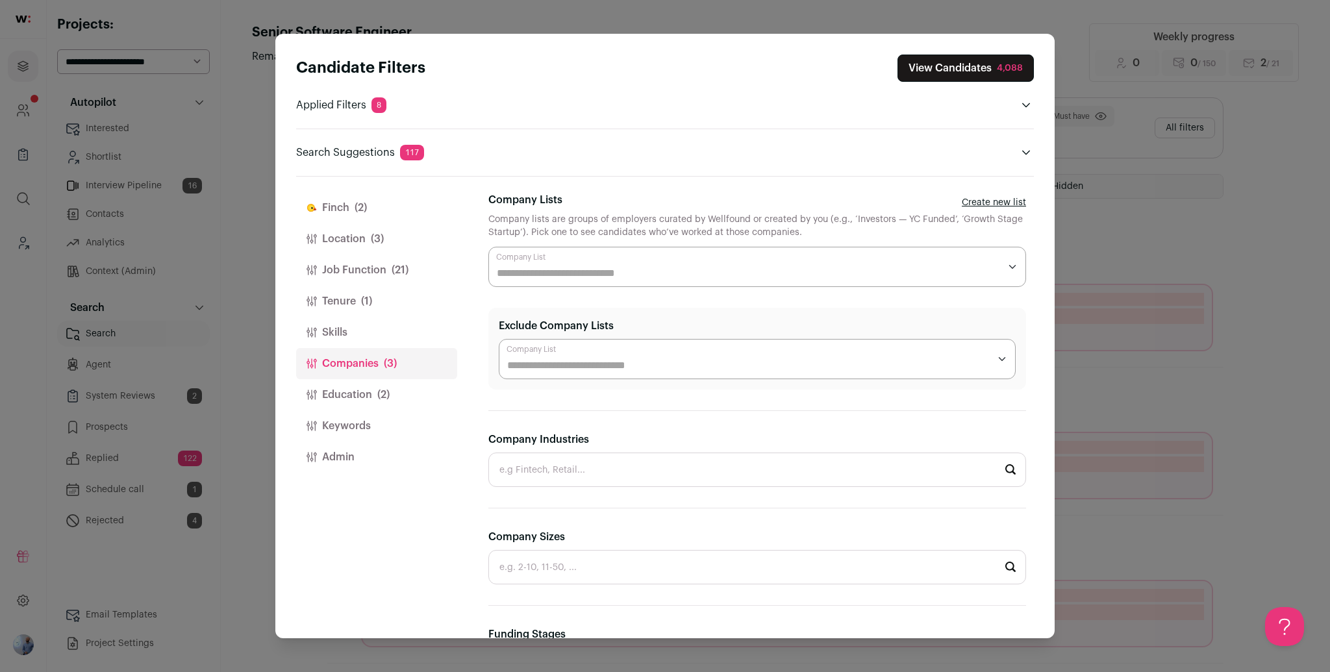
click at [335, 339] on button "Skills" at bounding box center [376, 332] width 161 height 31
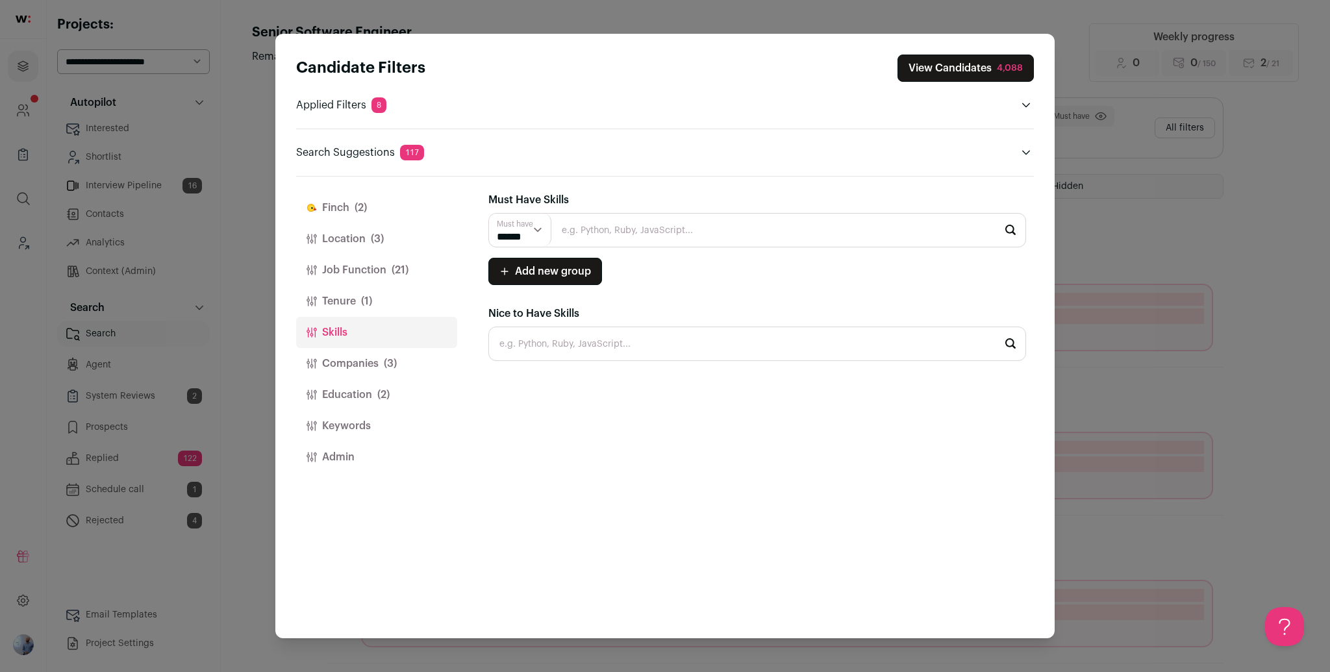
click at [342, 309] on button "Tenure (1)" at bounding box center [376, 301] width 161 height 31
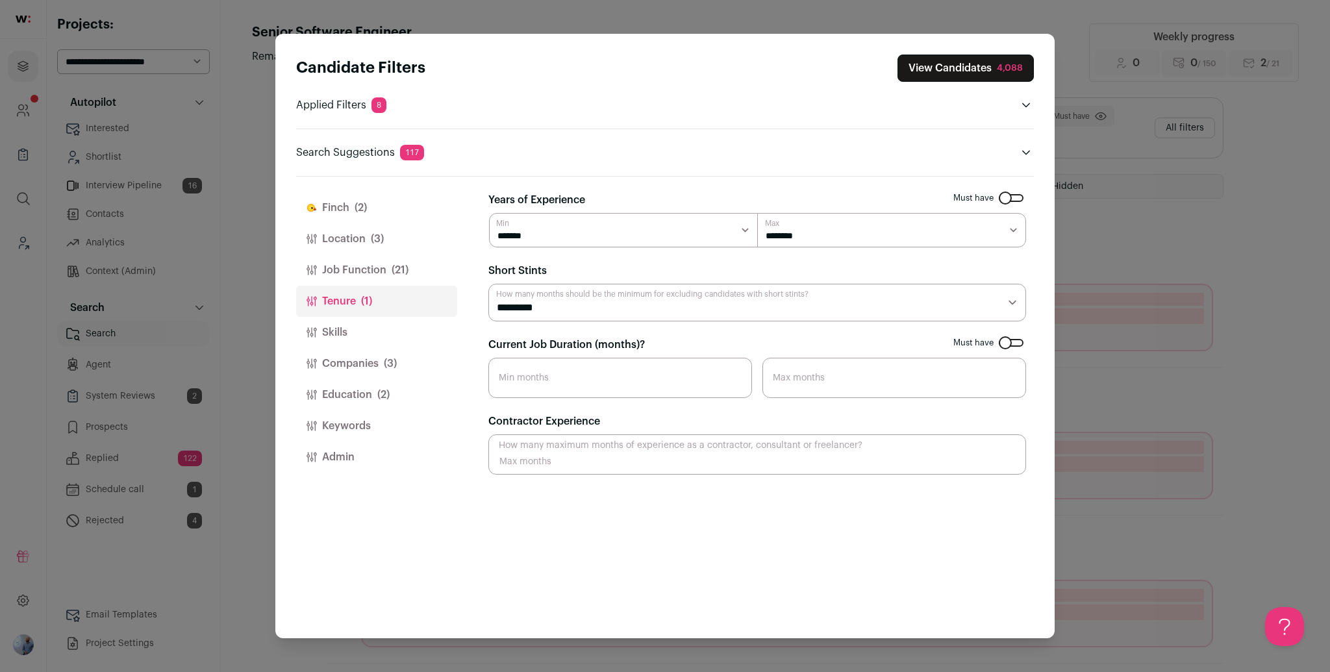
click at [363, 276] on button "Job Function (21)" at bounding box center [376, 270] width 161 height 31
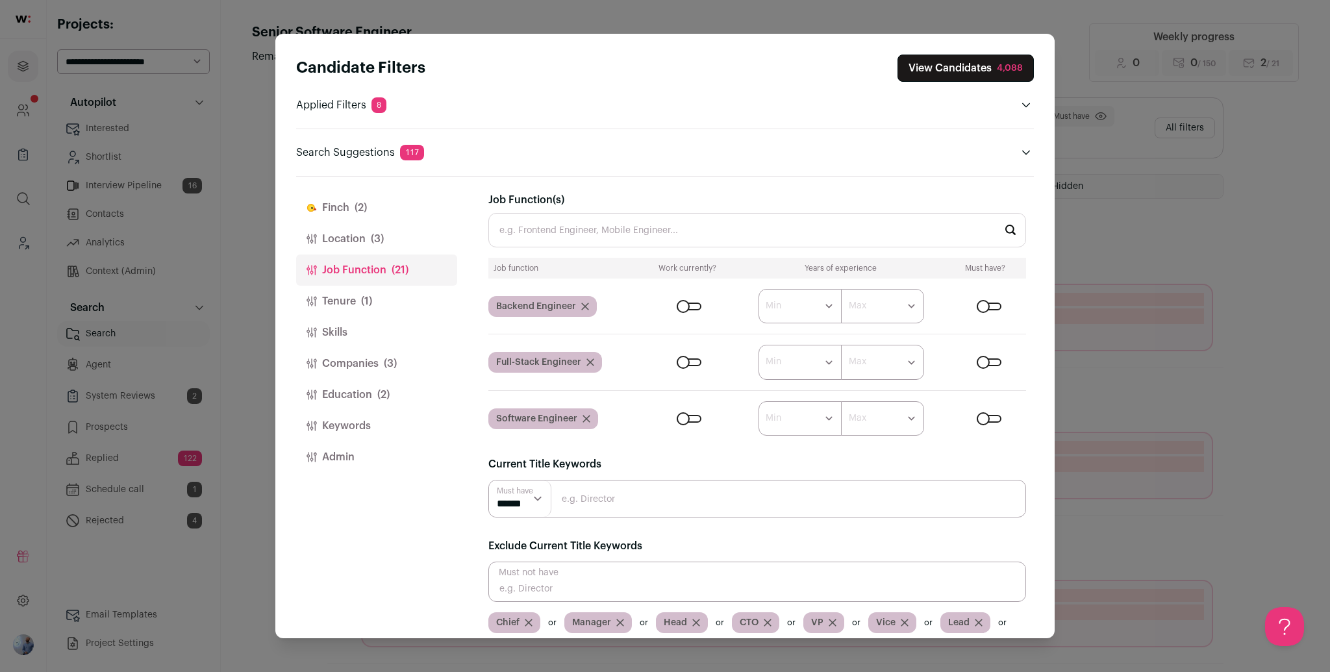
scroll to position [60, 0]
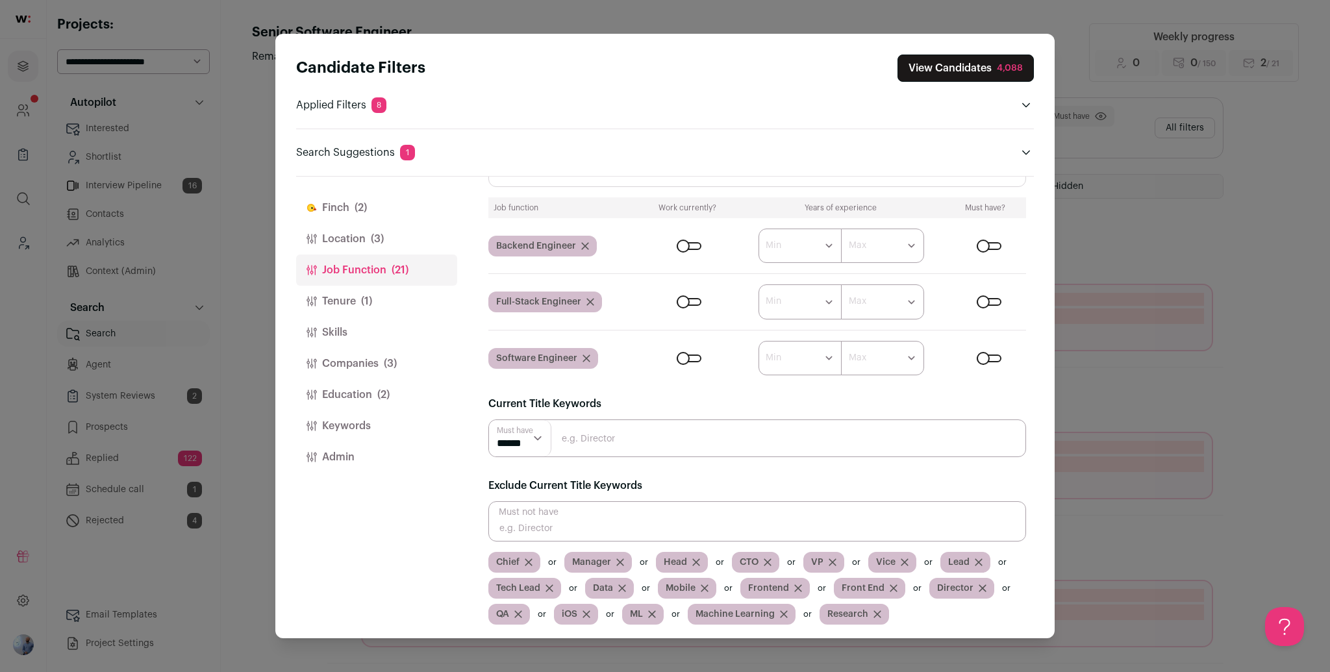
click at [351, 238] on button "Location (3)" at bounding box center [376, 238] width 161 height 31
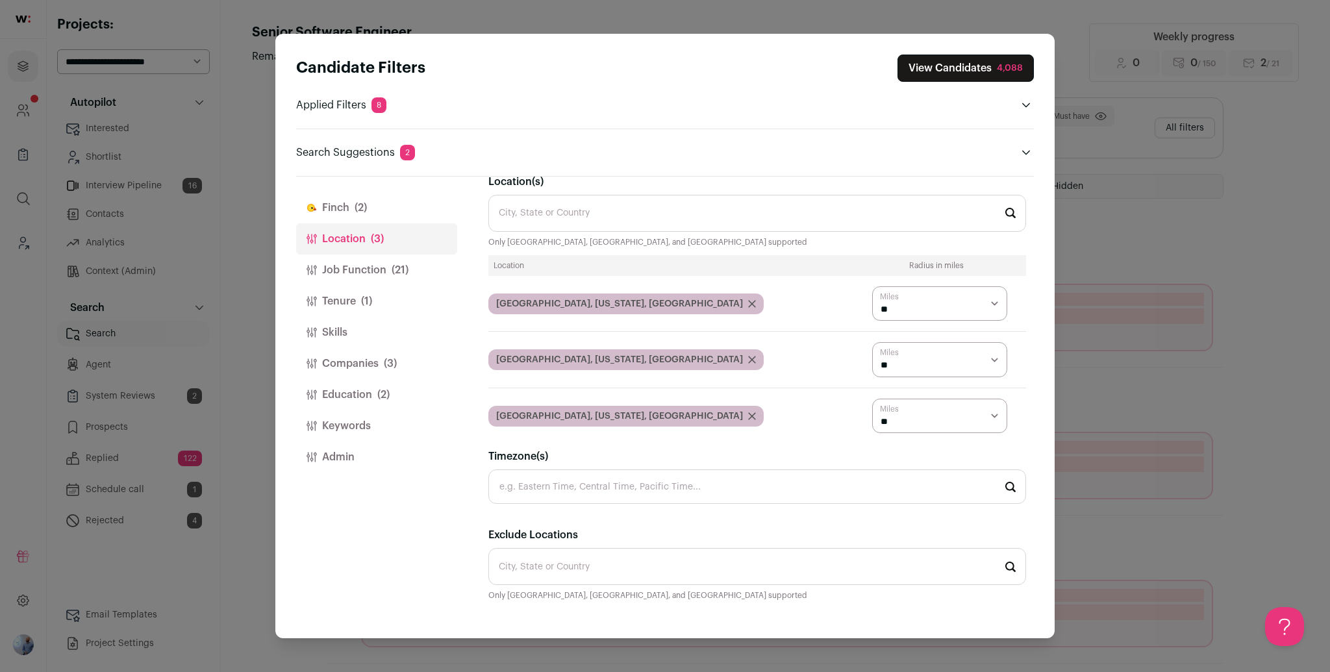
click at [353, 305] on button "Tenure (1)" at bounding box center [376, 301] width 161 height 31
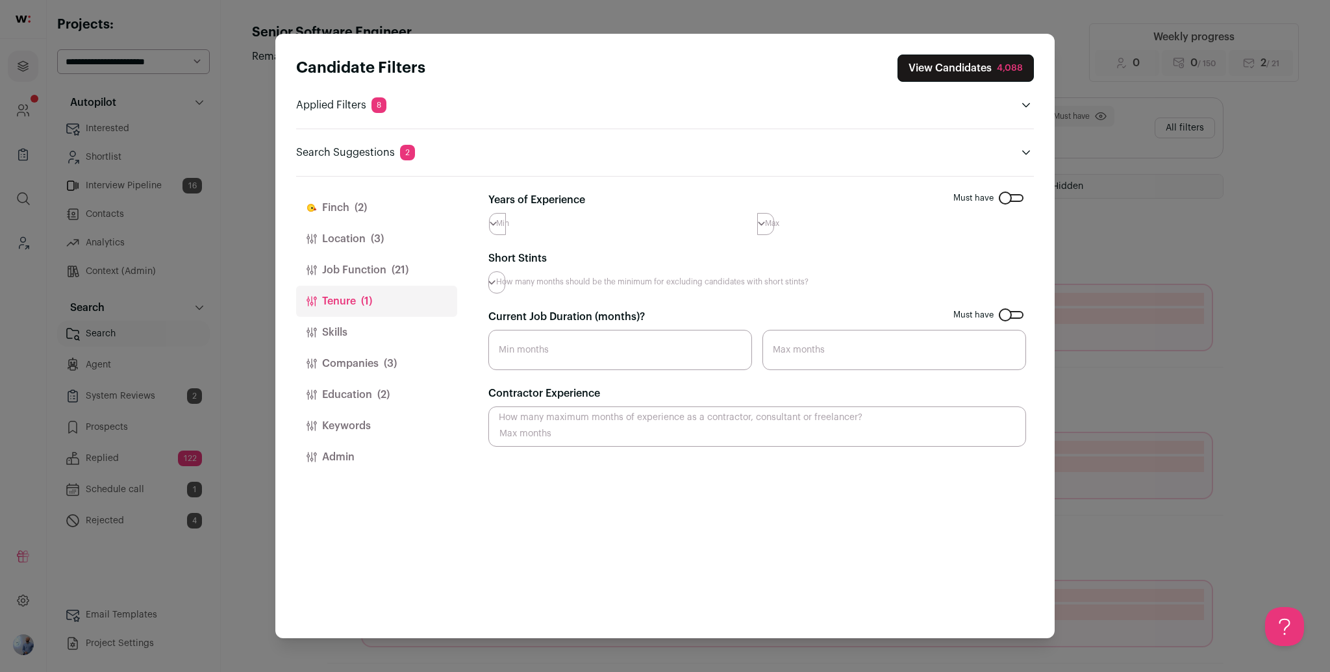
scroll to position [0, 0]
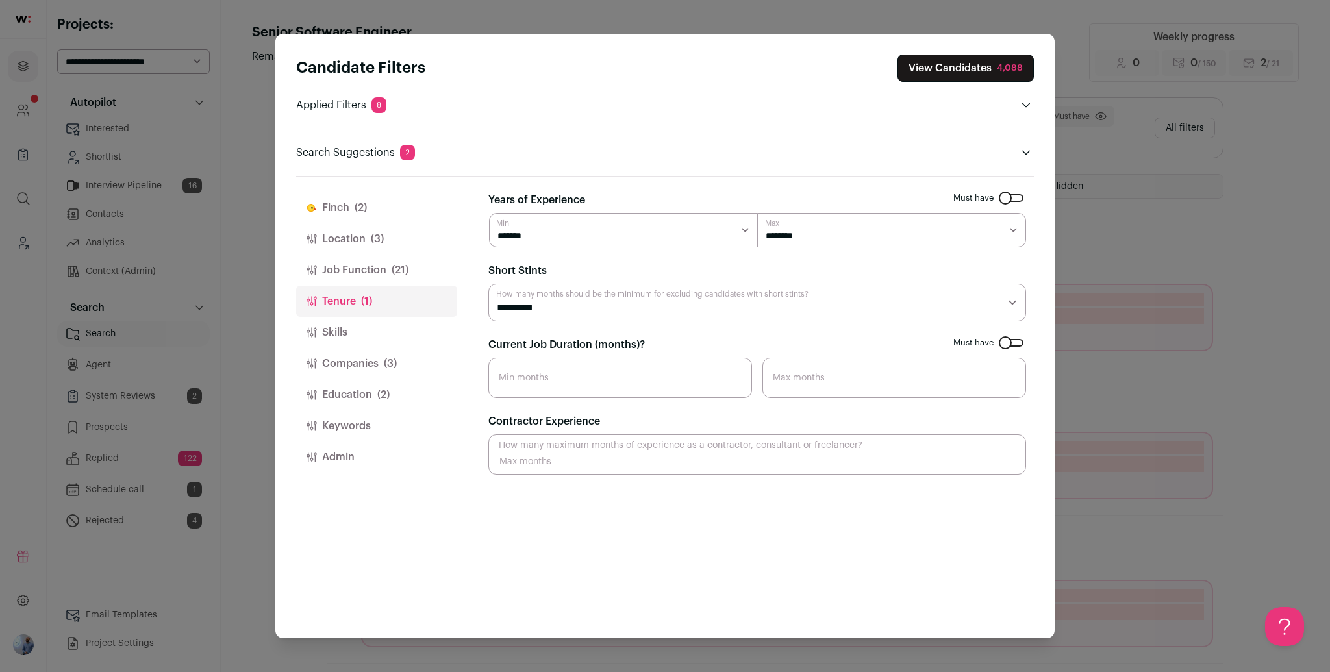
click at [346, 324] on button "Skills" at bounding box center [376, 332] width 161 height 31
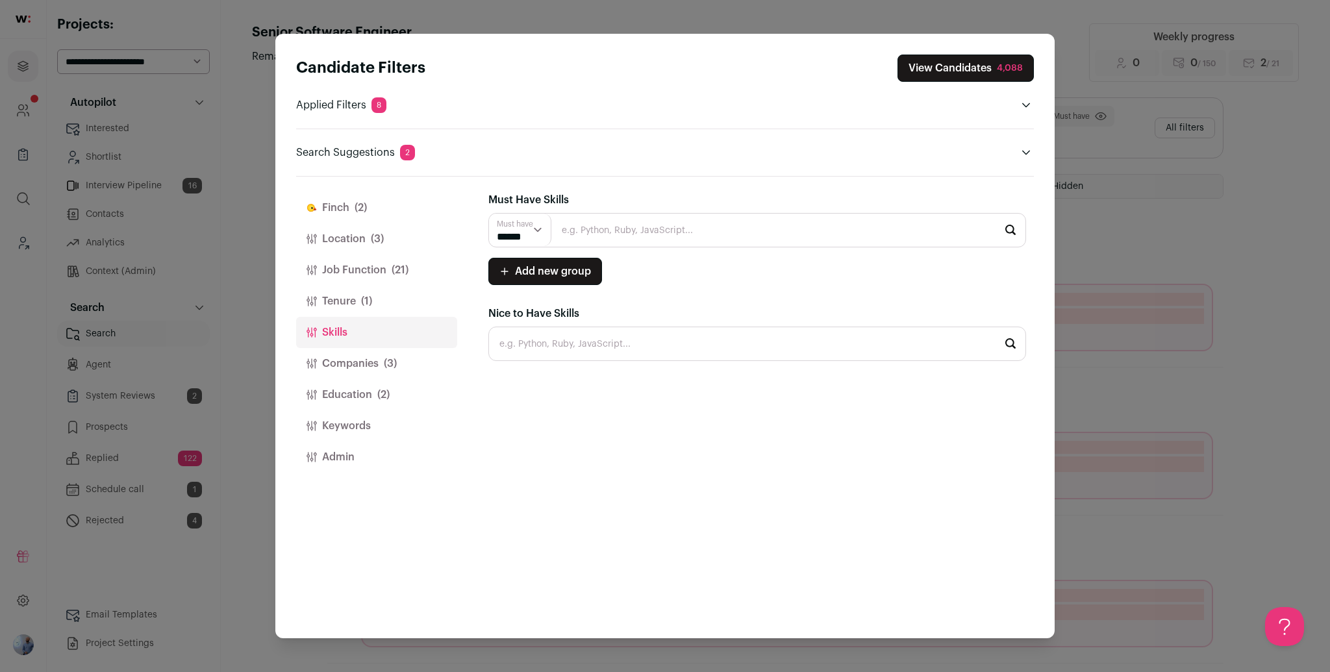
click at [368, 353] on button "Companies (3)" at bounding box center [376, 363] width 161 height 31
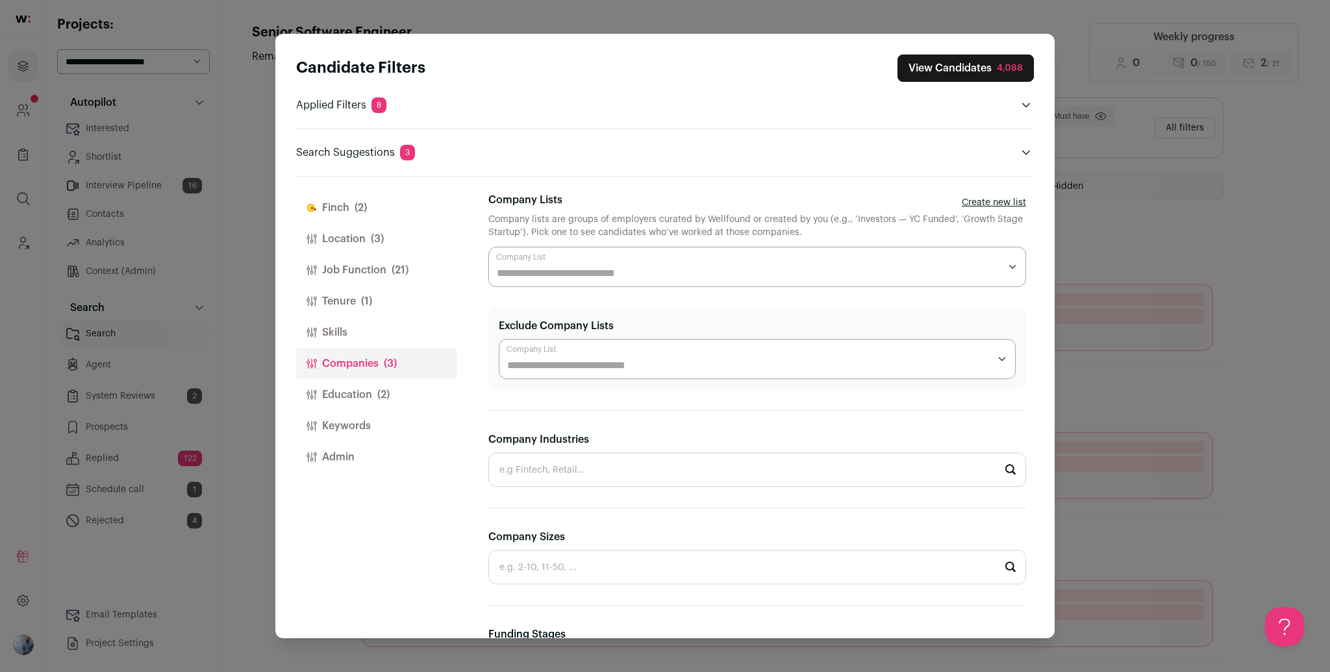
click at [358, 395] on button "Education (2)" at bounding box center [376, 394] width 161 height 31
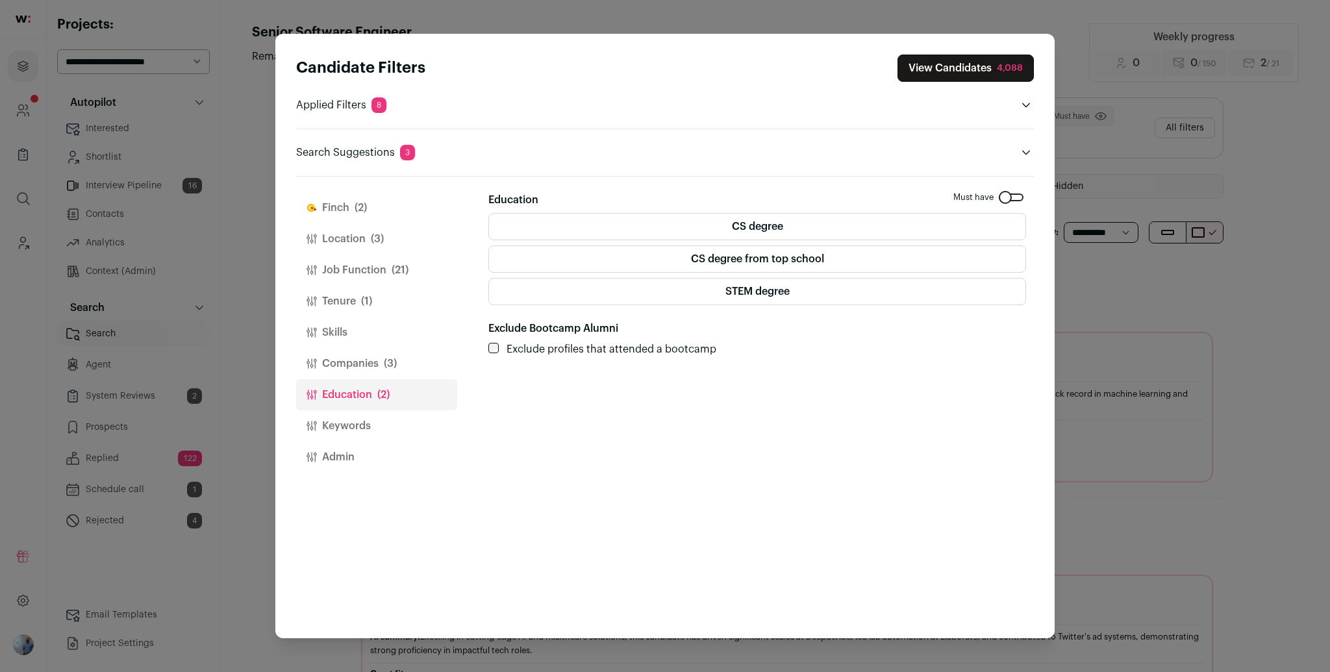
click at [344, 418] on button "Keywords" at bounding box center [376, 425] width 161 height 31
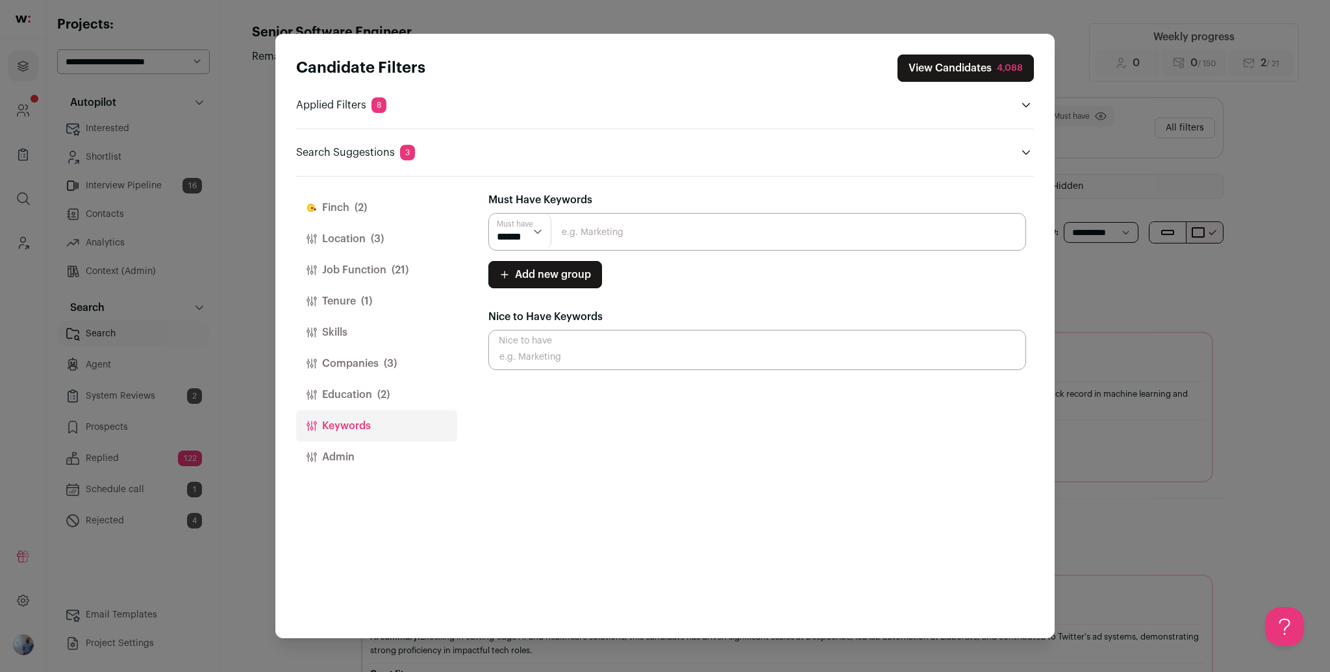
click at [982, 66] on button "View Candidates 4,088" at bounding box center [966, 68] width 136 height 27
